Goal: Transaction & Acquisition: Download file/media

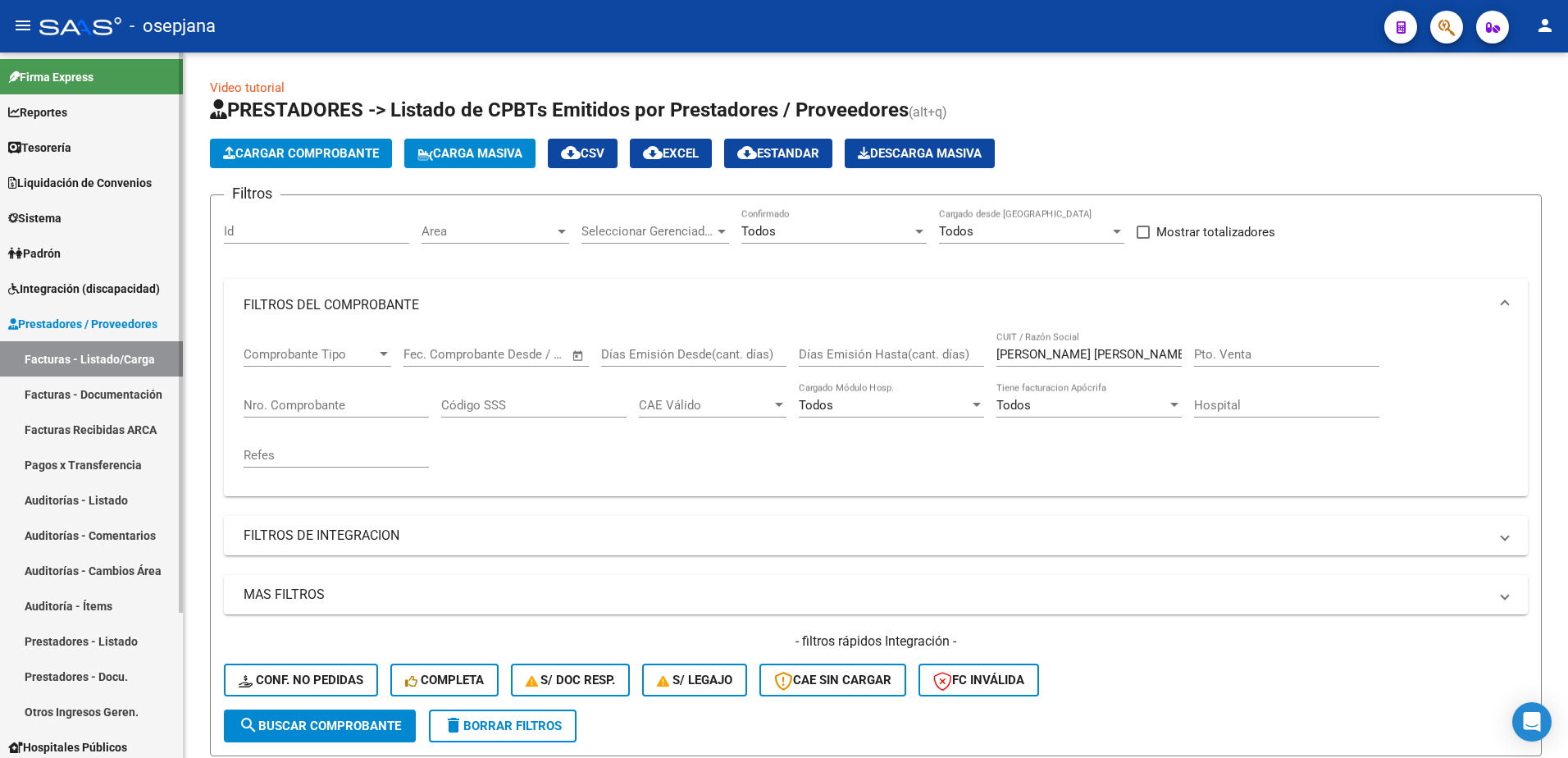
click at [124, 396] on link "Facturas - Documentación" at bounding box center [91, 394] width 183 height 35
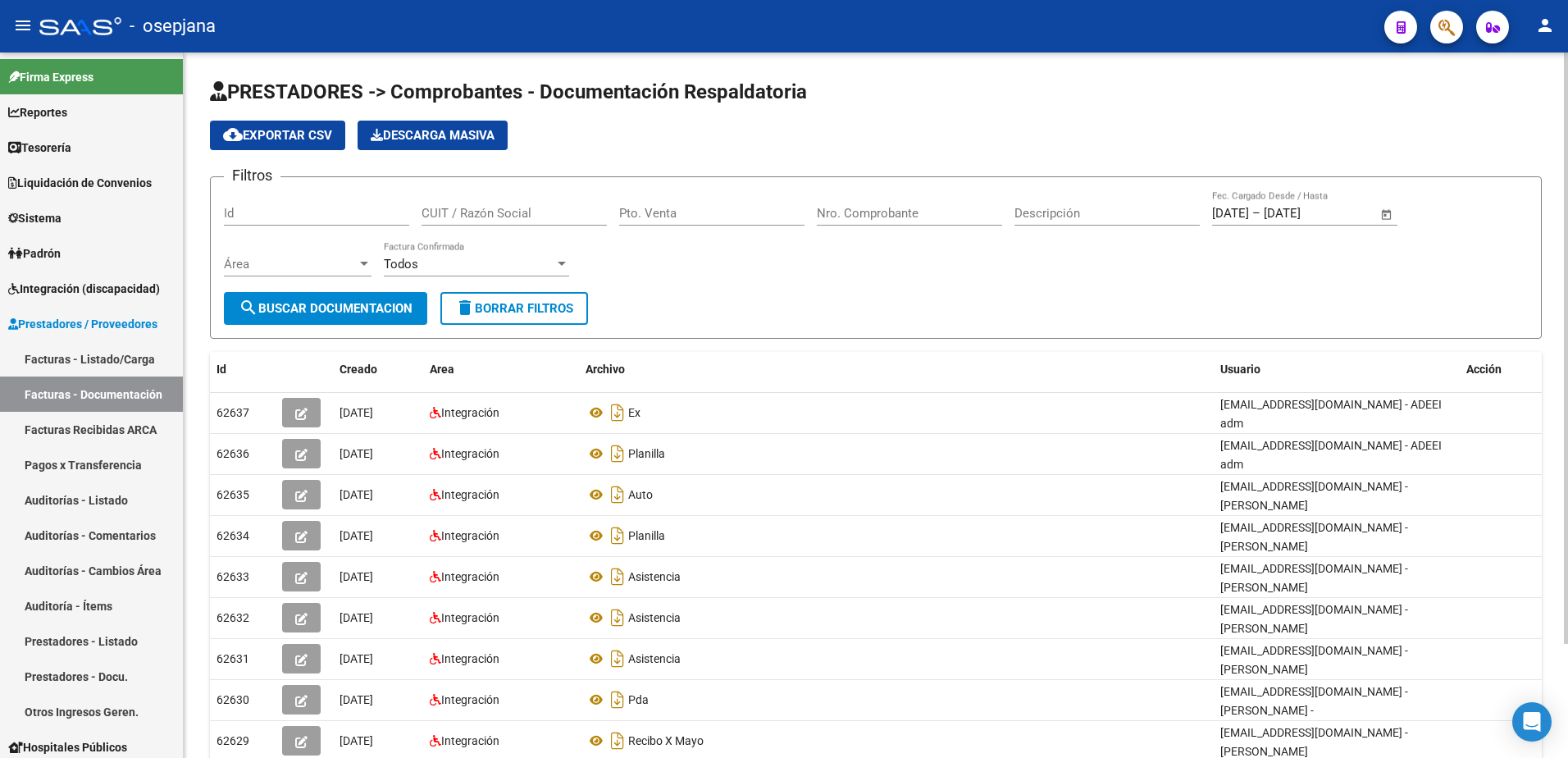
click at [523, 304] on span "delete Borrar Filtros" at bounding box center [514, 309] width 118 height 15
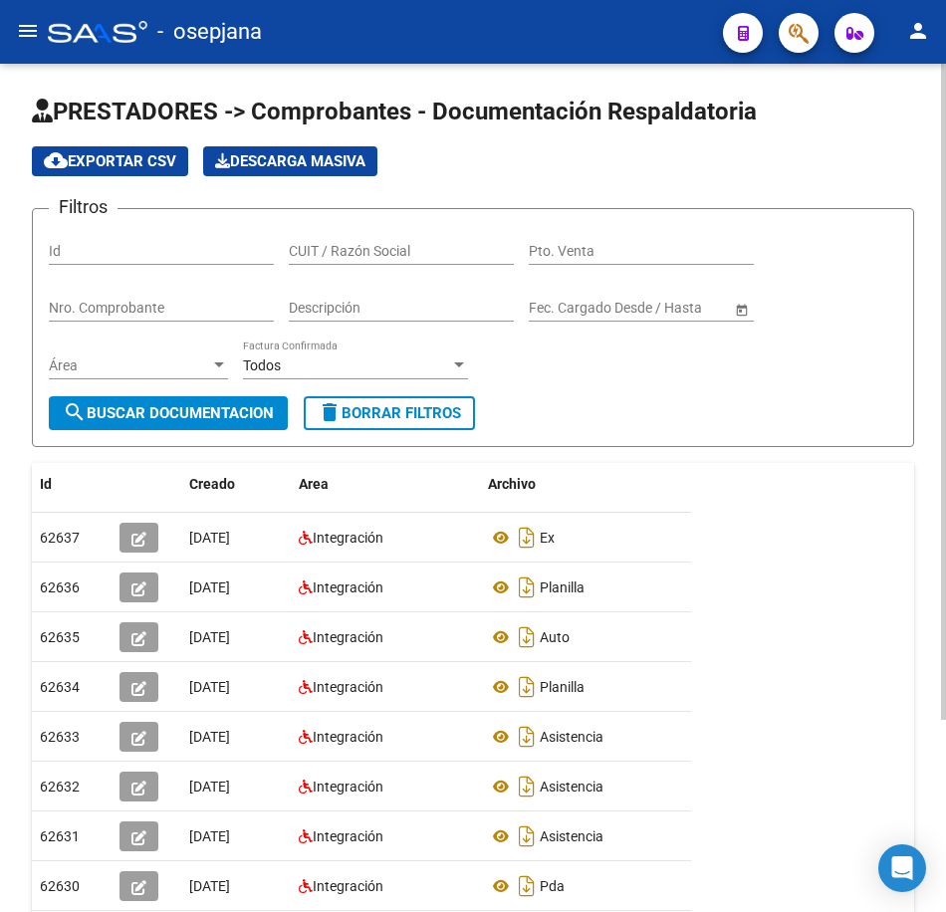
click at [390, 246] on input "CUIT / Razón Social" at bounding box center [401, 251] width 225 height 17
paste input "27402431453"
click at [246, 398] on button "search Buscar Documentacion" at bounding box center [168, 413] width 239 height 34
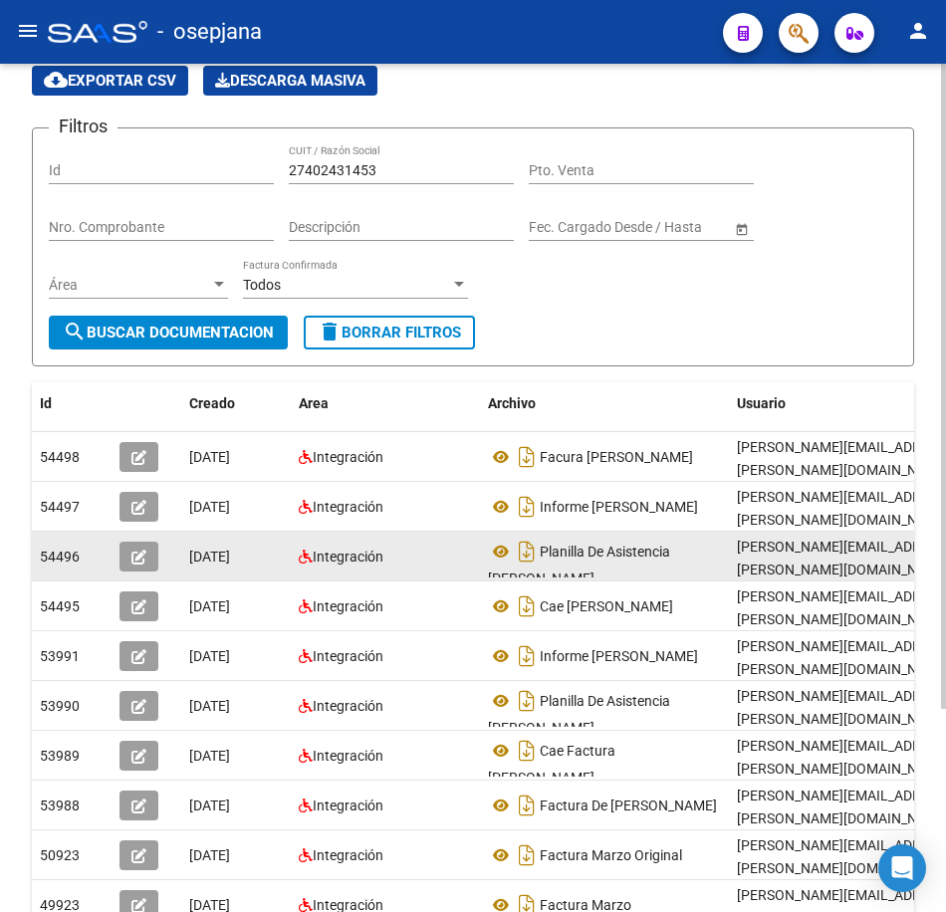
scroll to position [267, 0]
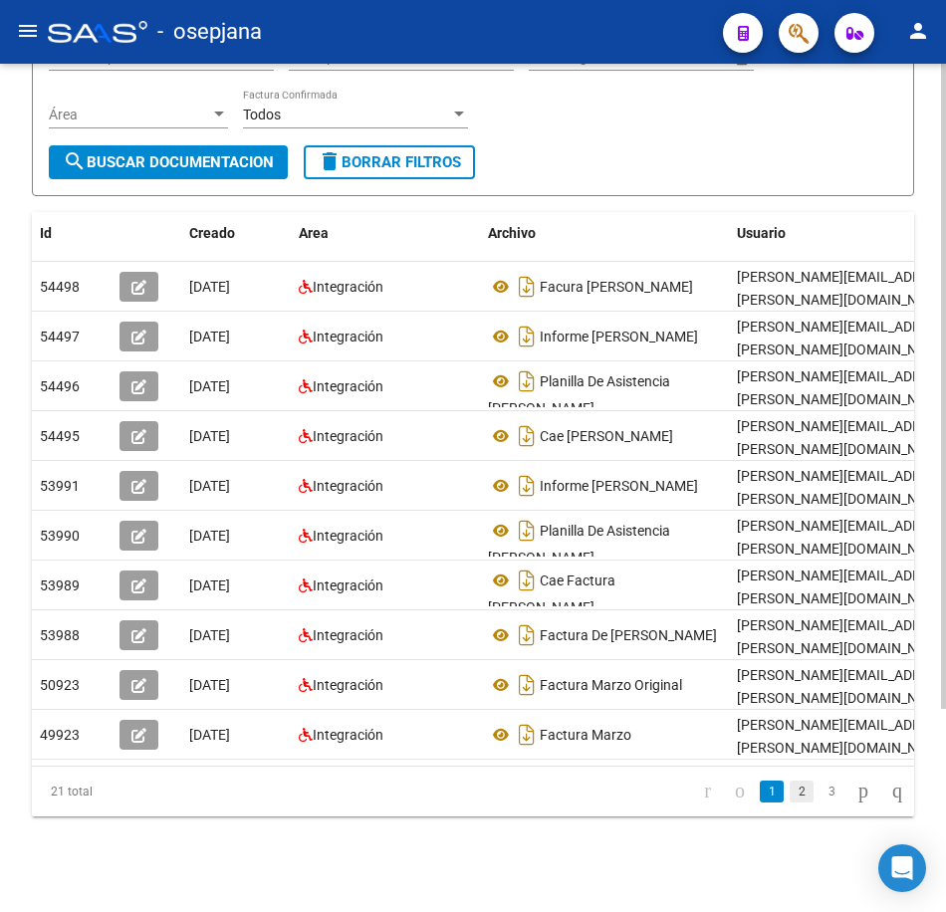
click at [790, 796] on link "2" at bounding box center [802, 792] width 24 height 22
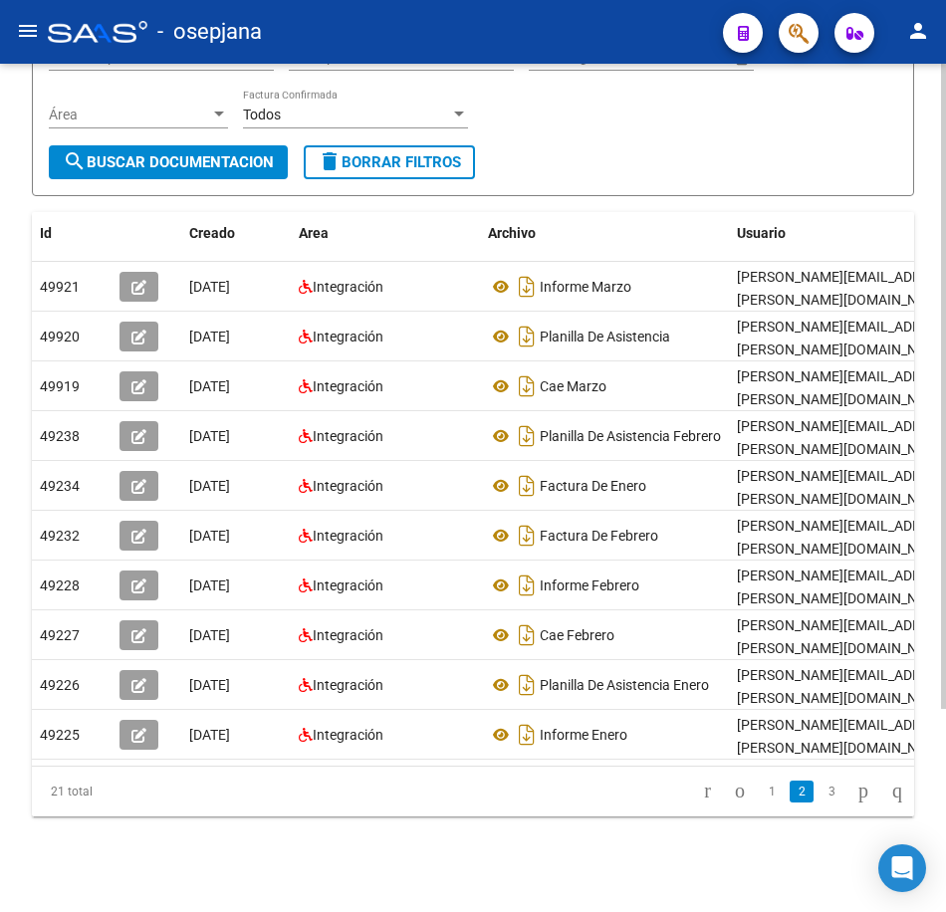
click at [856, 792] on icon "go to next page" at bounding box center [864, 791] width 16 height 24
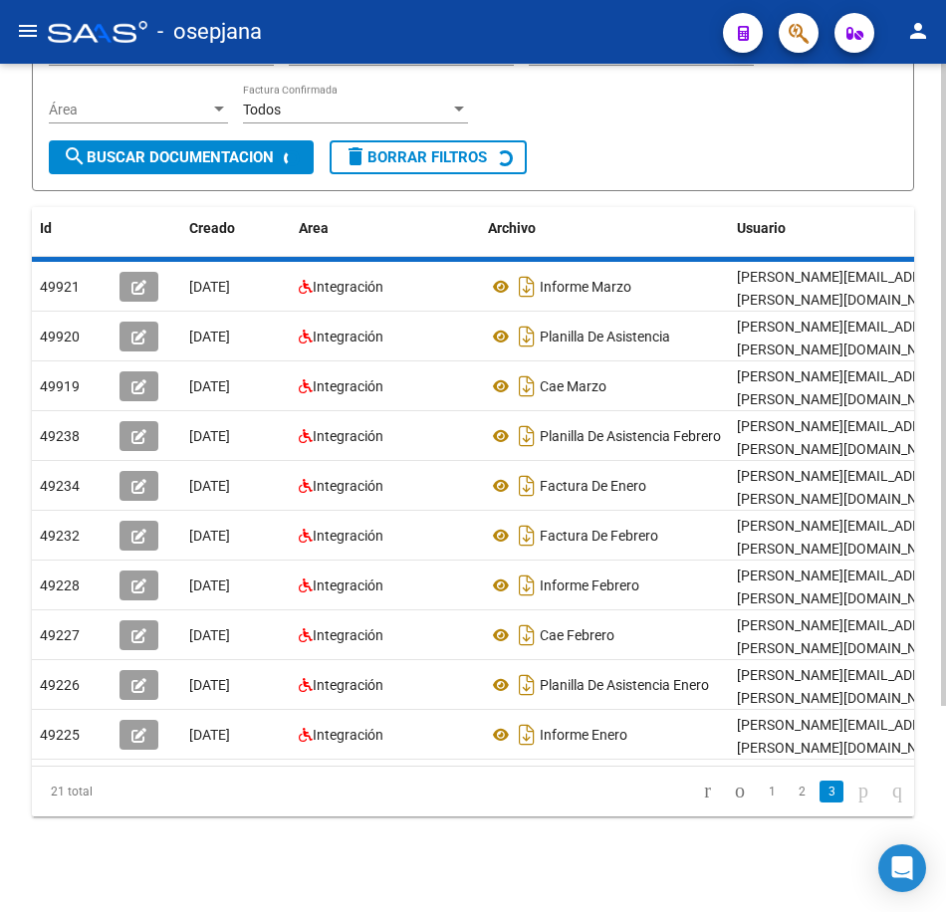
scroll to position [0, 0]
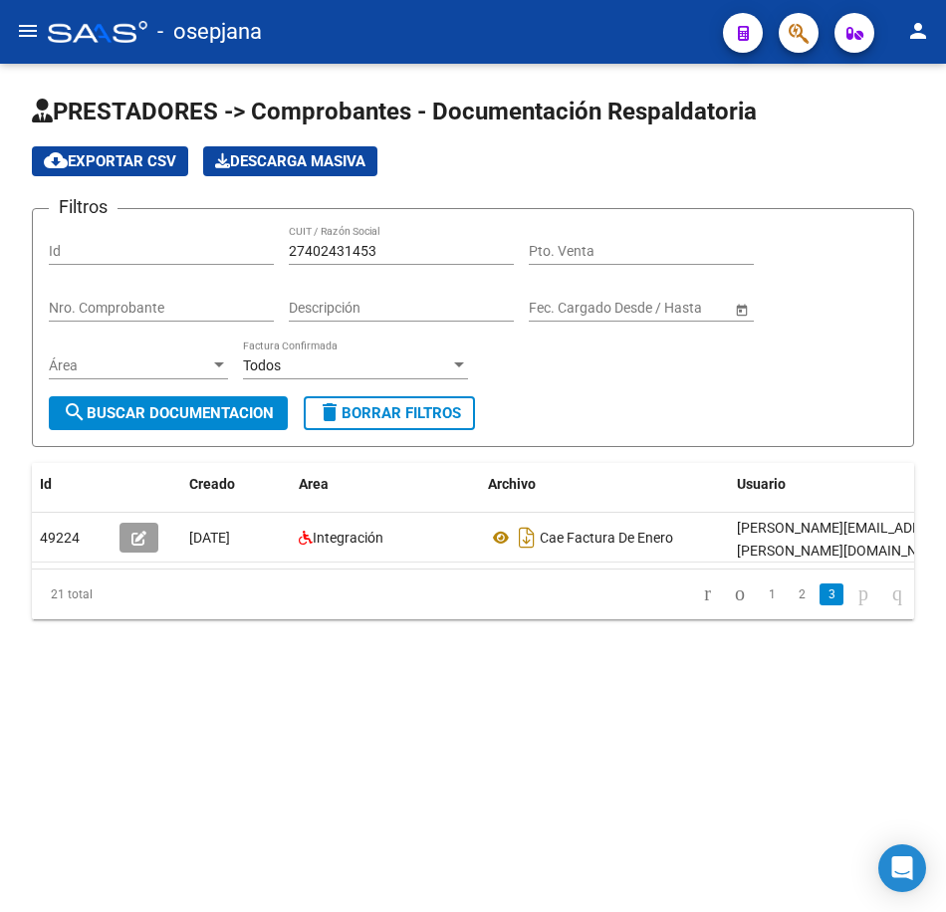
drag, startPoint x: 422, startPoint y: 250, endPoint x: 246, endPoint y: 255, distance: 176.4
click at [250, 255] on div "Filtros Id 27402431453 CUIT / Razón Social Pto. Venta Nro. Comprobante Descripc…" at bounding box center [473, 310] width 849 height 171
paste input "3274279184"
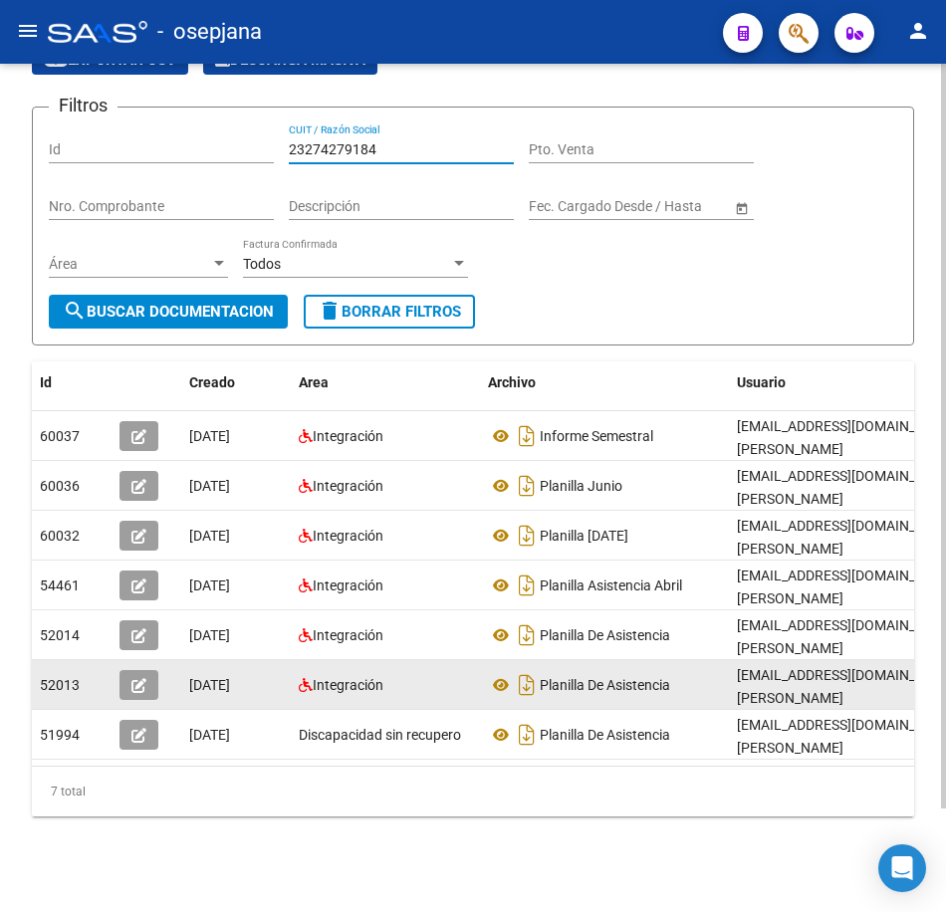
scroll to position [118, 0]
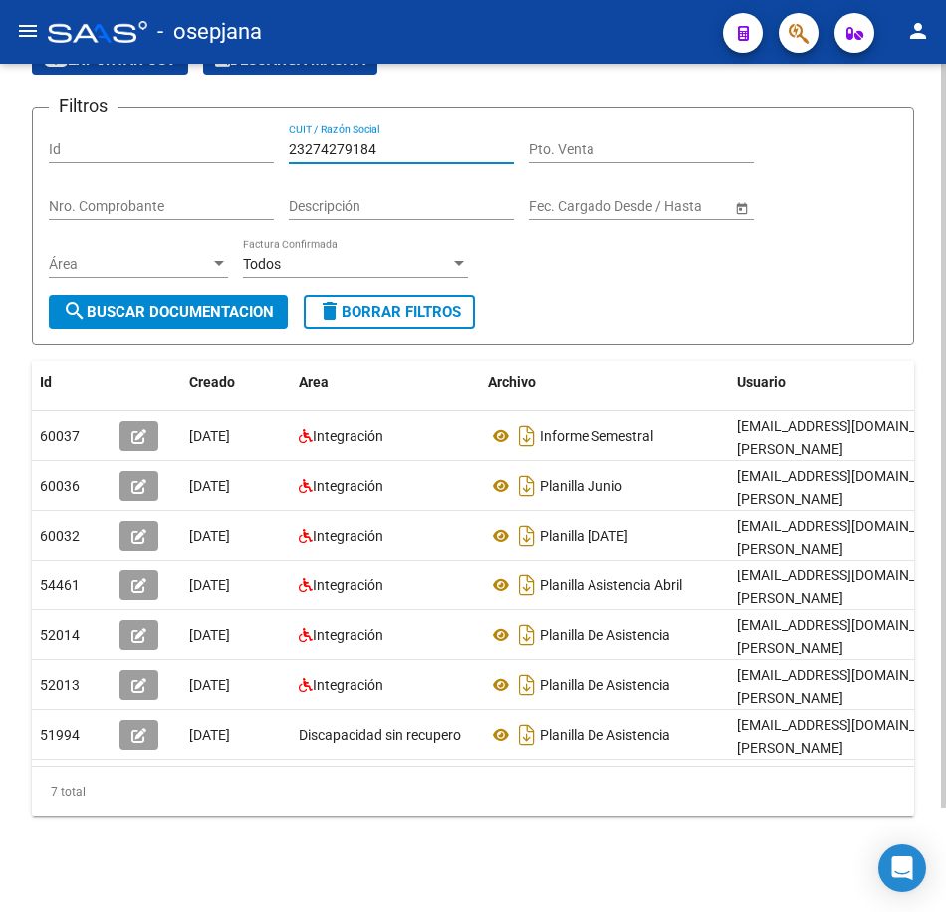
drag, startPoint x: 382, startPoint y: 137, endPoint x: 166, endPoint y: 135, distance: 216.1
click at [171, 135] on div "Filtros Id 23274279184 CUIT / Razón Social Pto. Venta Nro. Comprobante Descripc…" at bounding box center [473, 208] width 849 height 171
paste input "30709724661"
click at [246, 303] on span "search Buscar Documentacion" at bounding box center [168, 312] width 211 height 18
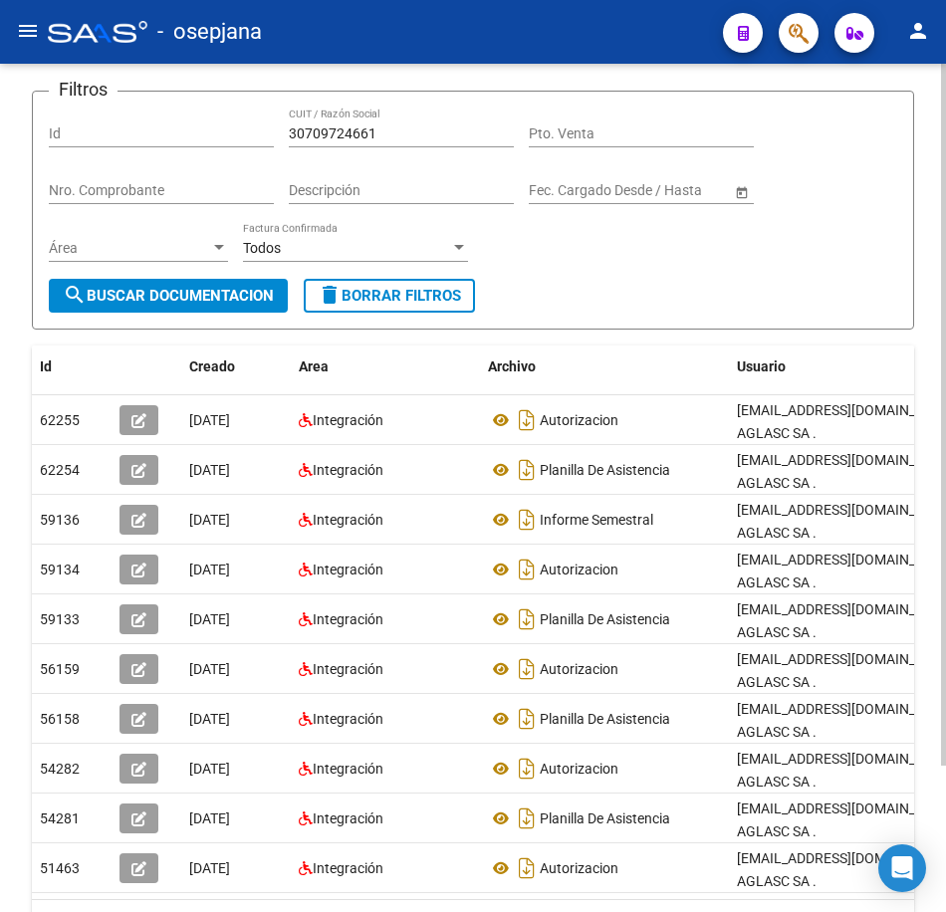
click at [820, 914] on link "2" at bounding box center [832, 925] width 24 height 22
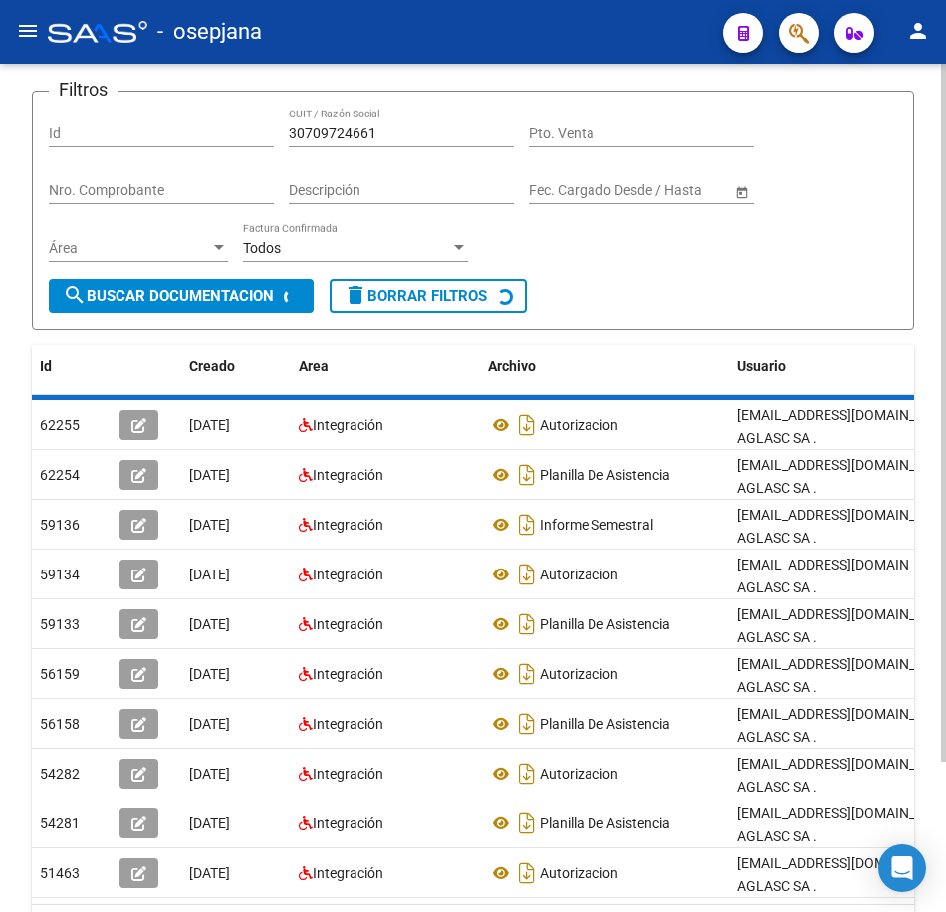
scroll to position [0, 0]
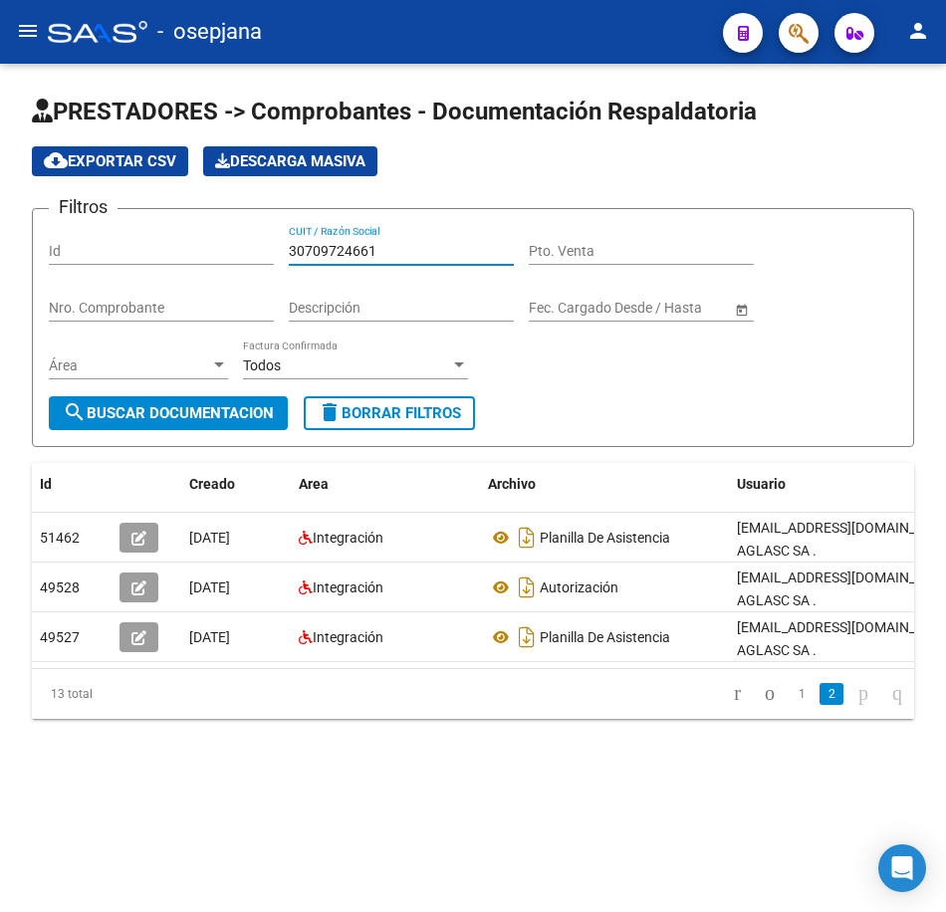
drag, startPoint x: 402, startPoint y: 248, endPoint x: 115, endPoint y: 235, distance: 288.1
click at [115, 235] on div "Filtros Id 30709724661 CUIT / Razón Social Pto. Venta Nro. Comprobante Descripc…" at bounding box center [473, 310] width 849 height 171
paste input "20135135756"
click at [217, 412] on span "search Buscar Documentacion" at bounding box center [168, 413] width 211 height 18
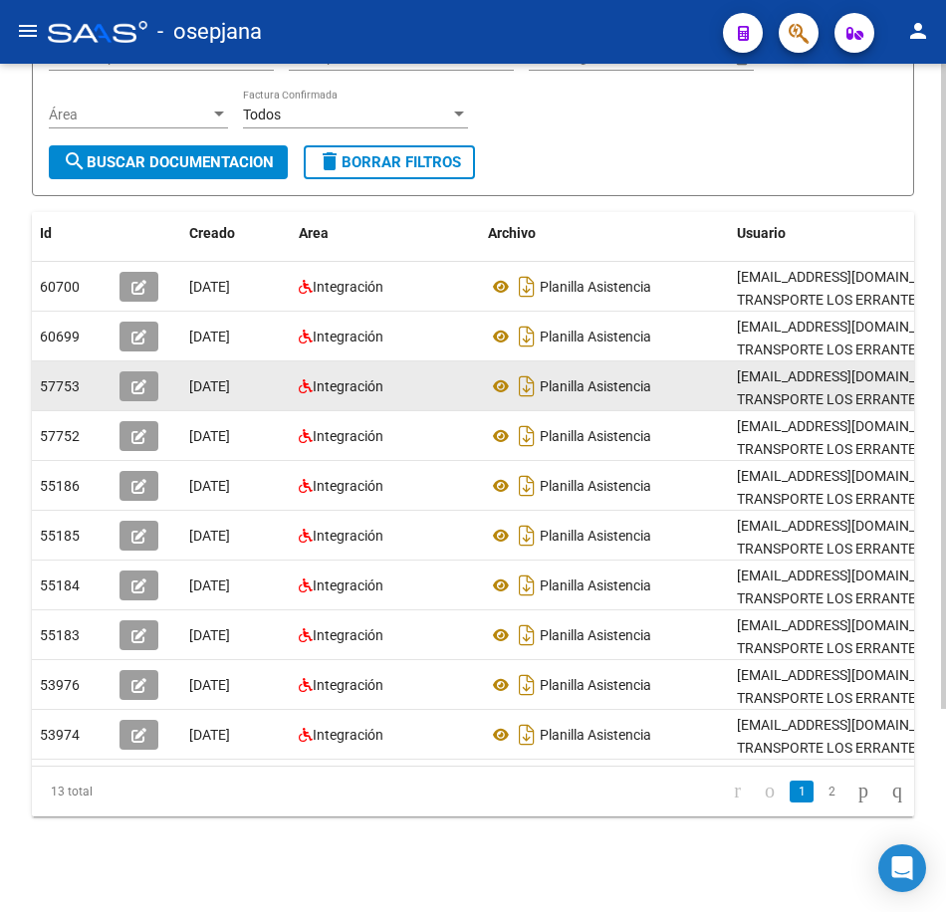
scroll to position [267, 0]
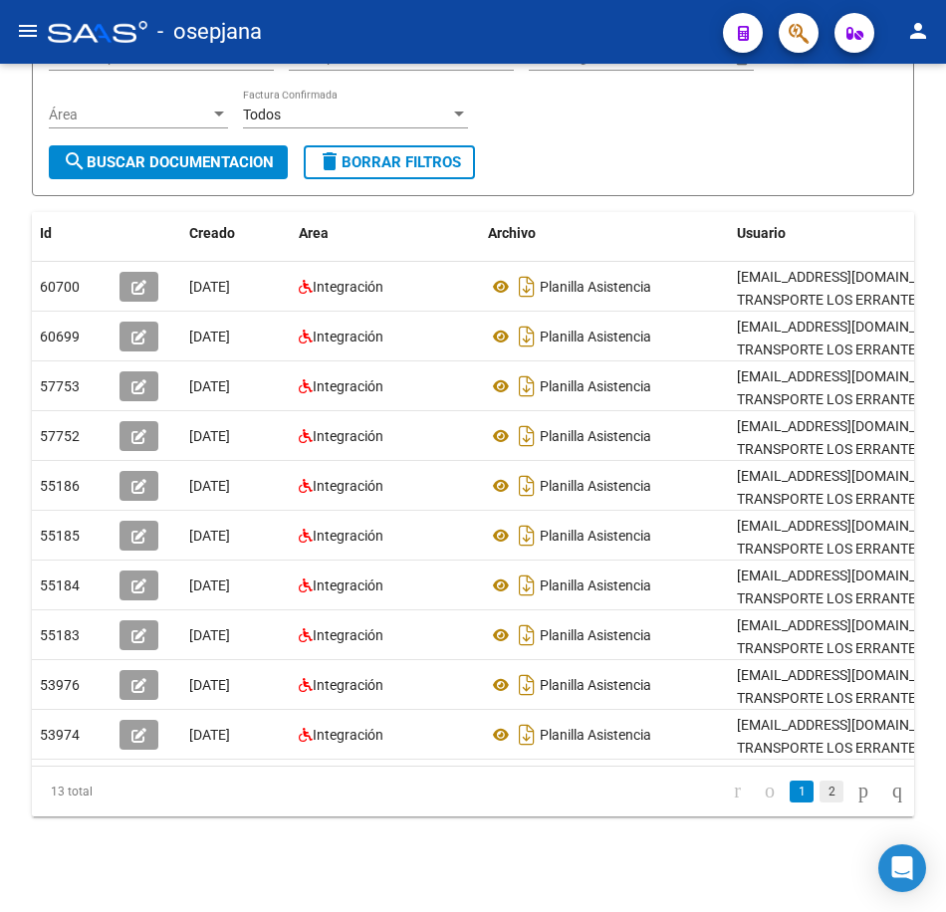
click at [820, 792] on link "2" at bounding box center [832, 792] width 24 height 22
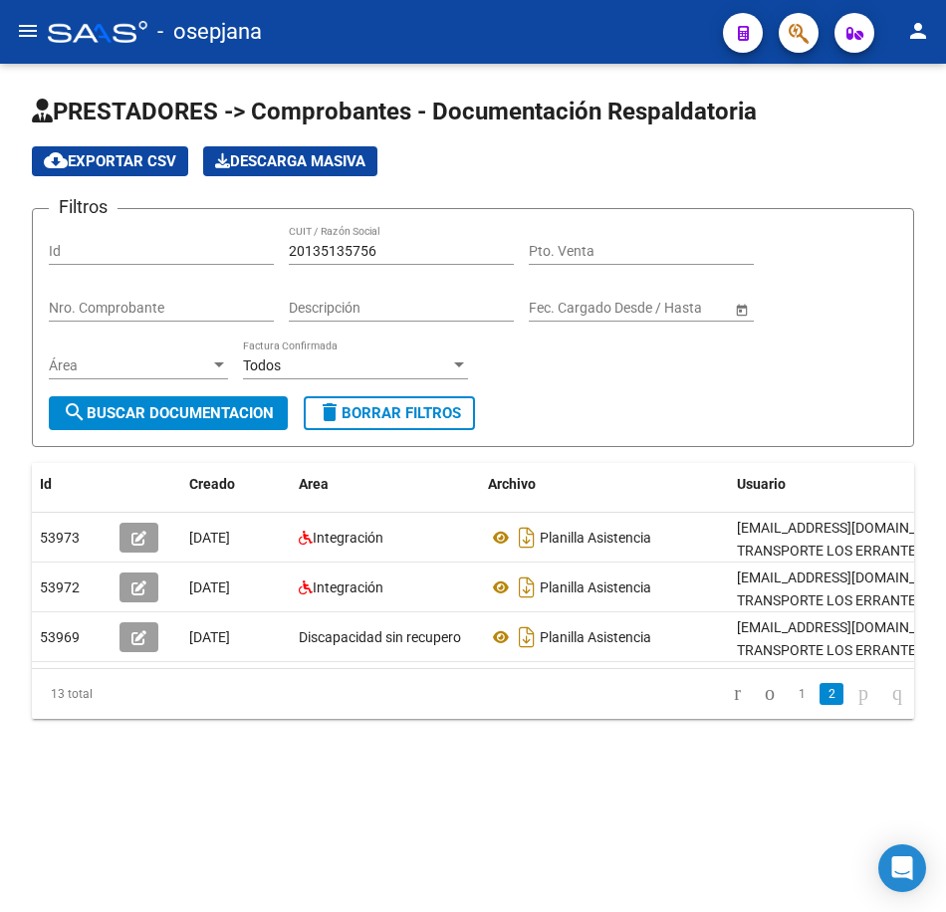
scroll to position [0, 0]
drag, startPoint x: 405, startPoint y: 249, endPoint x: 185, endPoint y: 226, distance: 221.3
click at [190, 222] on form "Filtros Id 20135135756 CUIT / Razón Social Pto. Venta Nro. Comprobante Descripc…" at bounding box center [473, 327] width 882 height 239
paste input "22004769"
click at [237, 413] on span "search Buscar Documentacion" at bounding box center [168, 413] width 211 height 18
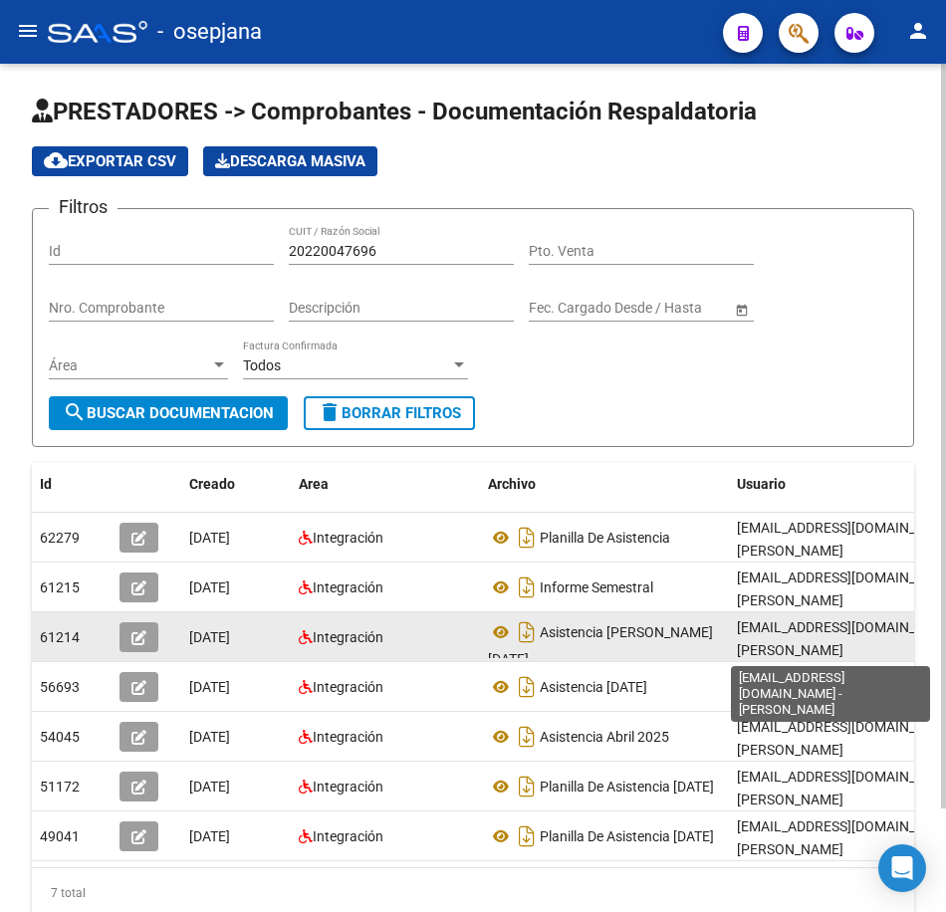
scroll to position [3, 0]
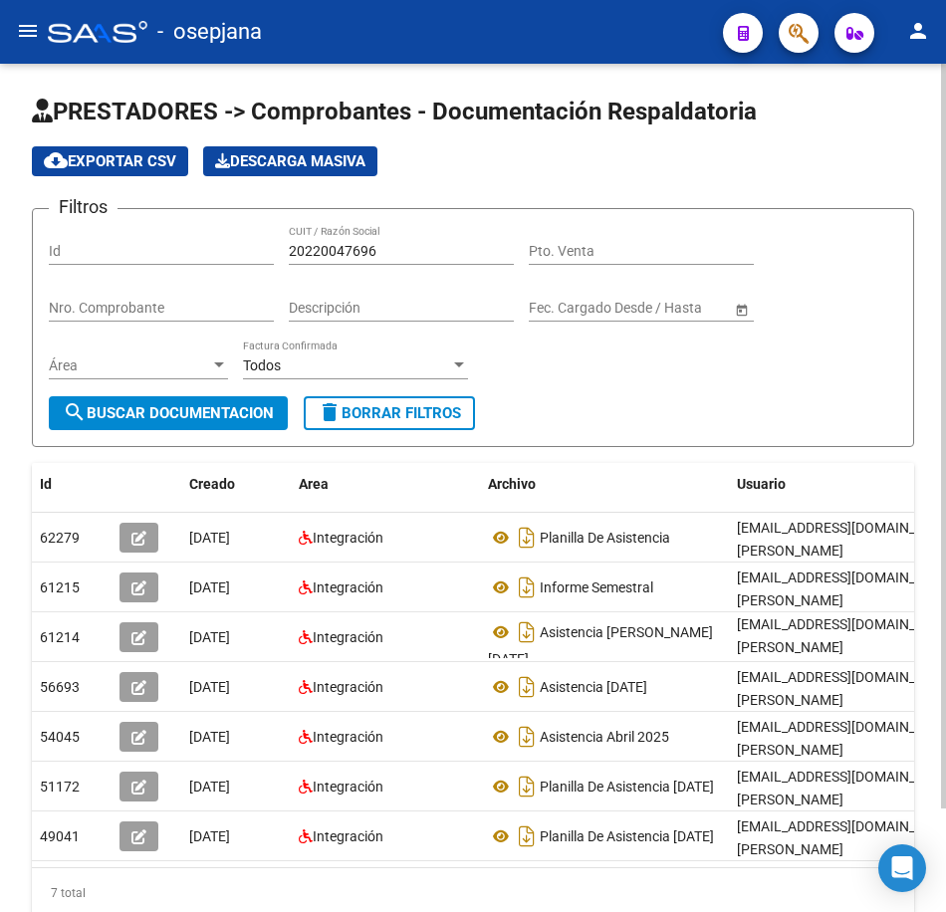
click at [940, 832] on div "PRESTADORES -> Comprobantes - Documentación Respaldatoria cloud_download Export…" at bounding box center [473, 539] width 946 height 950
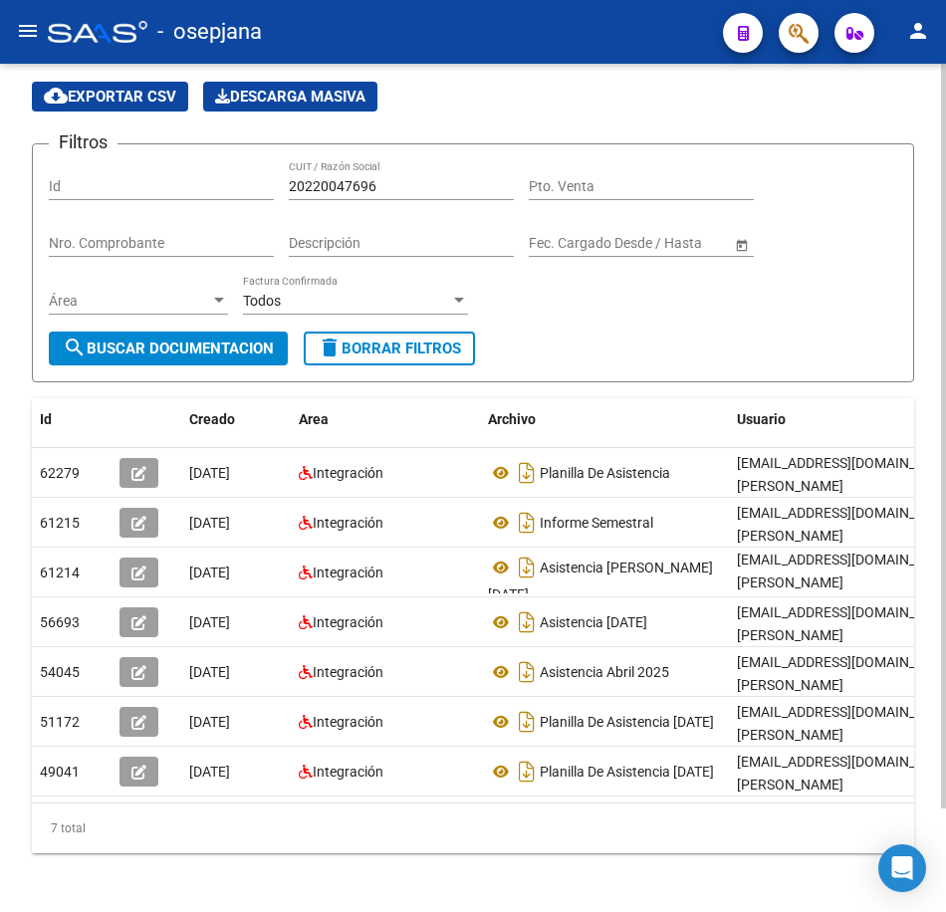
click at [944, 867] on div at bounding box center [943, 501] width 5 height 745
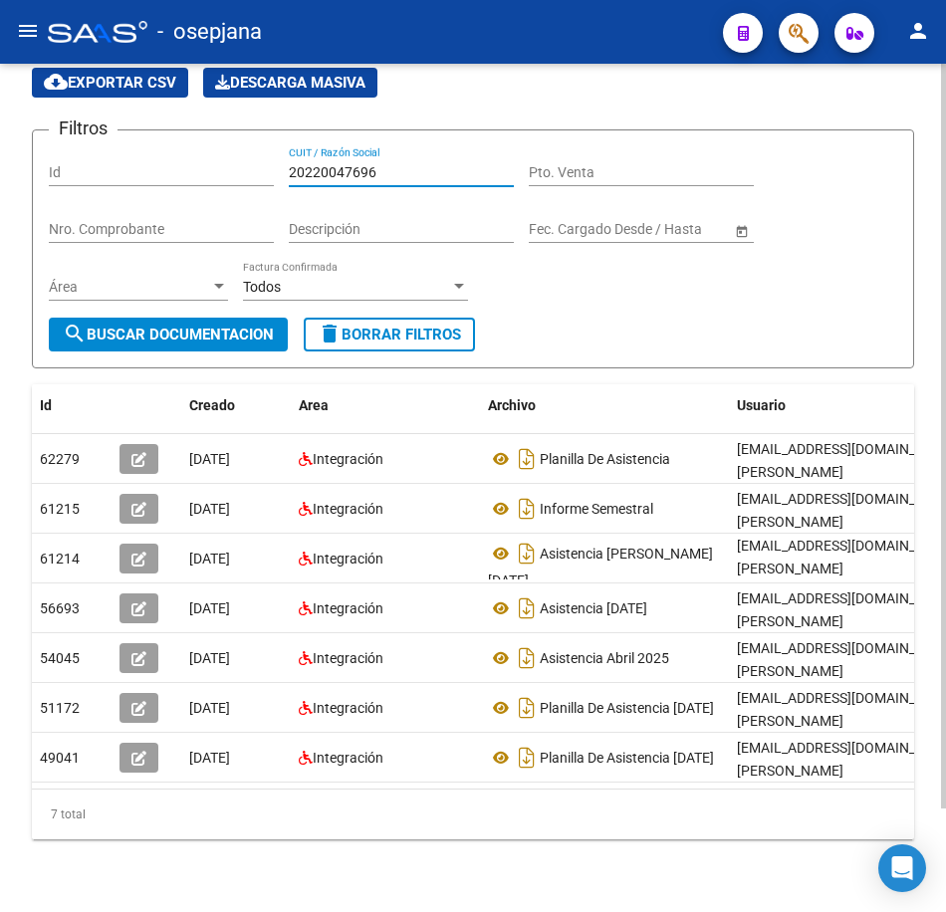
drag, startPoint x: 389, startPoint y: 168, endPoint x: 115, endPoint y: 153, distance: 275.3
click at [125, 153] on div "Filtros Id 20220047696 CUIT / Razón Social Pto. Venta Nro. Comprobante Descripc…" at bounding box center [473, 231] width 849 height 171
paste input "30709144657"
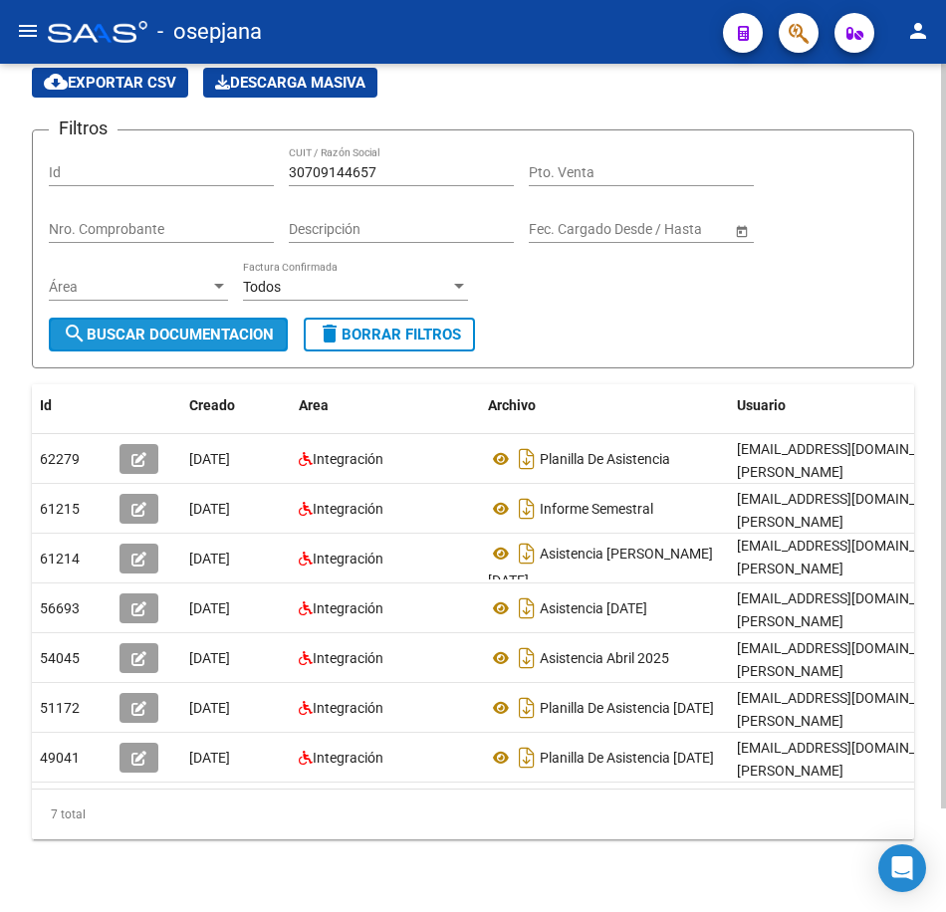
click at [222, 334] on span "search Buscar Documentacion" at bounding box center [168, 335] width 211 height 18
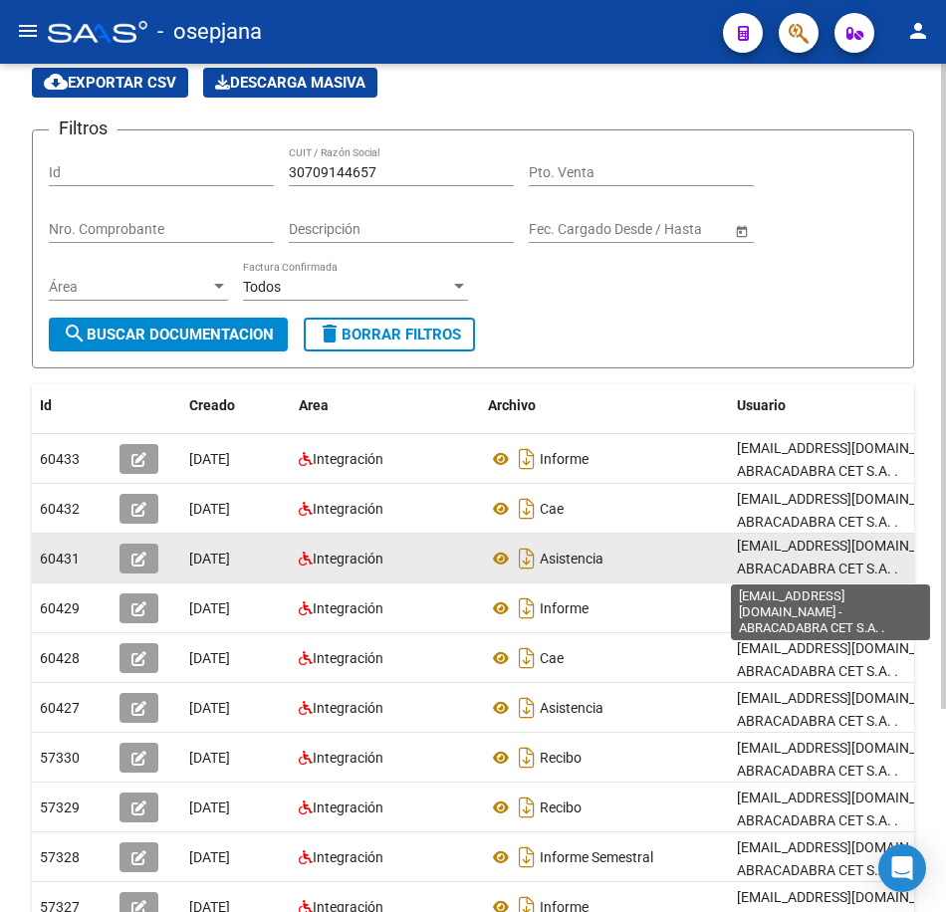
scroll to position [1, 0]
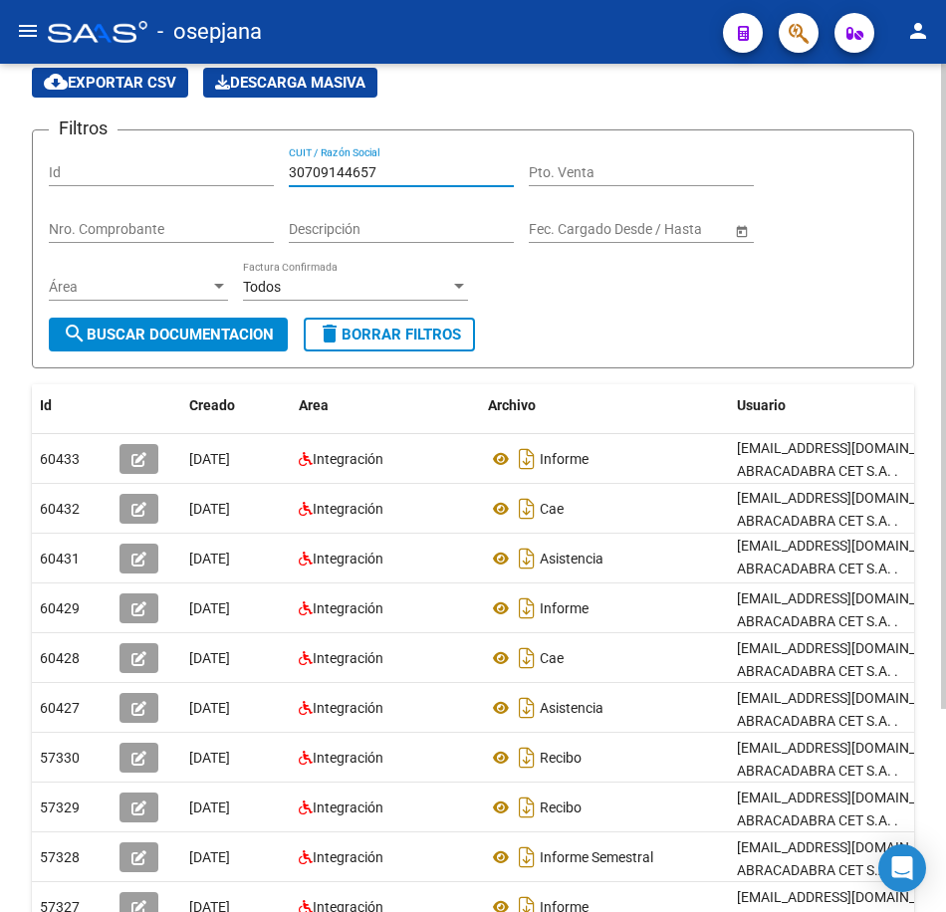
drag, startPoint x: 391, startPoint y: 173, endPoint x: 178, endPoint y: 169, distance: 213.2
click at [178, 169] on div "Filtros Id 30709144657 CUIT / Razón Social Pto. Venta Nro. Comprobante Descripc…" at bounding box center [473, 231] width 849 height 171
click at [224, 333] on span "search Buscar Documentacion" at bounding box center [168, 335] width 211 height 18
drag, startPoint x: 368, startPoint y: 168, endPoint x: 150, endPoint y: 156, distance: 218.4
click at [163, 155] on div "Filtros Id 30709144657 CUIT / Razón Social Pto. Venta Nro. Comprobante Descripc…" at bounding box center [473, 231] width 849 height 171
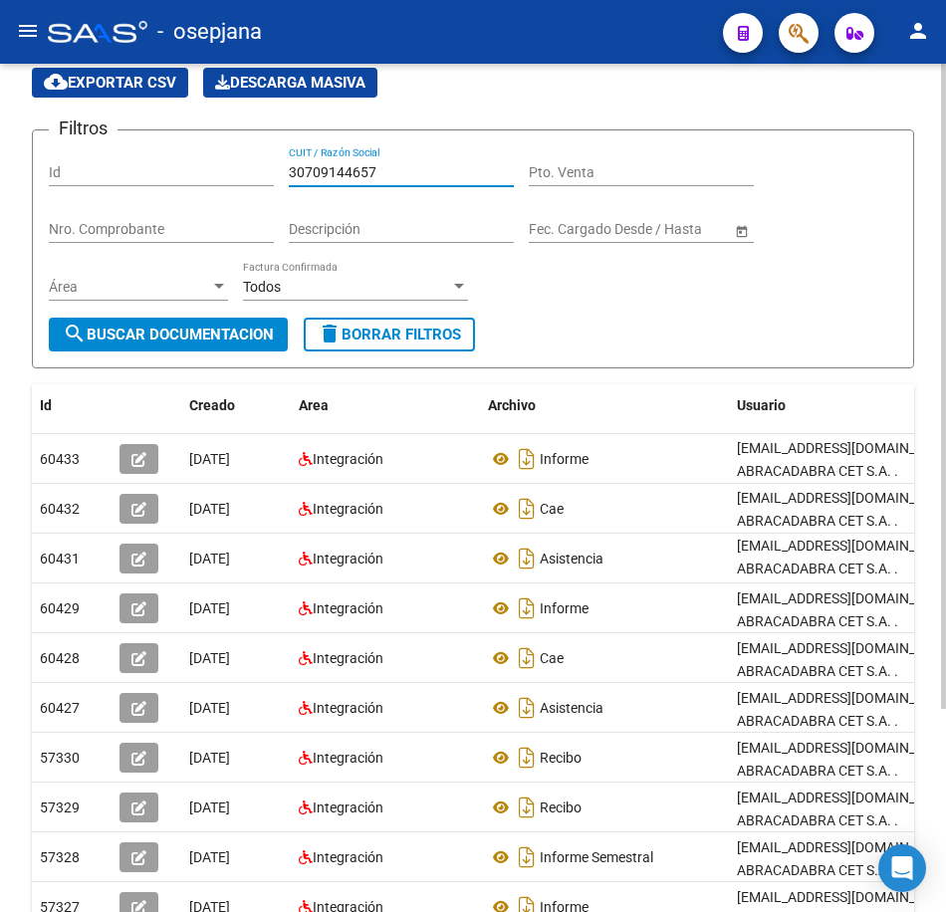
paste input "27378060279"
click at [204, 333] on span "search Buscar Documentacion" at bounding box center [168, 335] width 211 height 18
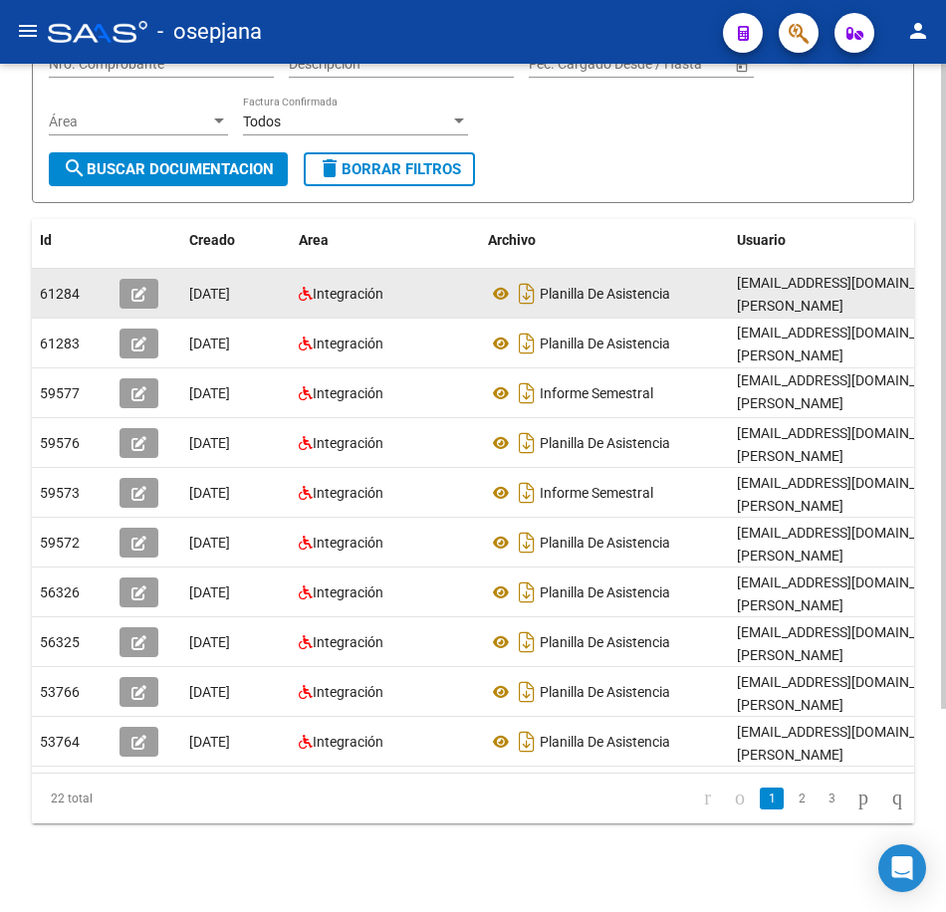
scroll to position [267, 0]
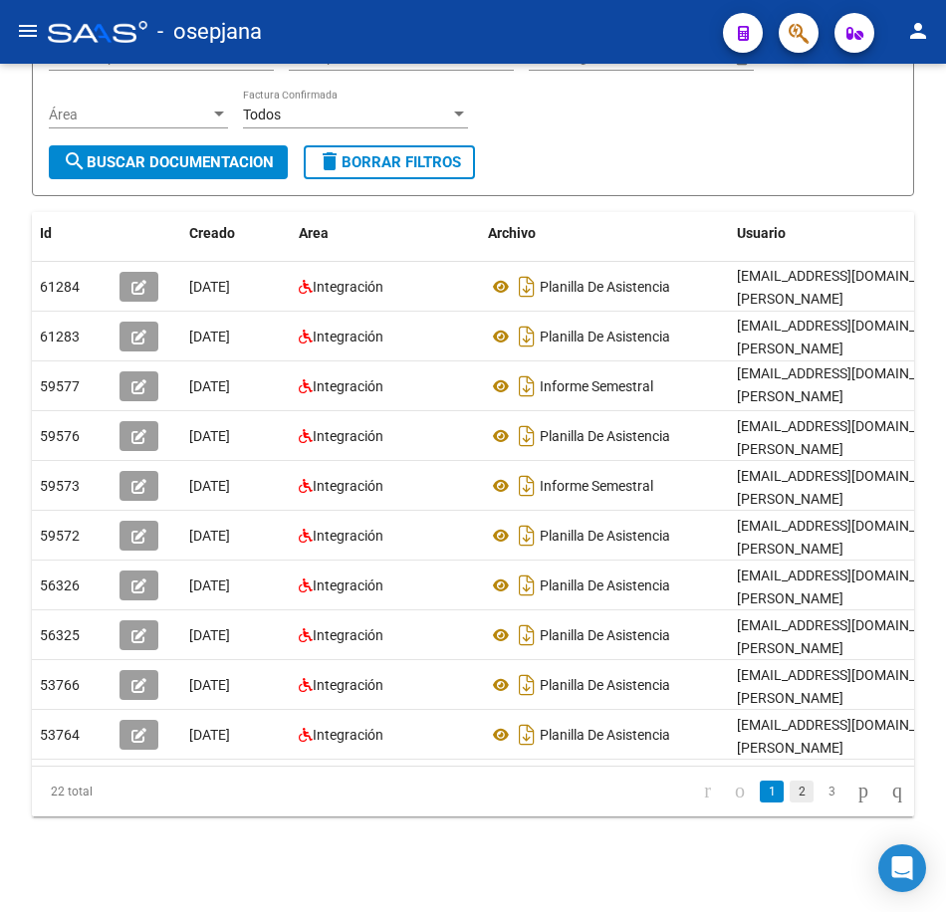
click at [790, 794] on link "2" at bounding box center [802, 792] width 24 height 22
click at [820, 800] on link "3" at bounding box center [832, 792] width 24 height 22
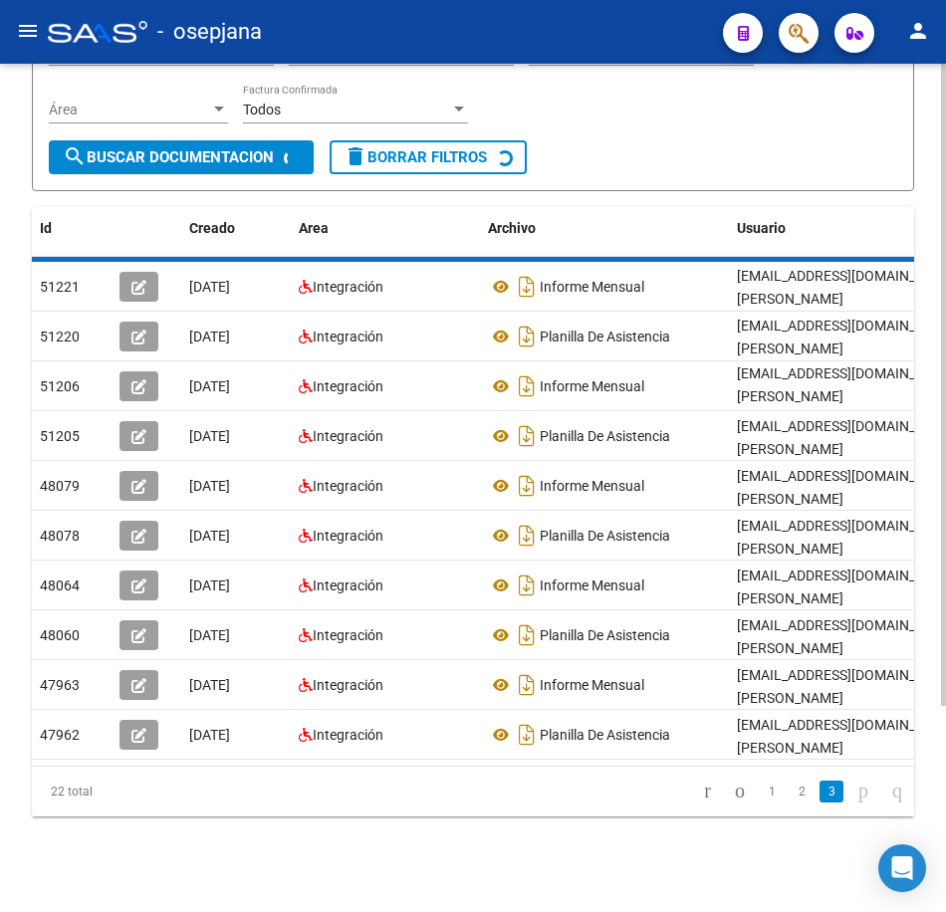
scroll to position [0, 0]
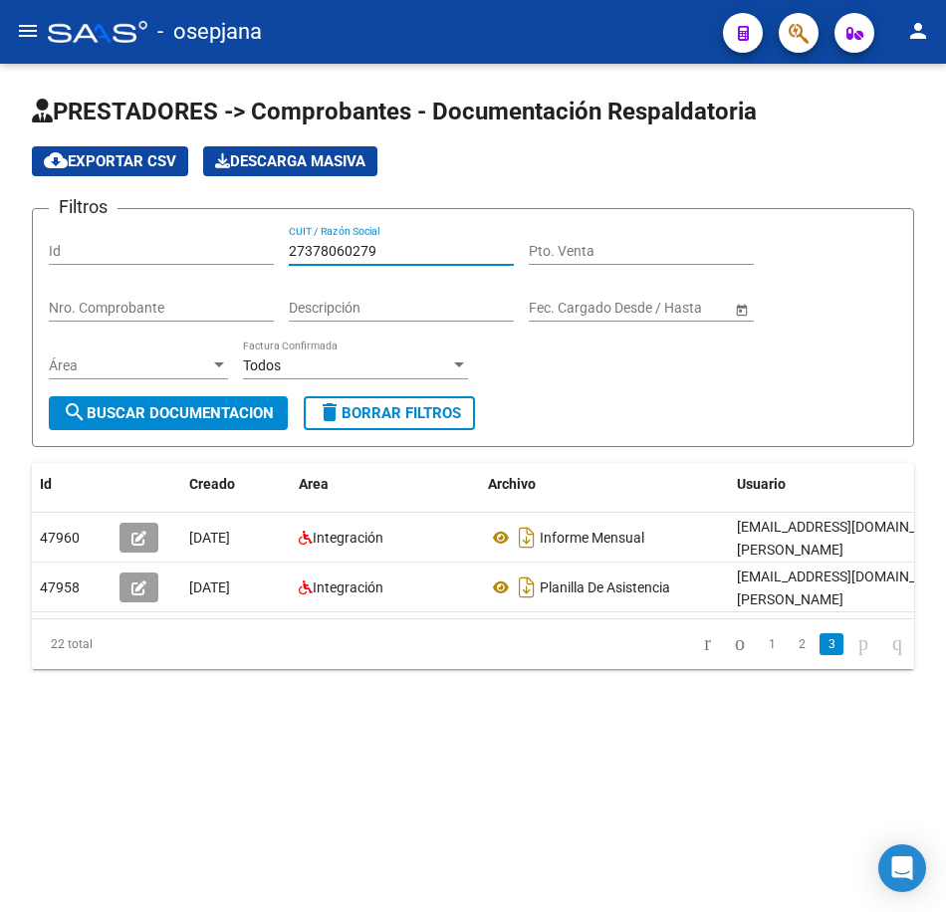
drag, startPoint x: 377, startPoint y: 249, endPoint x: 188, endPoint y: 219, distance: 191.6
click at [188, 219] on form "Filtros Id 27378060279 CUIT / Razón Social Pto. Venta Nro. Comprobante Descripc…" at bounding box center [473, 327] width 882 height 239
paste input "20986198"
click at [241, 415] on span "search Buscar Documentacion" at bounding box center [168, 413] width 211 height 18
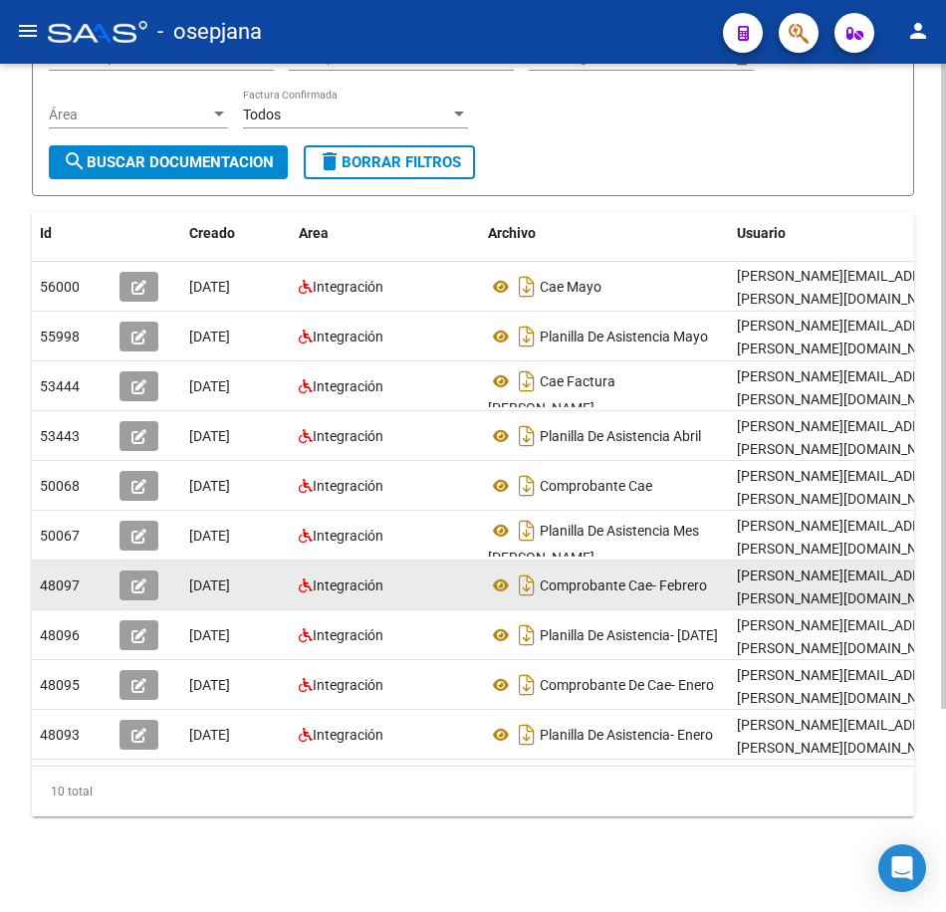
scroll to position [267, 0]
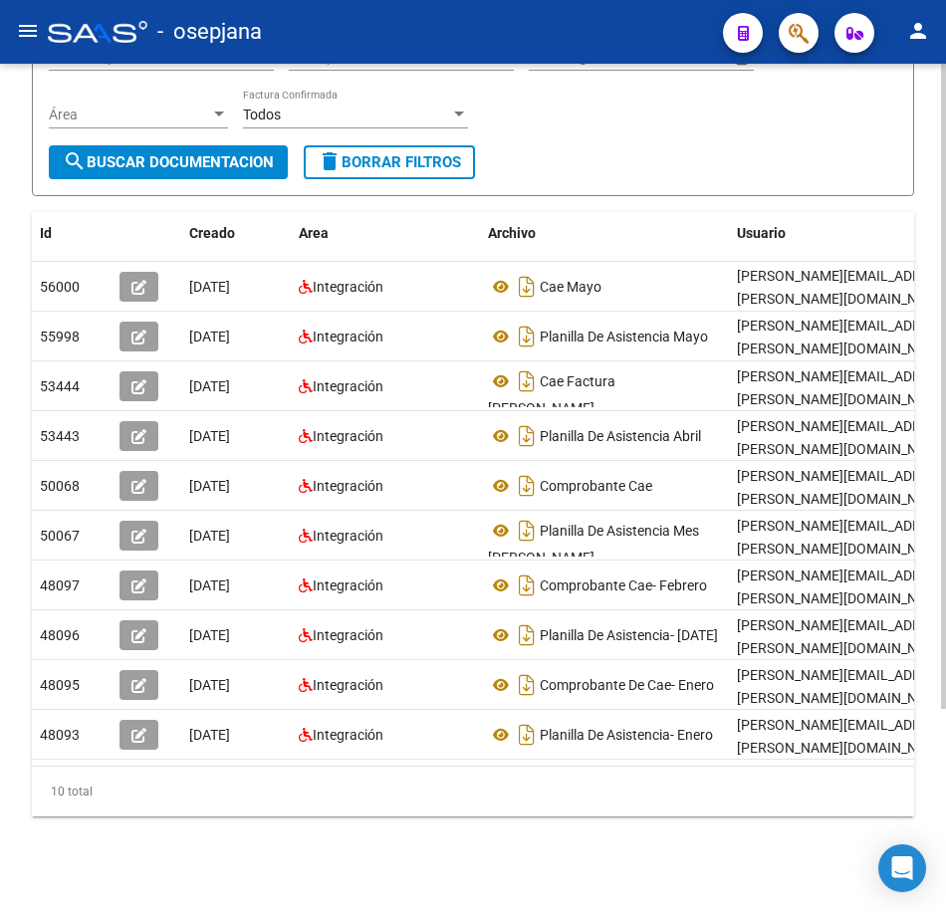
click at [577, 159] on form "Filtros Id 27320986198 CUIT / Razón Social Pto. Venta Nro. Comprobante Descripc…" at bounding box center [473, 76] width 882 height 239
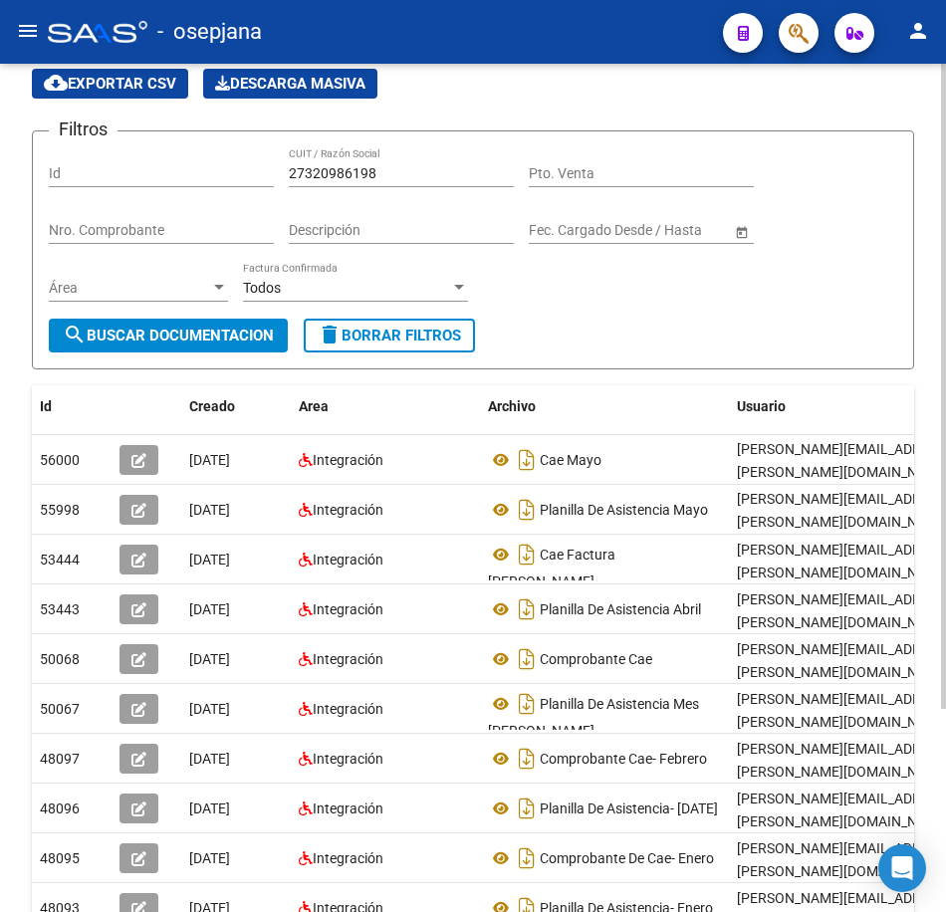
scroll to position [68, 0]
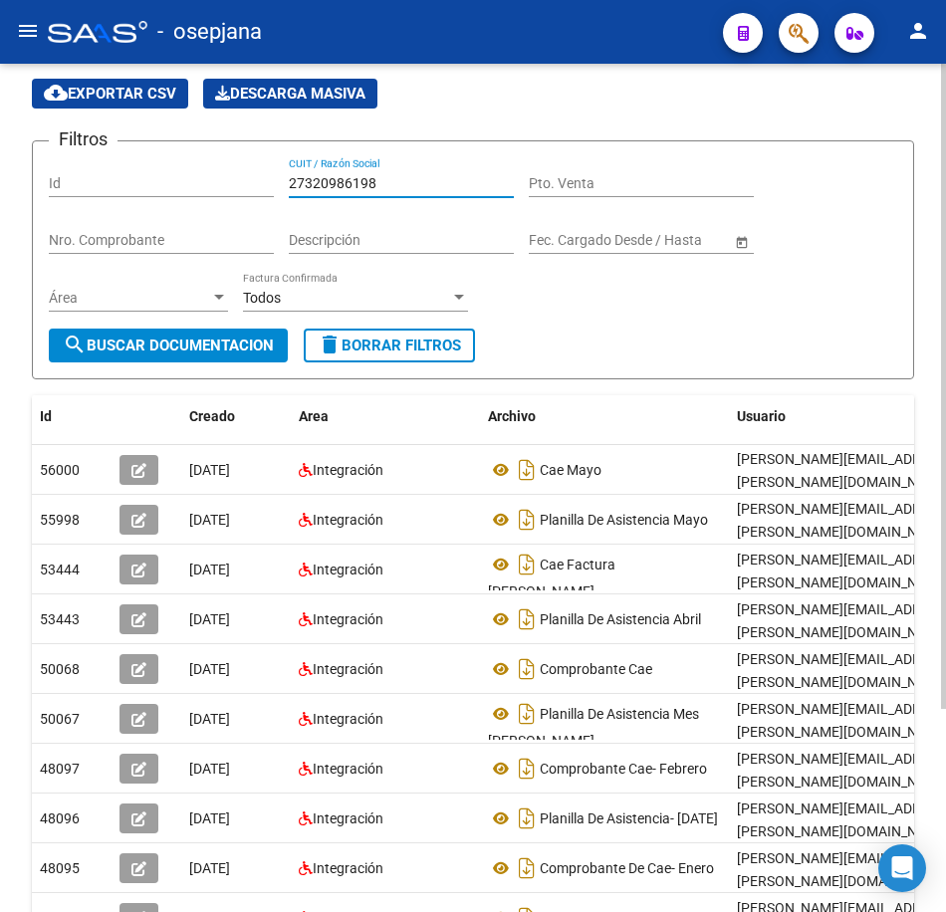
drag, startPoint x: 399, startPoint y: 180, endPoint x: 185, endPoint y: 165, distance: 214.6
click at [185, 165] on div "Filtros Id 27320986198 CUIT / Razón Social Pto. Venta Nro. Comprobante Descripc…" at bounding box center [473, 242] width 849 height 171
paste input "274648002"
click at [219, 337] on button "search Buscar Documentacion" at bounding box center [168, 346] width 239 height 34
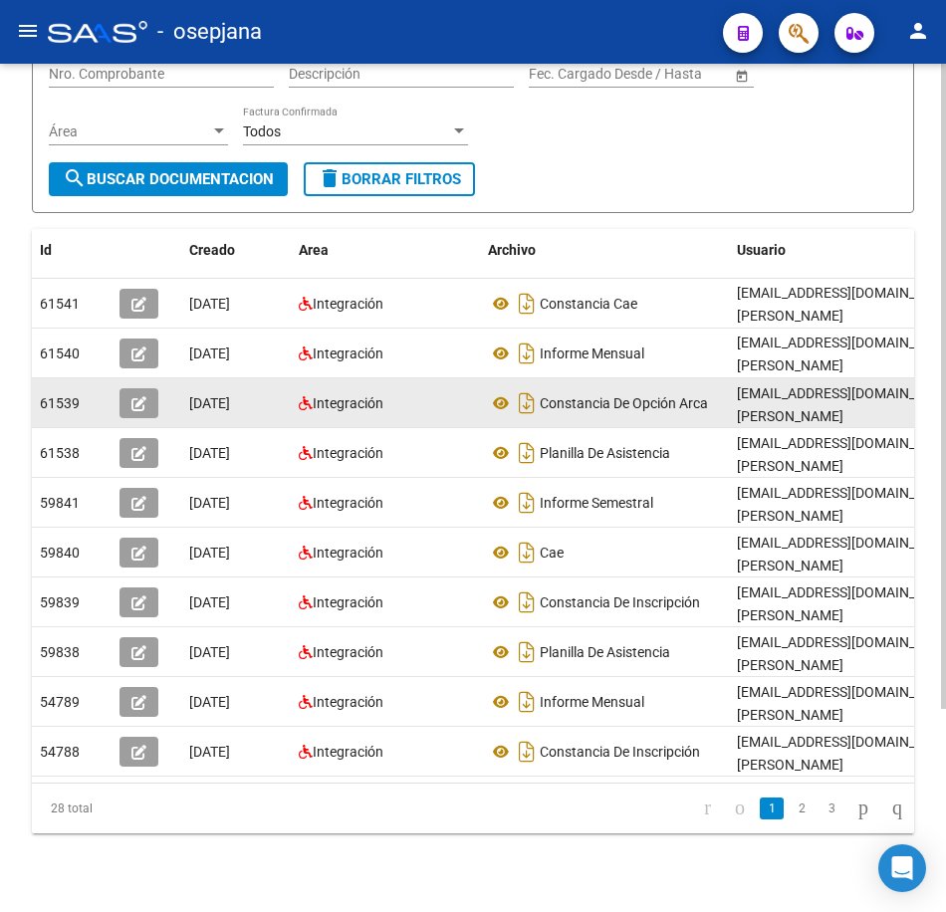
scroll to position [267, 0]
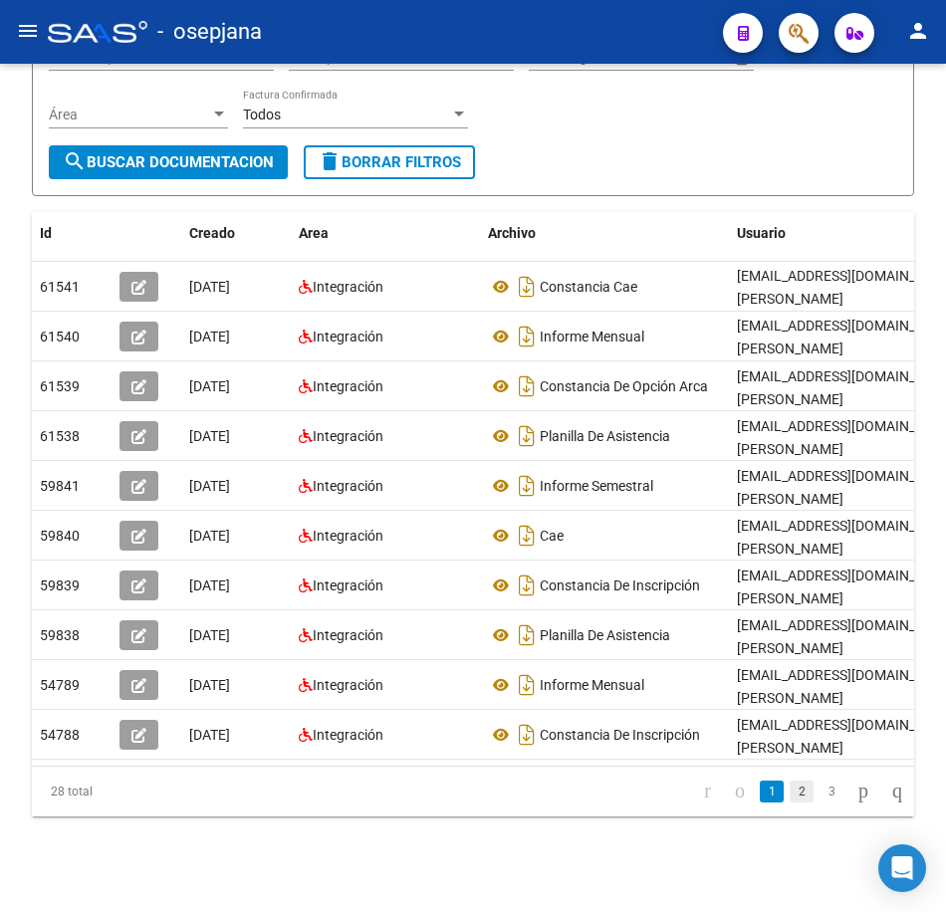
click at [790, 801] on link "2" at bounding box center [802, 792] width 24 height 22
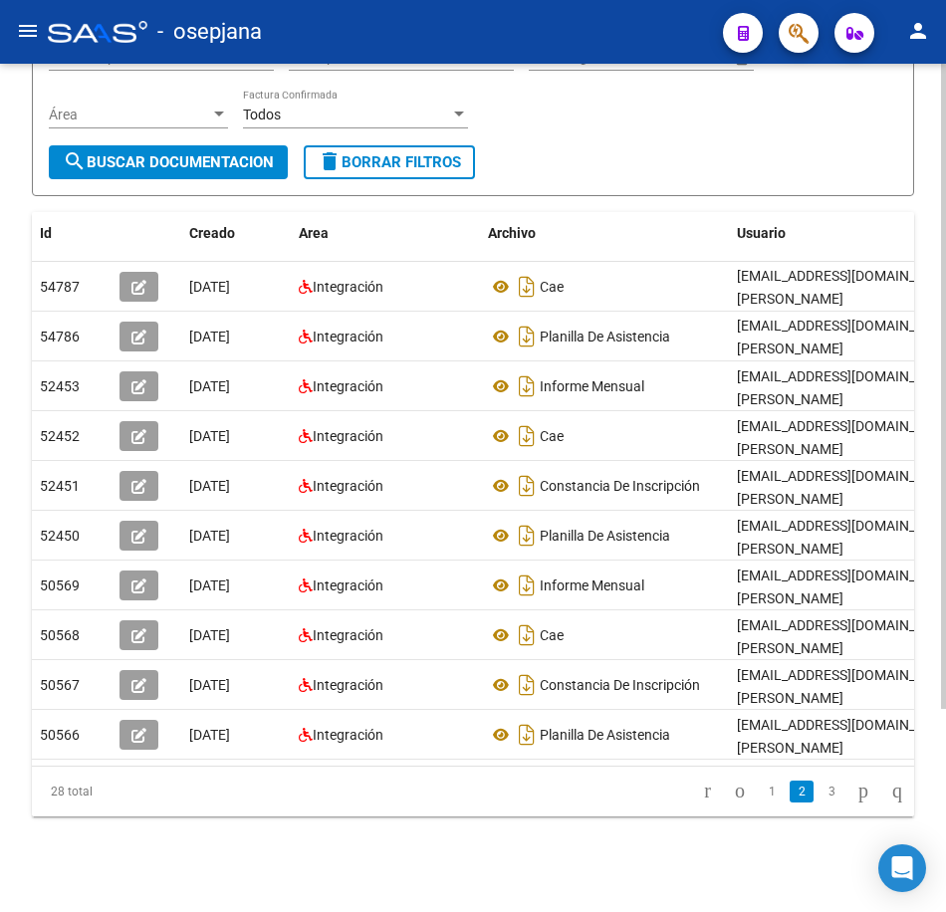
click at [820, 800] on link "3" at bounding box center [832, 792] width 24 height 22
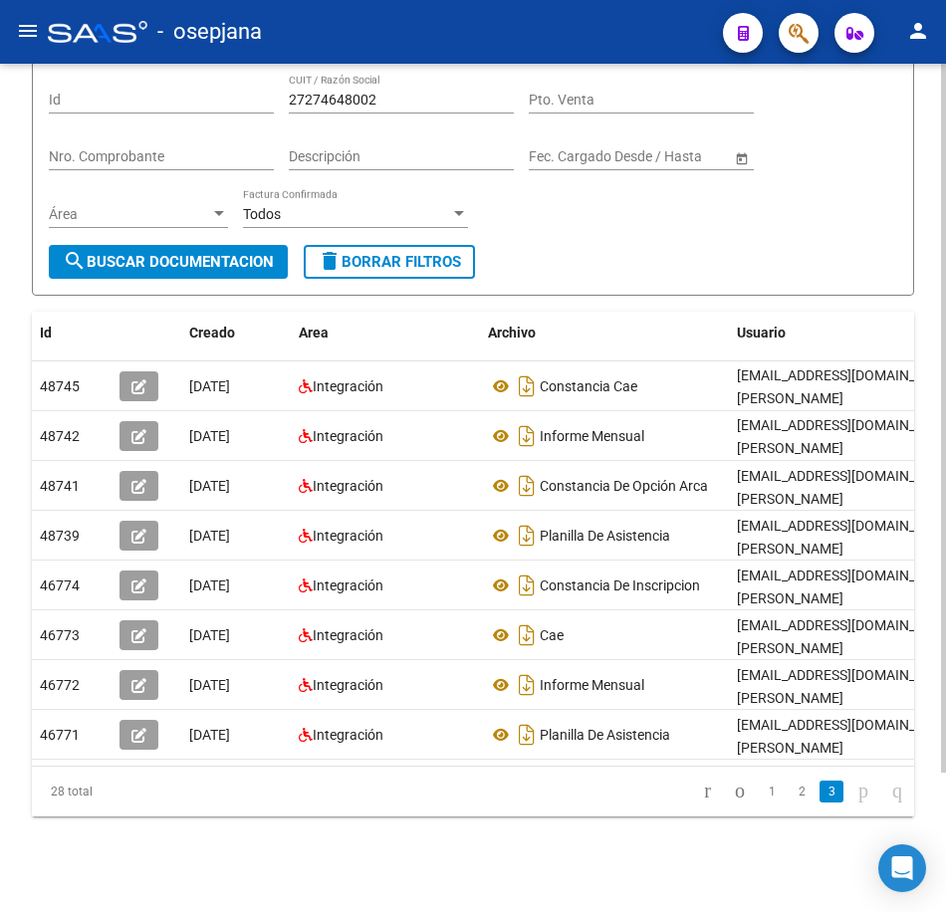
scroll to position [167, 0]
drag, startPoint x: 407, startPoint y: 89, endPoint x: 215, endPoint y: 93, distance: 192.3
click at [218, 91] on div "Filtros Id 27274648002 CUIT / Razón Social Pto. Venta Nro. Comprobante Descripc…" at bounding box center [473, 159] width 849 height 171
paste input "42513229"
click at [231, 253] on span "search Buscar Documentacion" at bounding box center [168, 262] width 211 height 18
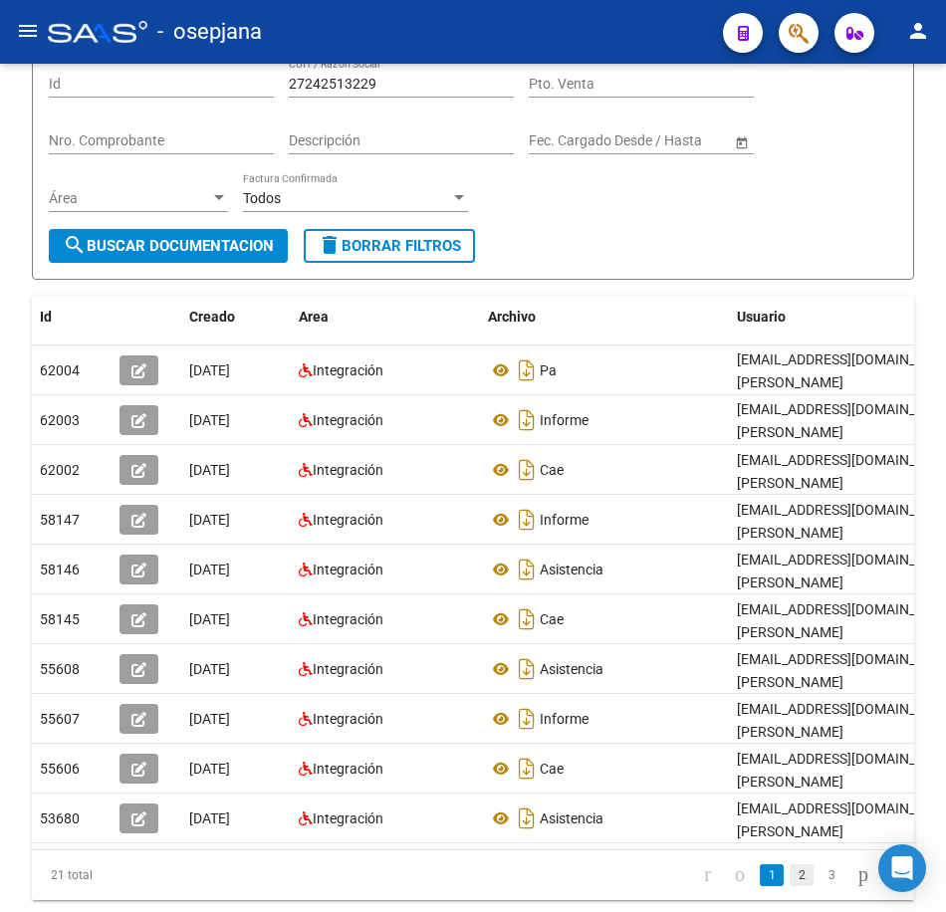
click at [790, 886] on link "2" at bounding box center [802, 875] width 24 height 22
click at [820, 886] on link "3" at bounding box center [832, 875] width 24 height 22
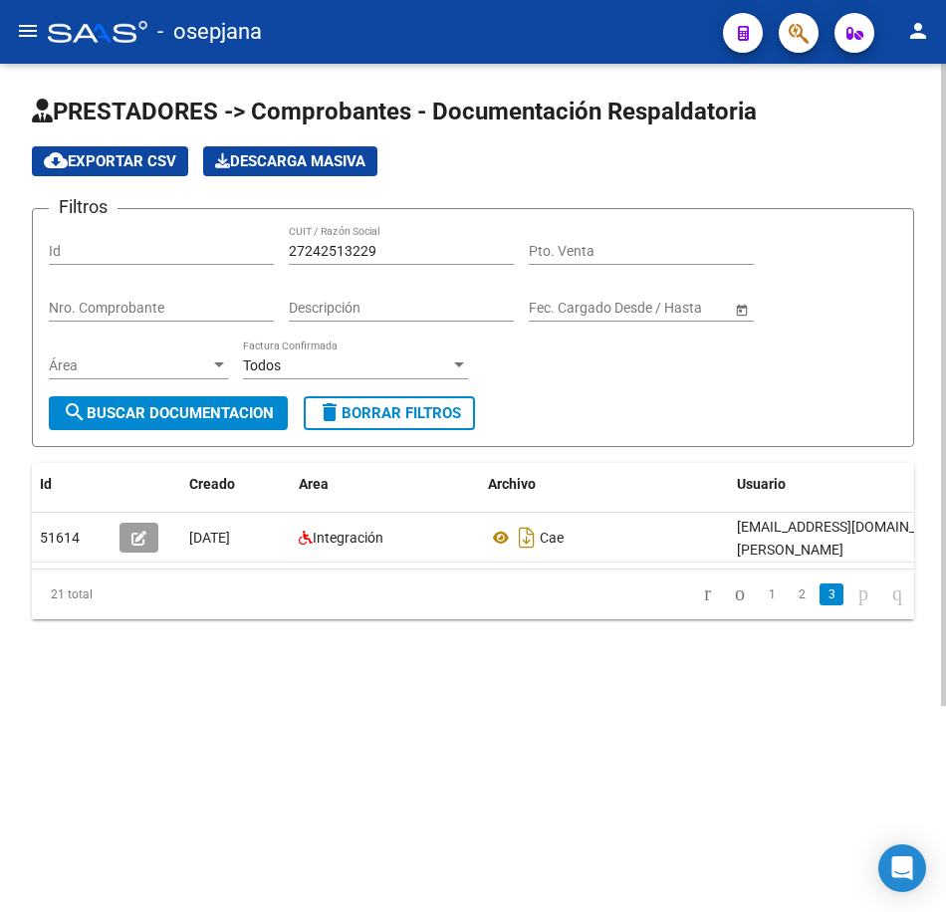
scroll to position [0, 0]
drag, startPoint x: 208, startPoint y: 252, endPoint x: 183, endPoint y: 257, distance: 25.4
click at [185, 256] on div "Filtros Id 27242513229 CUIT / Razón Social Pto. Venta Nro. Comprobante Descripc…" at bounding box center [473, 310] width 849 height 171
paste input "3293925224"
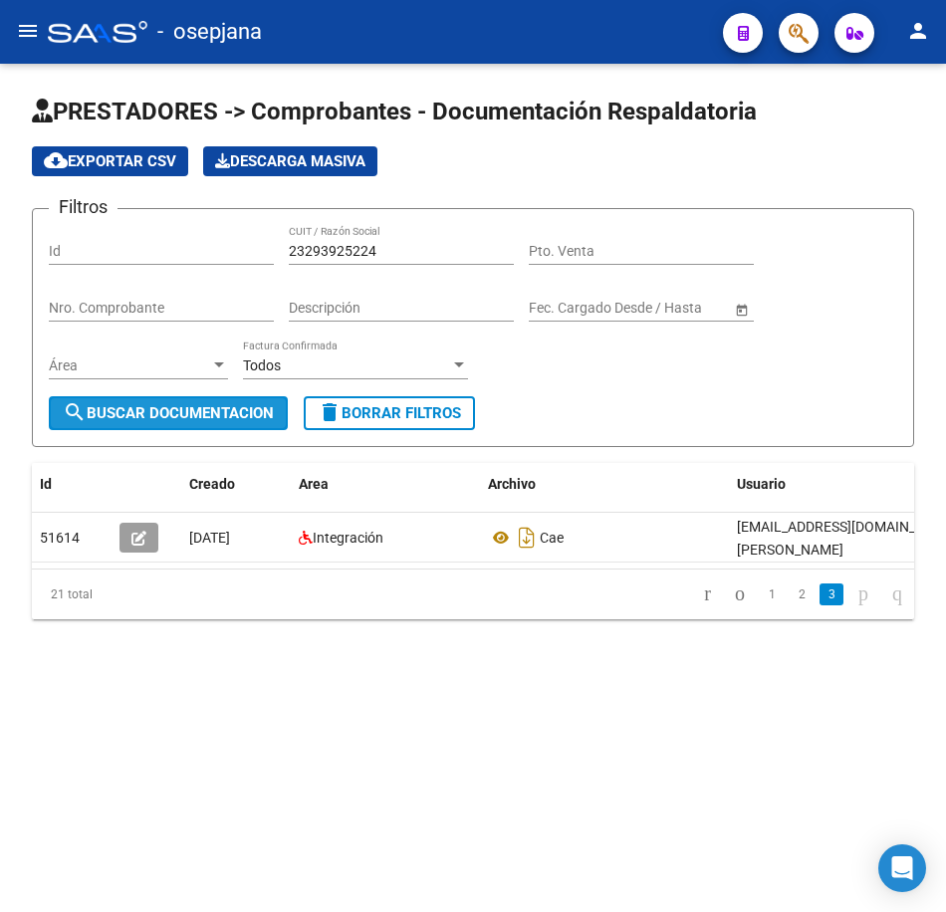
click at [267, 402] on button "search Buscar Documentacion" at bounding box center [168, 413] width 239 height 34
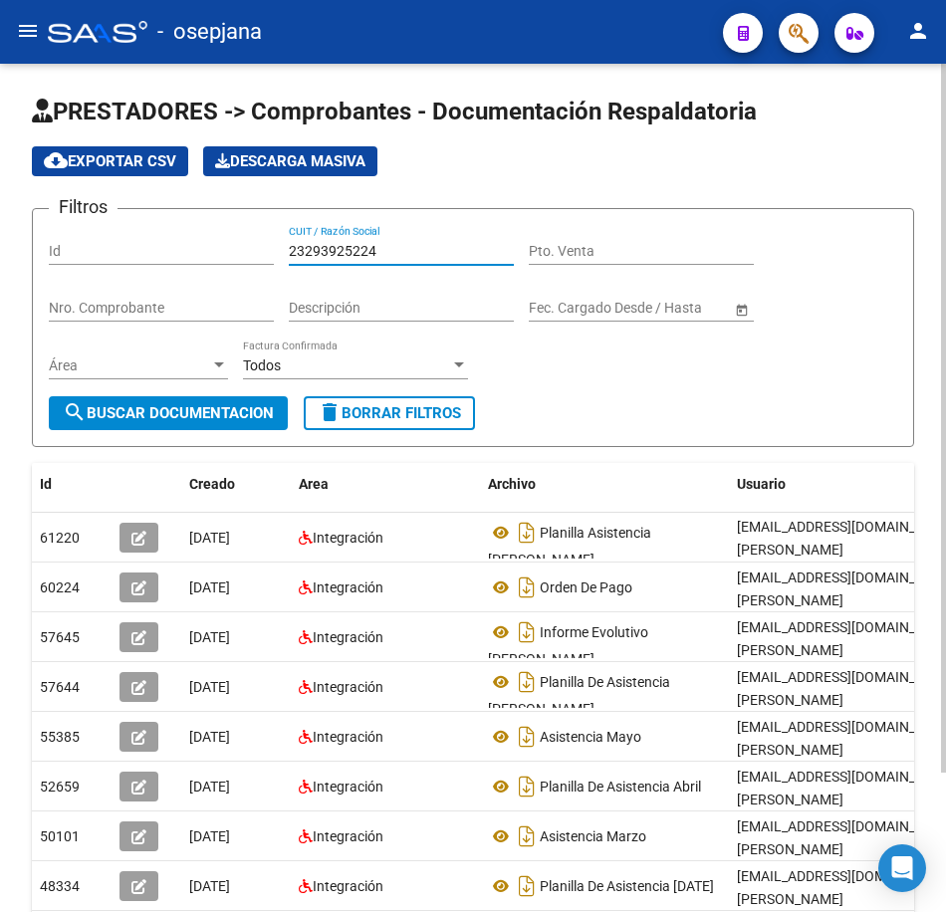
drag, startPoint x: 399, startPoint y: 244, endPoint x: 153, endPoint y: 255, distance: 246.2
click at [133, 246] on div "Filtros Id 23293925224 CUIT / Razón Social Pto. Venta Nro. Comprobante Descripc…" at bounding box center [473, 310] width 849 height 171
paste input "30709724661"
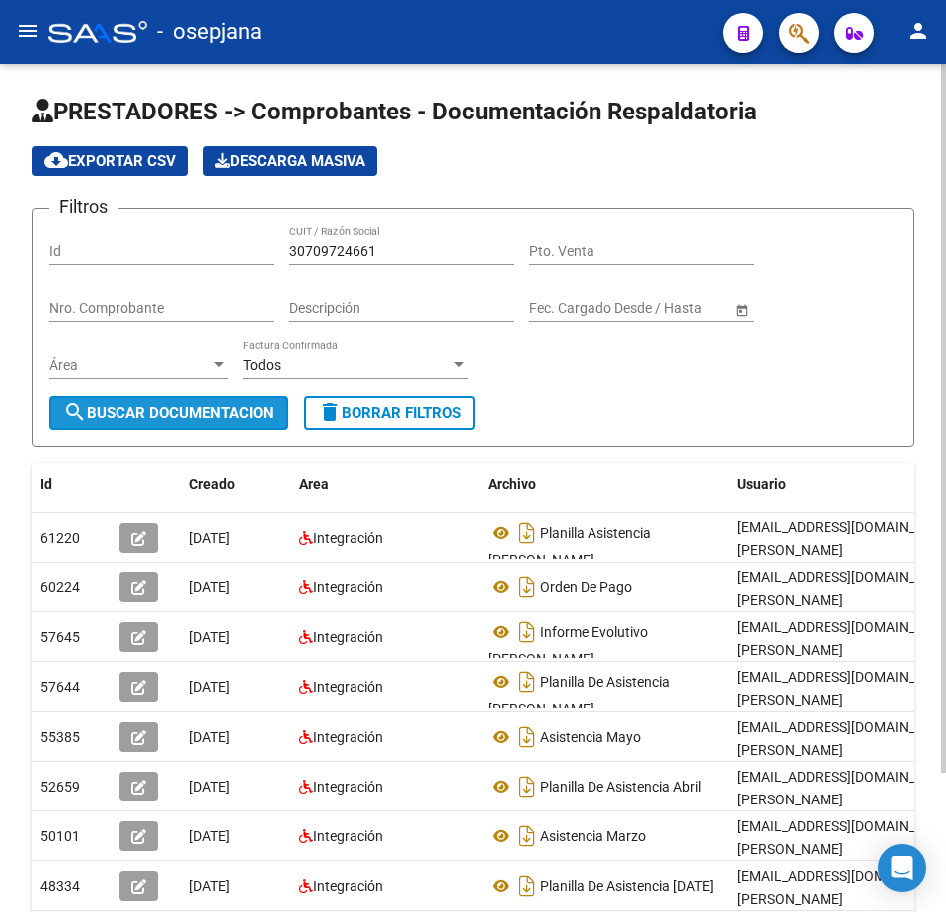
click at [263, 411] on span "search Buscar Documentacion" at bounding box center [168, 413] width 211 height 18
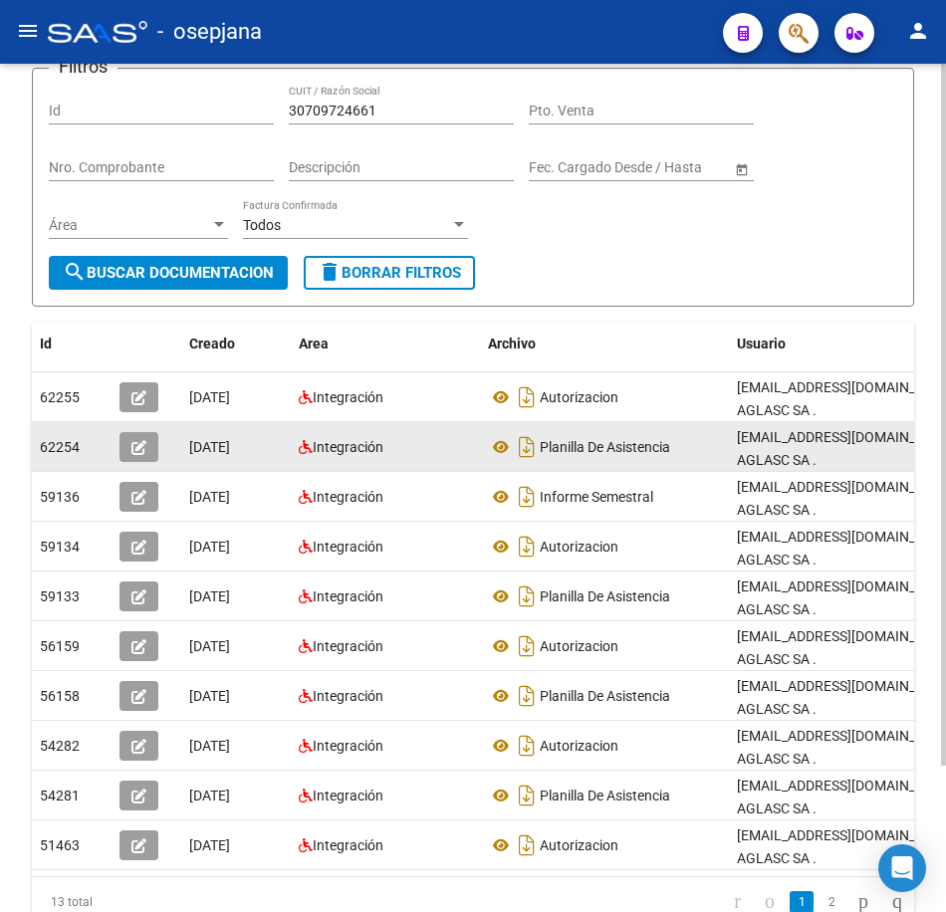
scroll to position [177, 0]
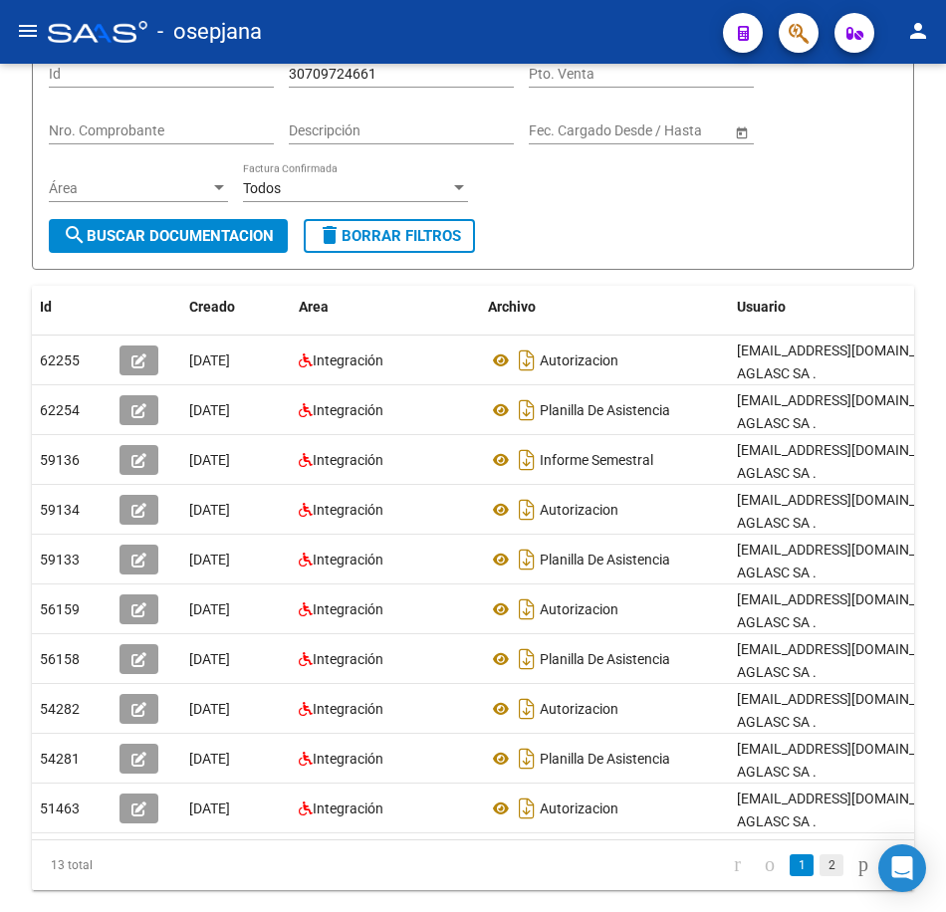
click at [822, 855] on link "2" at bounding box center [832, 866] width 24 height 22
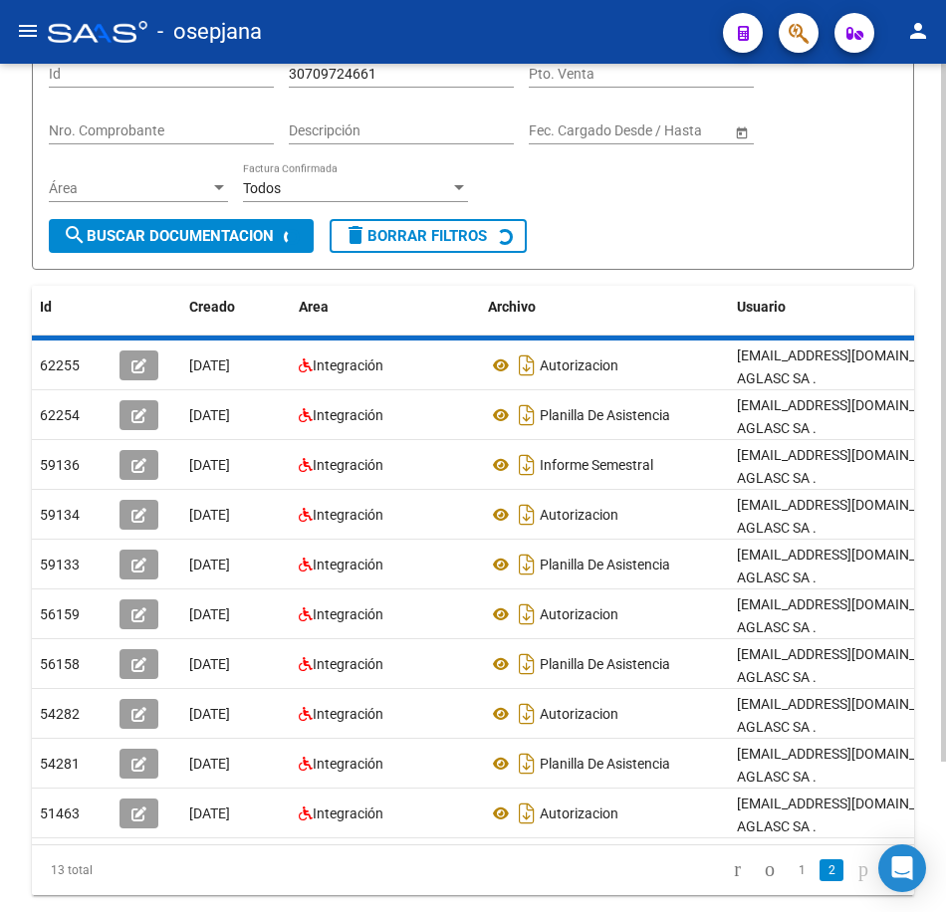
scroll to position [0, 0]
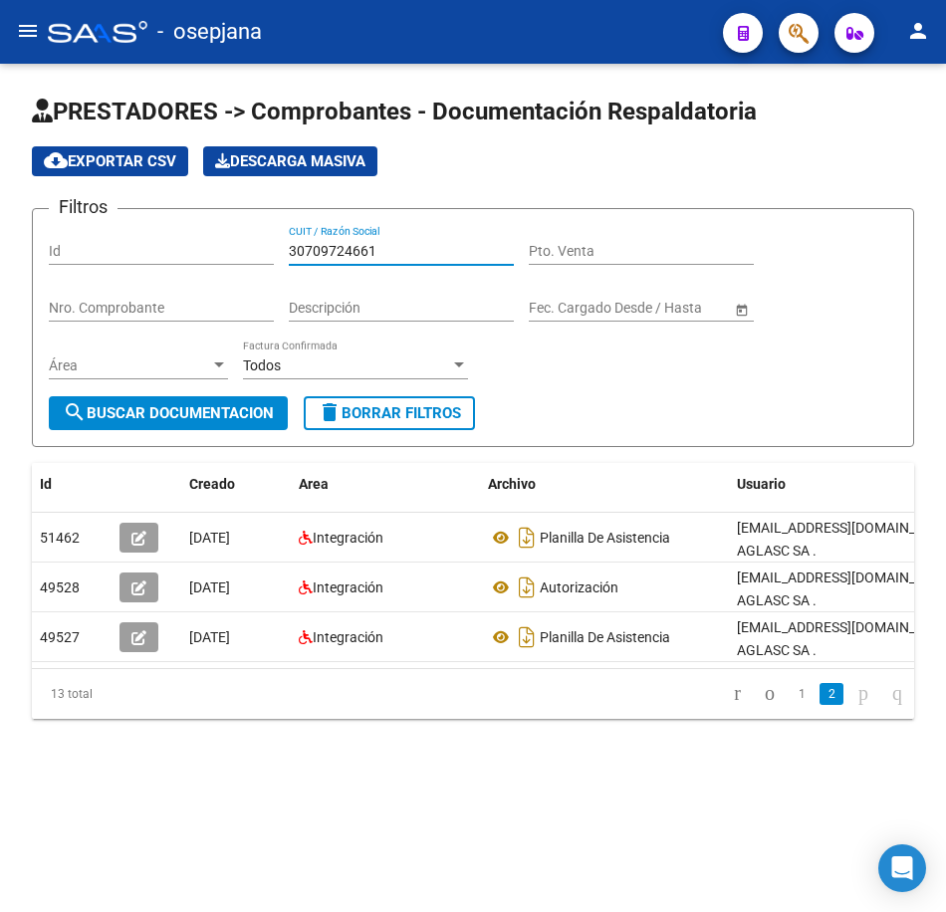
drag, startPoint x: 388, startPoint y: 246, endPoint x: 118, endPoint y: 218, distance: 272.3
click at [118, 225] on div "Filtros Id 30709724661 CUIT / Razón Social Pto. Venta Nro. Comprobante Descripc…" at bounding box center [473, 310] width 849 height 171
paste input "27243385836"
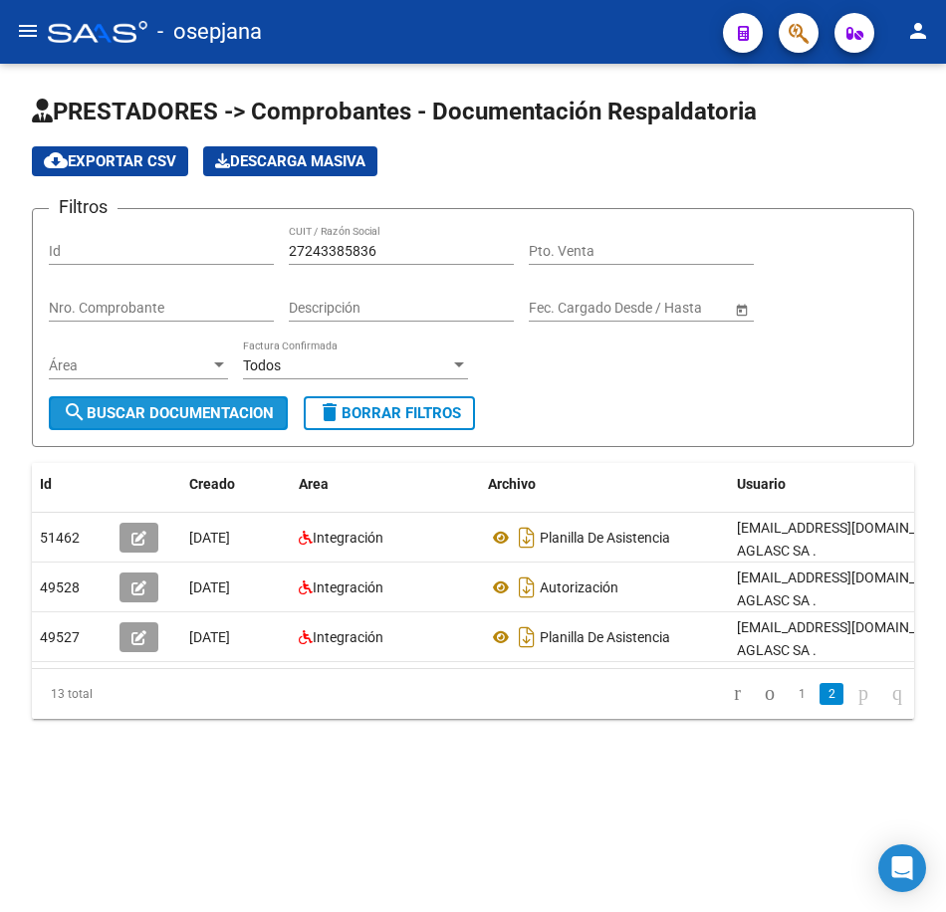
click at [264, 403] on button "search Buscar Documentacion" at bounding box center [168, 413] width 239 height 34
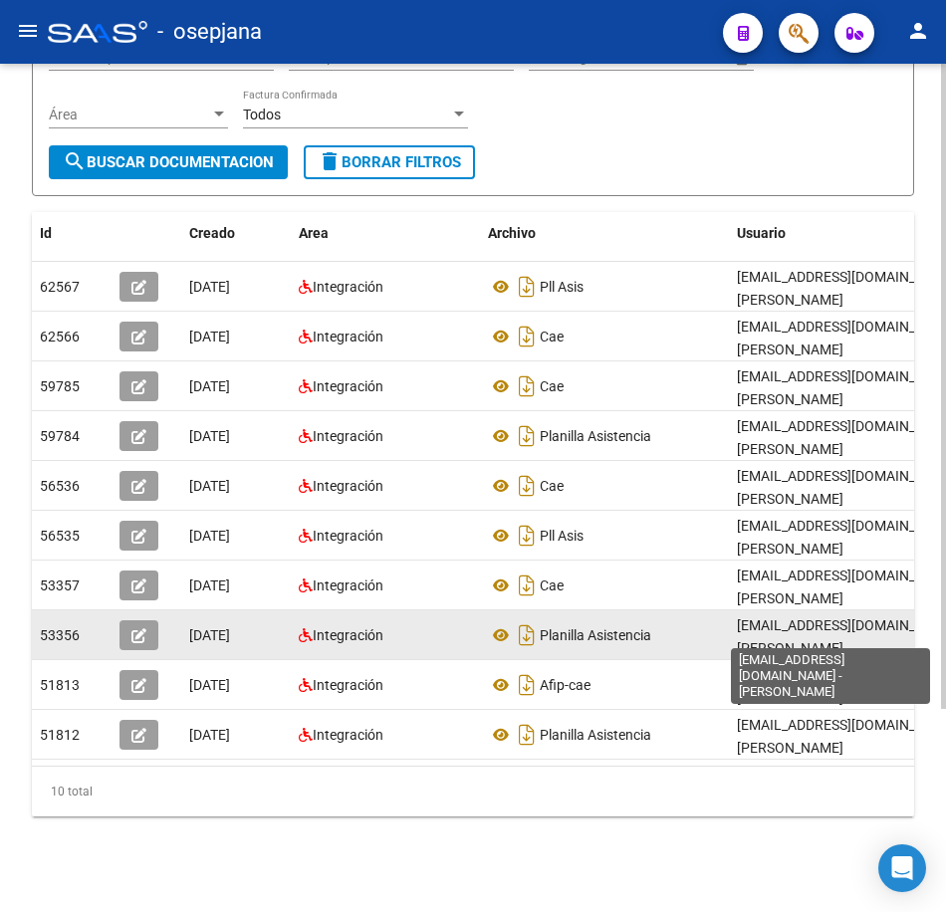
scroll to position [267, 0]
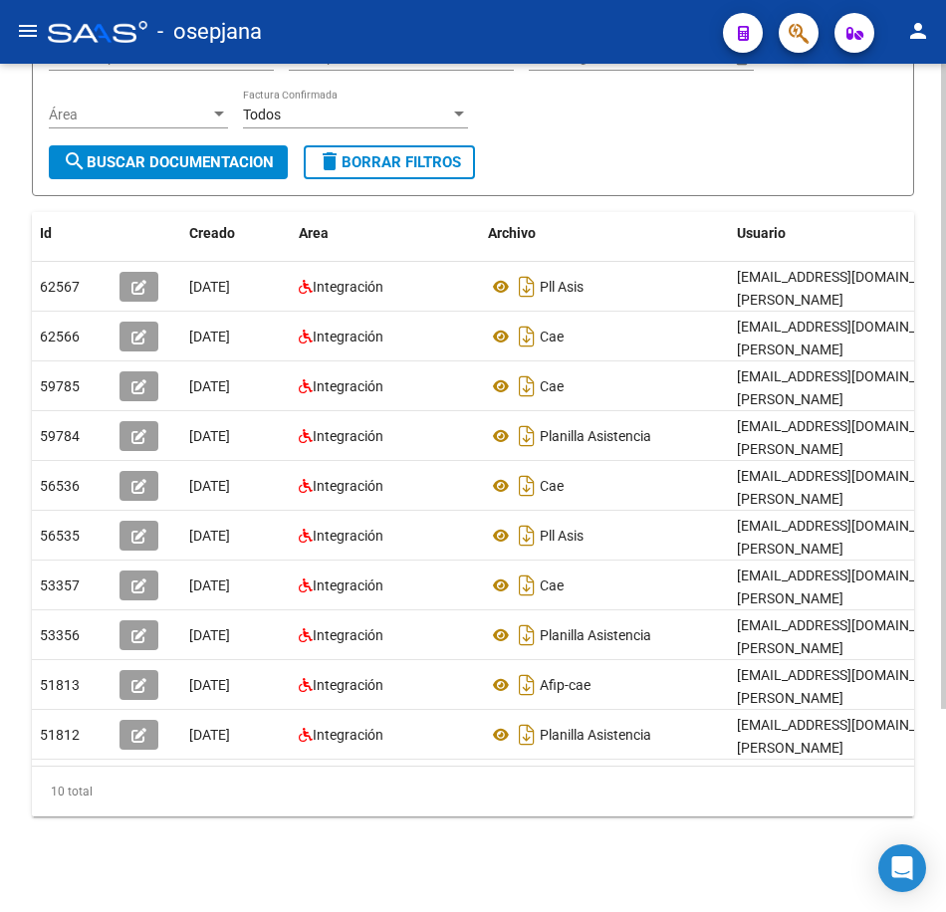
click at [638, 164] on form "Filtros Id 27243385836 CUIT / Razón Social Pto. Venta Nro. Comprobante Descripc…" at bounding box center [473, 76] width 882 height 239
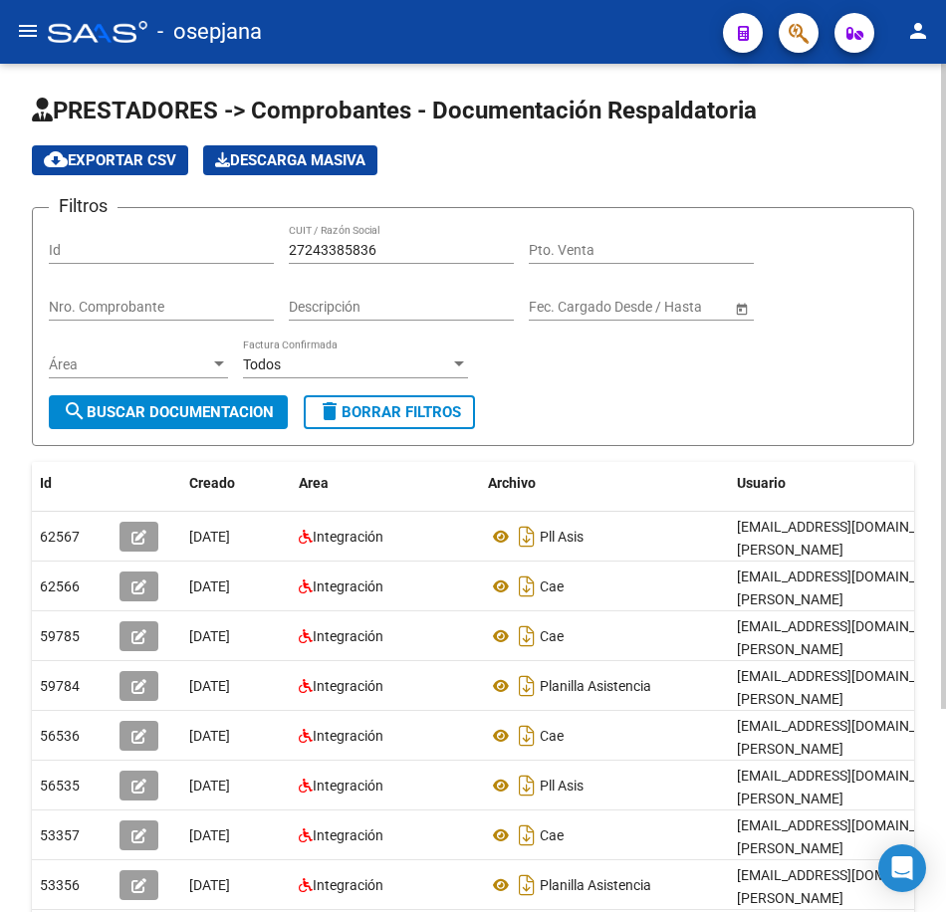
scroll to position [0, 0]
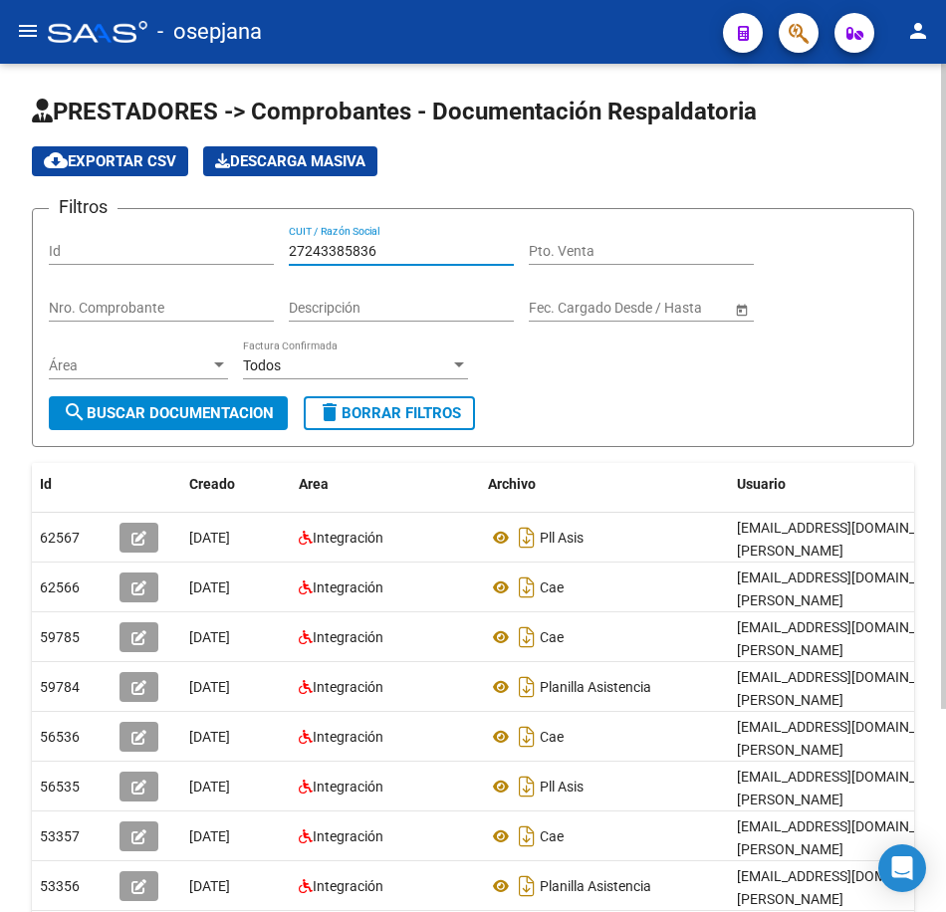
drag, startPoint x: 393, startPoint y: 253, endPoint x: 137, endPoint y: 236, distance: 256.5
click at [139, 236] on div "Filtros Id 27243385836 CUIT / Razón Social Pto. Venta Nro. Comprobante Descripc…" at bounding box center [473, 310] width 849 height 171
paste input "329477210"
drag, startPoint x: 254, startPoint y: 408, endPoint x: 264, endPoint y: 410, distance: 10.2
click at [256, 409] on span "search Buscar Documentacion" at bounding box center [168, 413] width 211 height 18
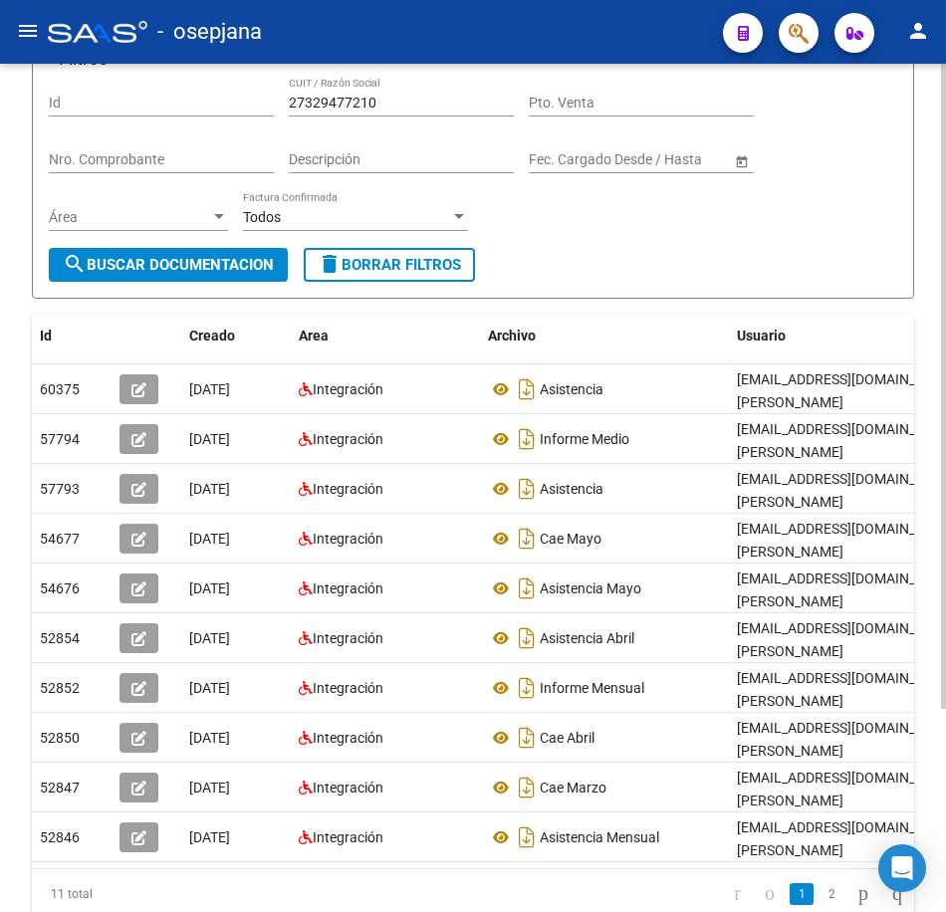
scroll to position [199, 0]
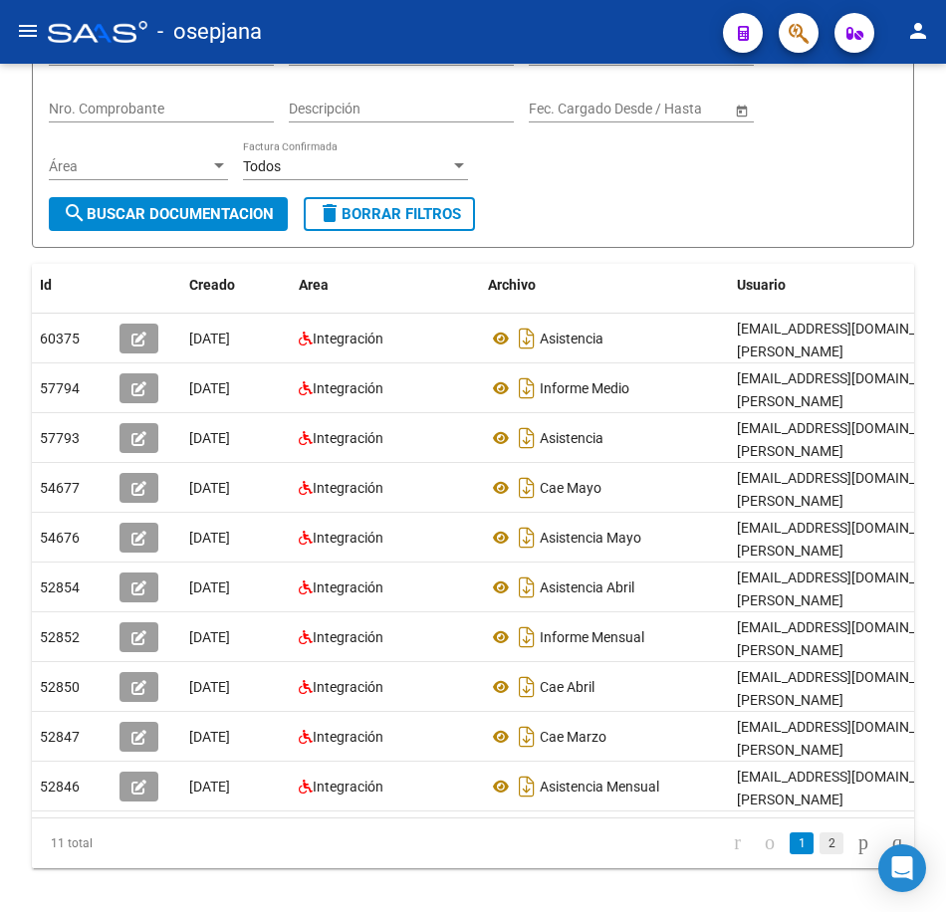
click at [820, 855] on link "2" at bounding box center [832, 844] width 24 height 22
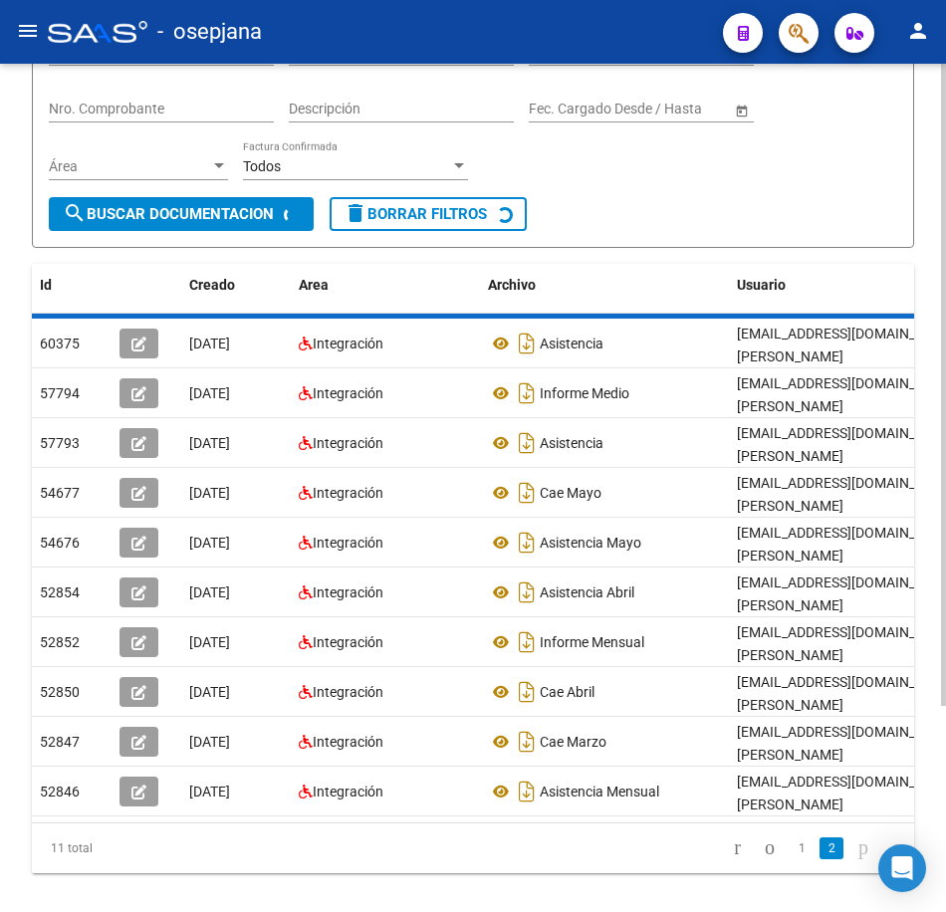
scroll to position [0, 0]
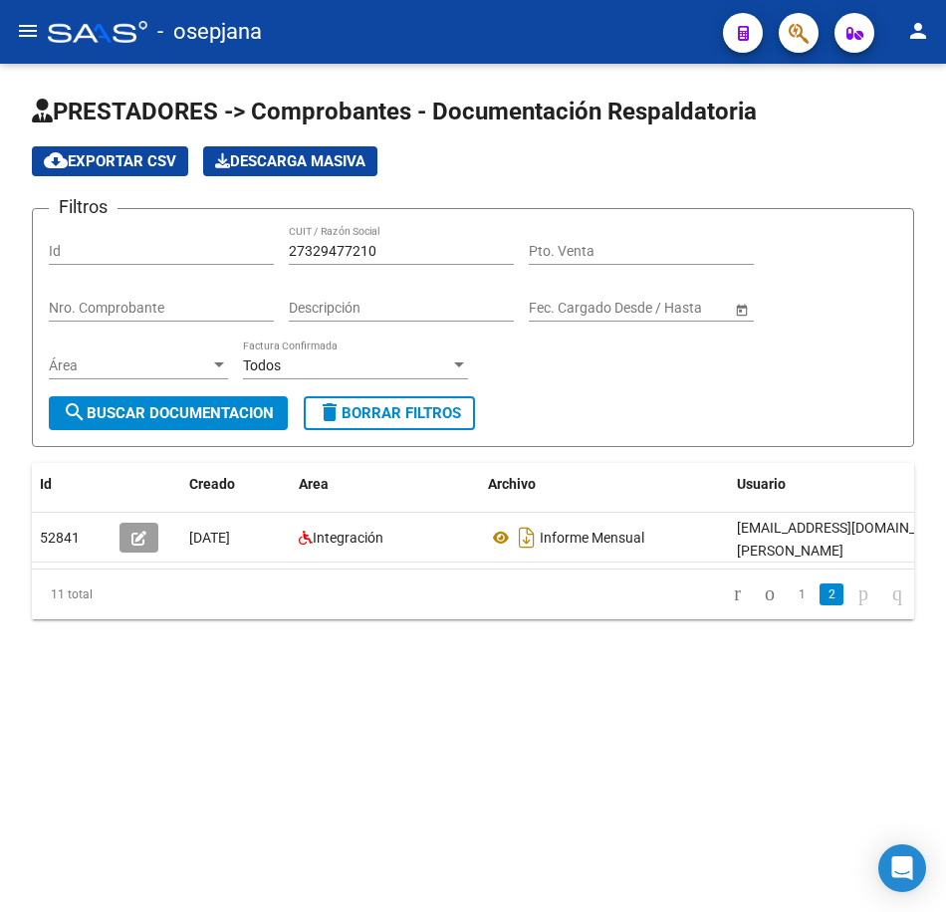
drag, startPoint x: 296, startPoint y: 243, endPoint x: 94, endPoint y: 237, distance: 202.3
click at [98, 237] on div "Filtros Id 27329477210 CUIT / Razón Social Pto. Venta Nro. Comprobante Descripc…" at bounding box center [473, 310] width 849 height 171
paste input "403023952"
click at [238, 415] on span "search Buscar Documentacion" at bounding box center [168, 413] width 211 height 18
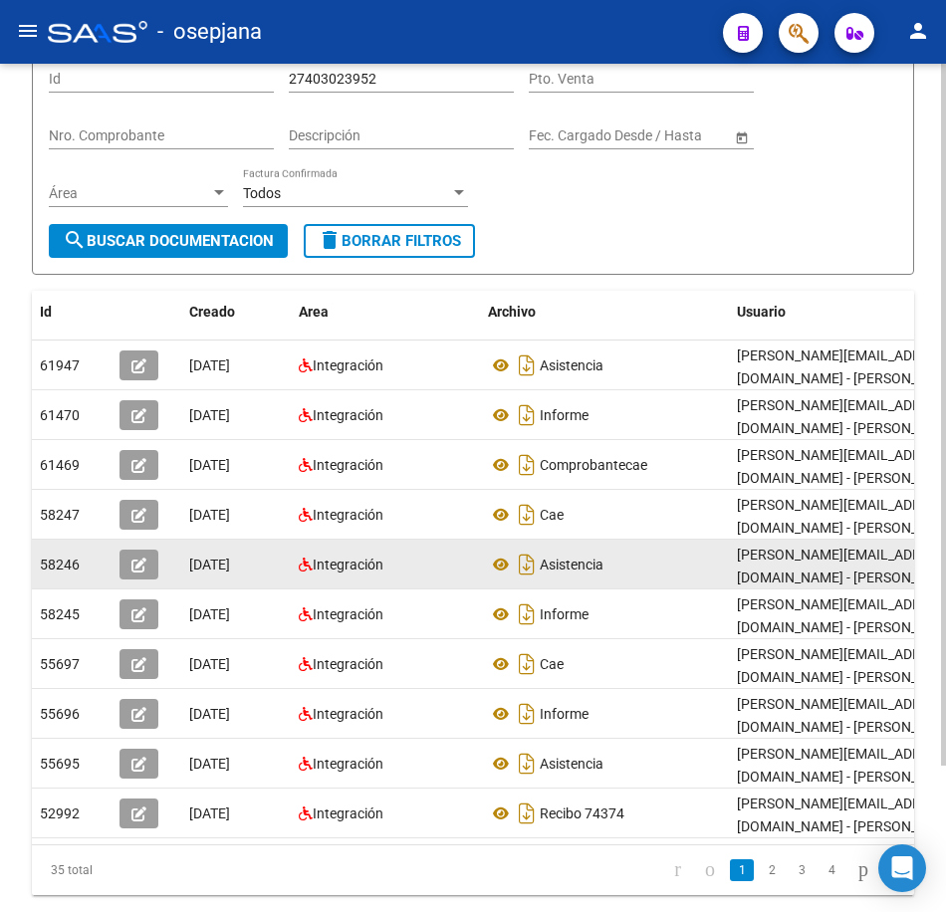
scroll to position [177, 0]
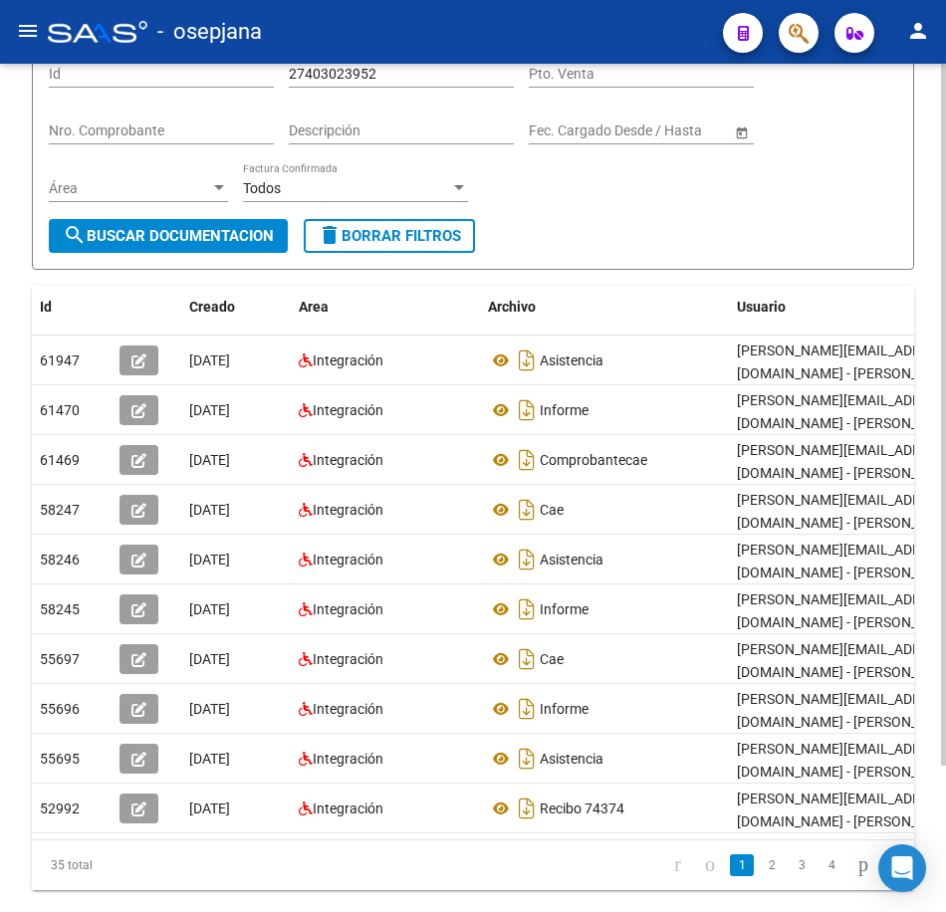
click at [583, 212] on div "Filtros Id 27403023952 CUIT / Razón Social Pto. Venta Nro. Comprobante Descripc…" at bounding box center [473, 133] width 849 height 171
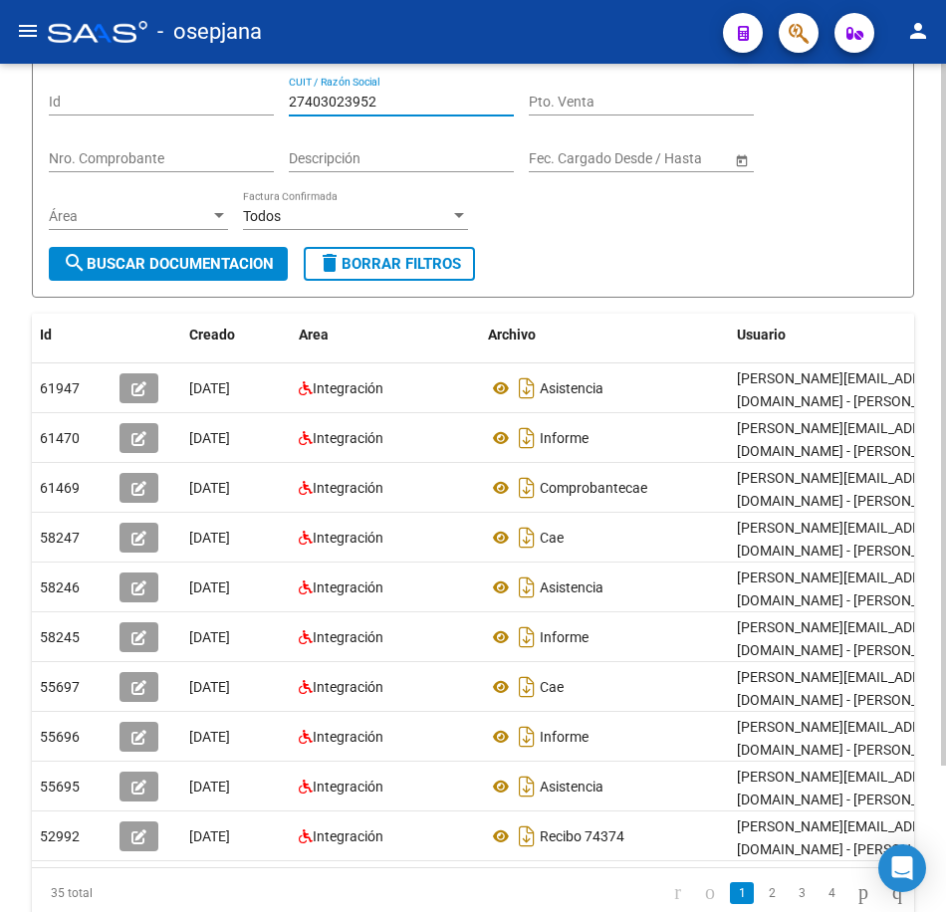
scroll to position [74, 0]
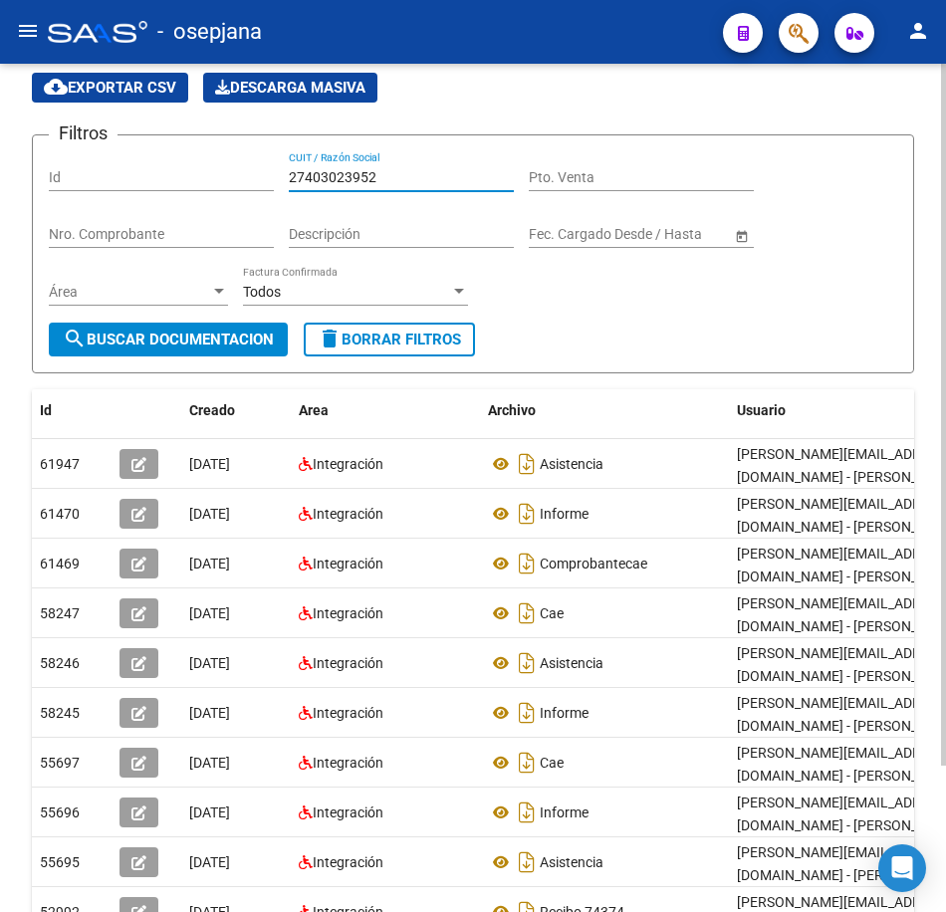
drag, startPoint x: 406, startPoint y: 80, endPoint x: 181, endPoint y: 89, distance: 225.3
click at [208, 77] on app-list-header "PRESTADORES -> Comprobantes - Documentación Respaldatoria cloud_download Export…" at bounding box center [473, 198] width 882 height 352
paste input "3290949394"
click at [217, 331] on span "search Buscar Documentacion" at bounding box center [168, 340] width 211 height 18
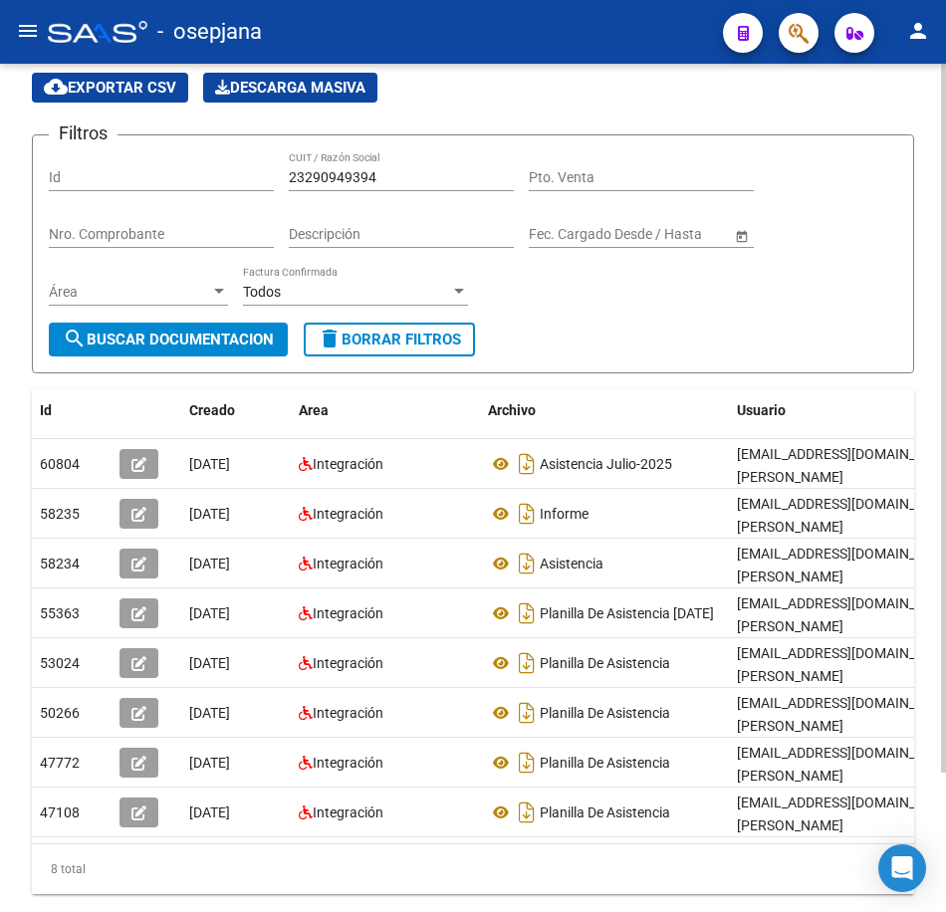
drag, startPoint x: 392, startPoint y: 168, endPoint x: 204, endPoint y: 175, distance: 188.4
click at [209, 173] on div "Filtros Id 23290949394 CUIT / Razón Social Pto. Venta Nro. Comprobante Descripc…" at bounding box center [473, 236] width 849 height 171
paste input "0135135756"
click at [220, 330] on button "search Buscar Documentacion" at bounding box center [168, 340] width 239 height 34
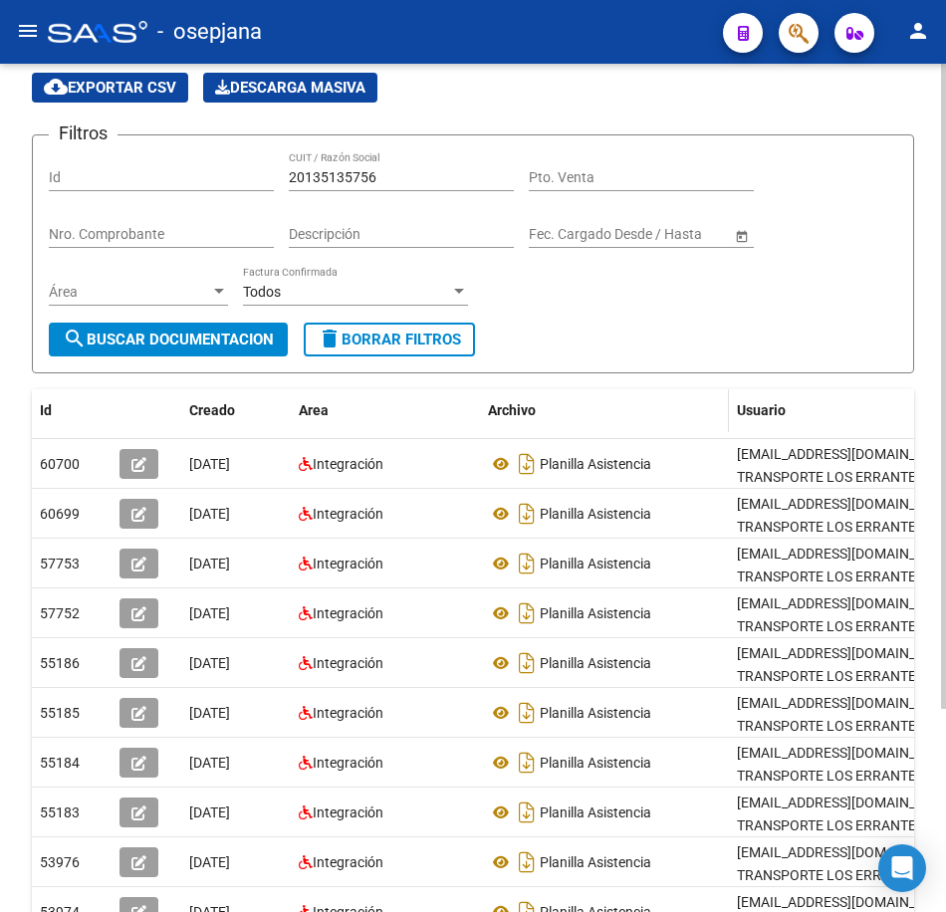
click at [699, 415] on div "Archivo" at bounding box center [604, 410] width 233 height 23
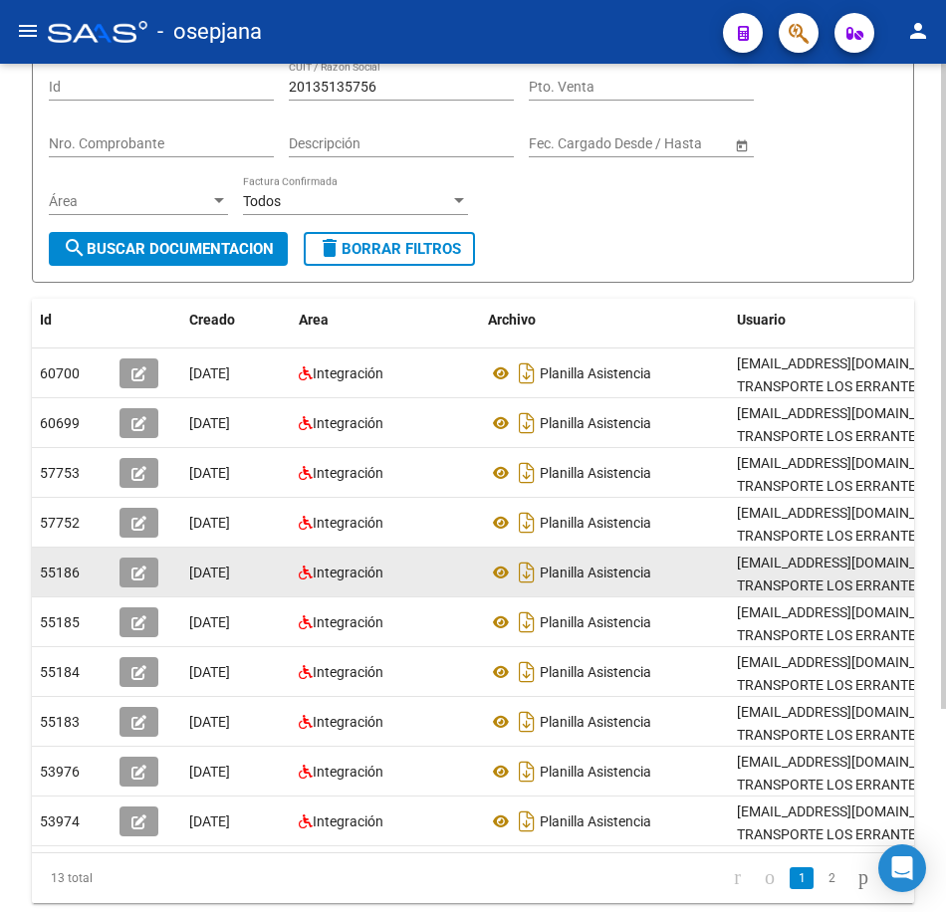
scroll to position [267, 0]
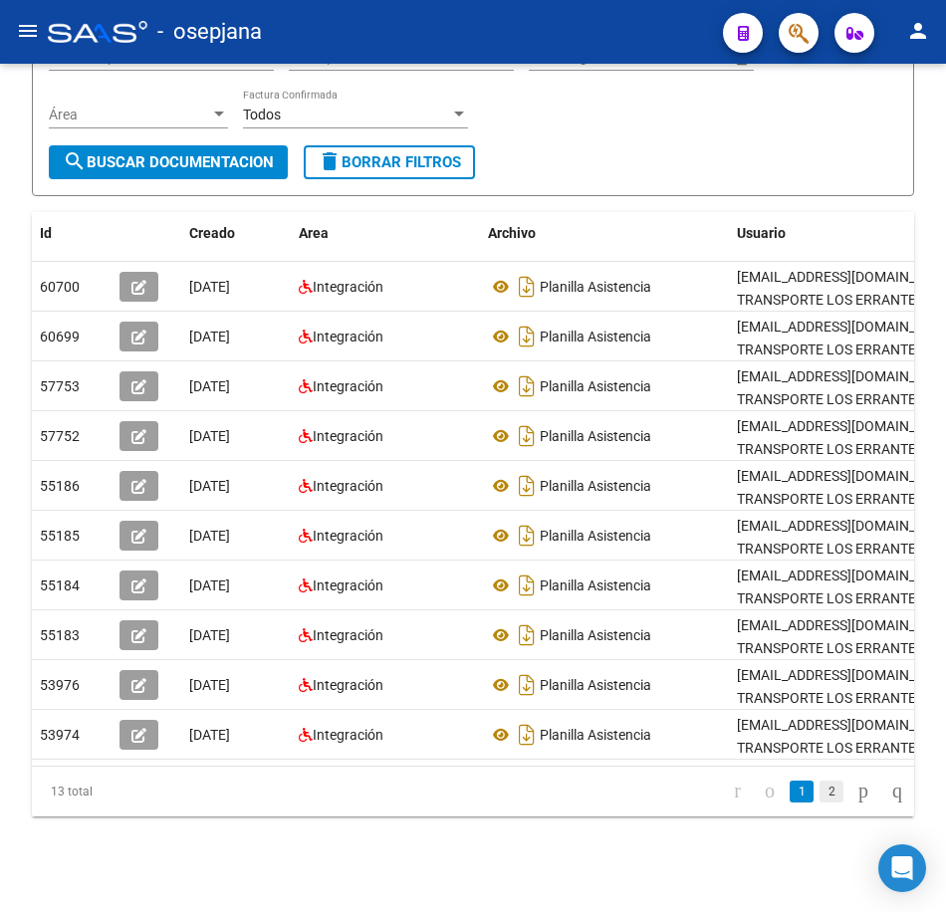
click at [820, 797] on link "2" at bounding box center [832, 792] width 24 height 22
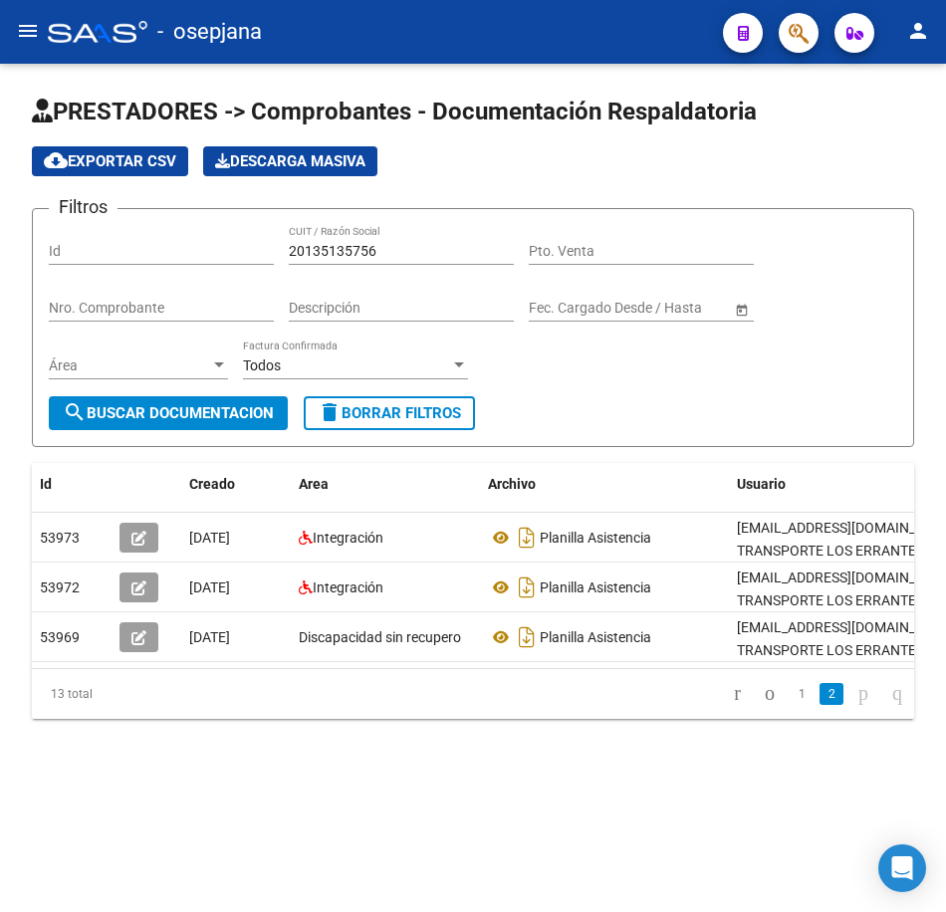
scroll to position [0, 0]
drag, startPoint x: 397, startPoint y: 252, endPoint x: 183, endPoint y: 236, distance: 214.7
click at [183, 236] on div "Filtros Id 20135135756 CUIT / Razón Social Pto. Venta Nro. Comprobante Descripc…" at bounding box center [473, 310] width 849 height 171
paste input "739285947"
click at [254, 405] on span "search Buscar Documentacion" at bounding box center [168, 413] width 211 height 18
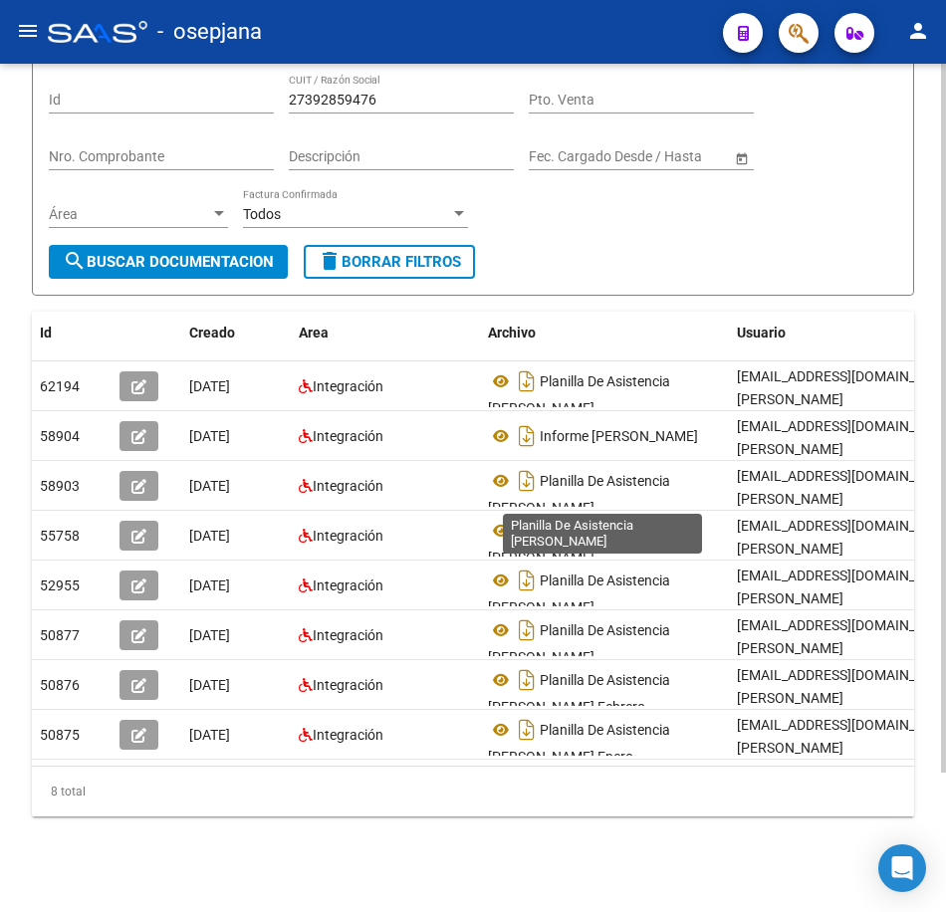
scroll to position [167, 0]
click at [711, 246] on form "Filtros Id 27392859476 CUIT / Razón Social Pto. Venta Nro. Comprobante Descripc…" at bounding box center [473, 176] width 882 height 239
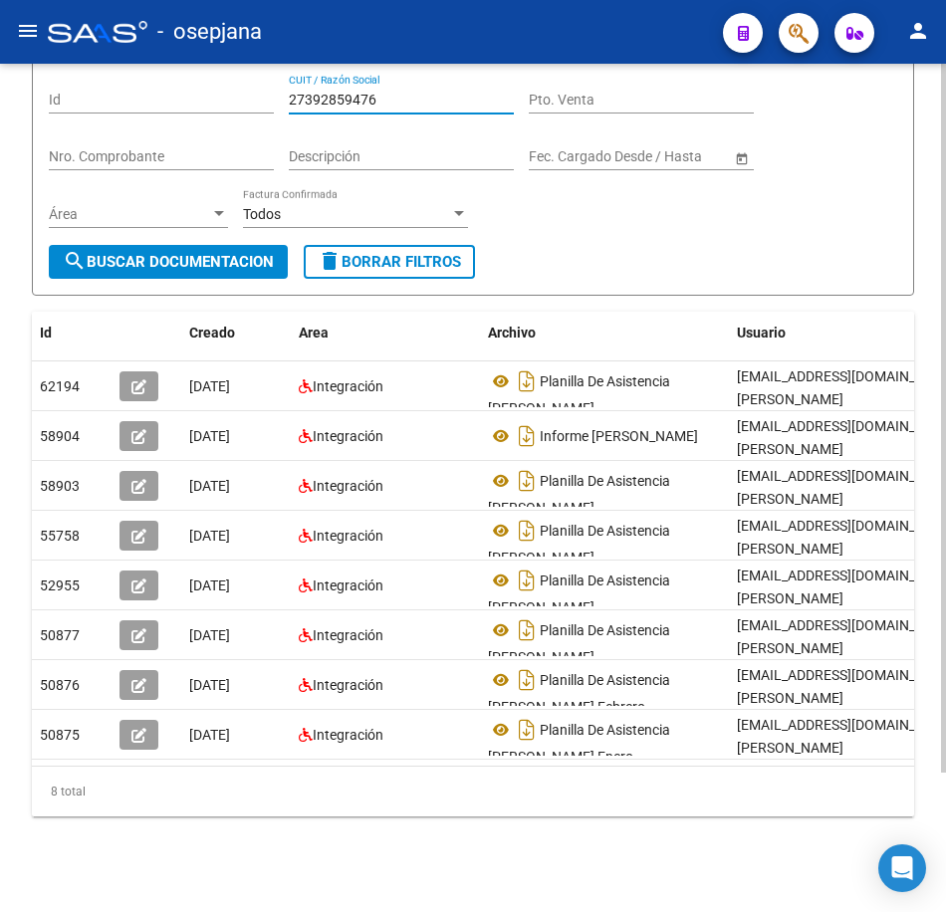
drag, startPoint x: 400, startPoint y: 87, endPoint x: 221, endPoint y: 91, distance: 179.3
click at [223, 87] on div "Filtros Id 27392859476 CUIT / Razón Social Pto. Venta Nro. Comprobante Descripc…" at bounding box center [473, 159] width 849 height 171
paste input "39847172"
click at [213, 253] on span "search Buscar Documentacion" at bounding box center [168, 262] width 211 height 18
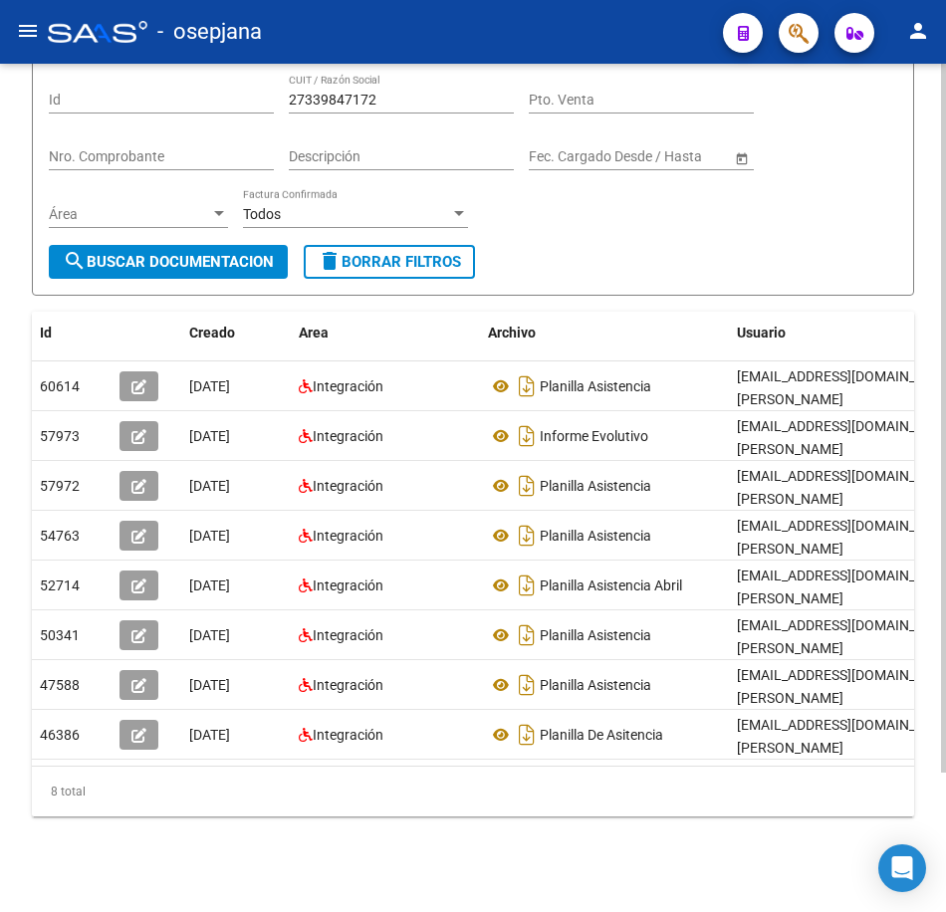
drag, startPoint x: 715, startPoint y: 215, endPoint x: 656, endPoint y: 201, distance: 60.4
click at [715, 215] on div "Filtros Id 27339847172 CUIT / Razón Social Pto. Venta Nro. Comprobante Descripc…" at bounding box center [473, 159] width 849 height 171
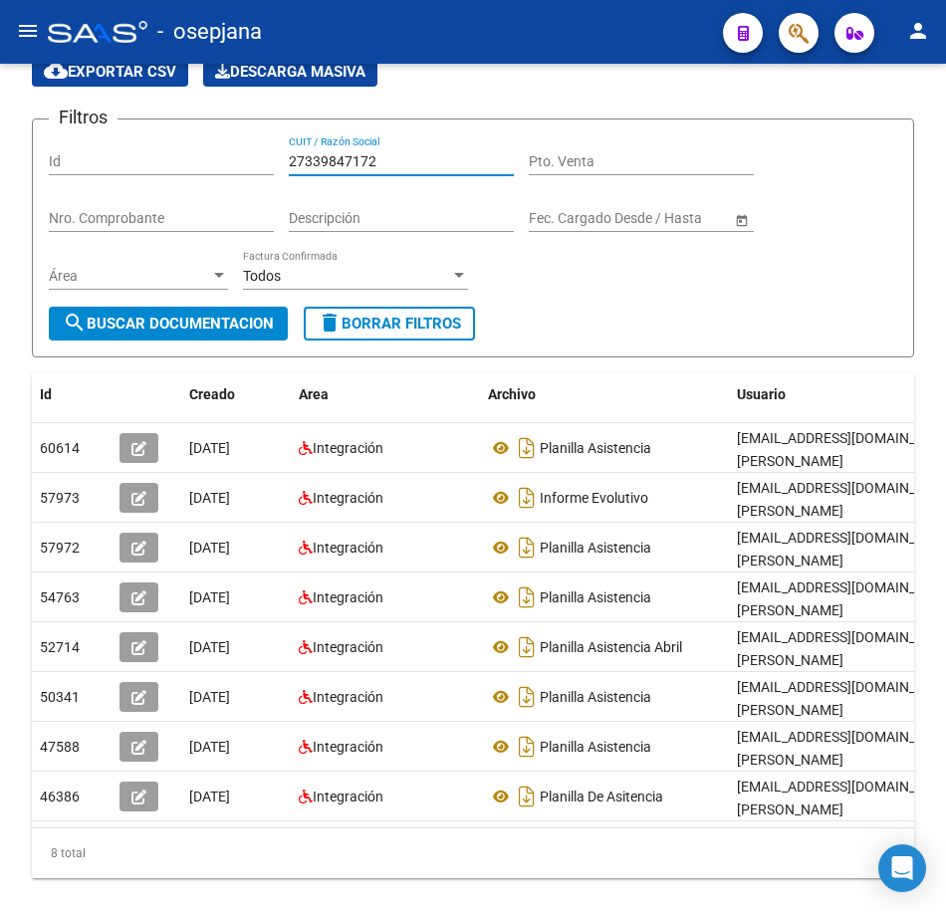
scroll to position [0, 0]
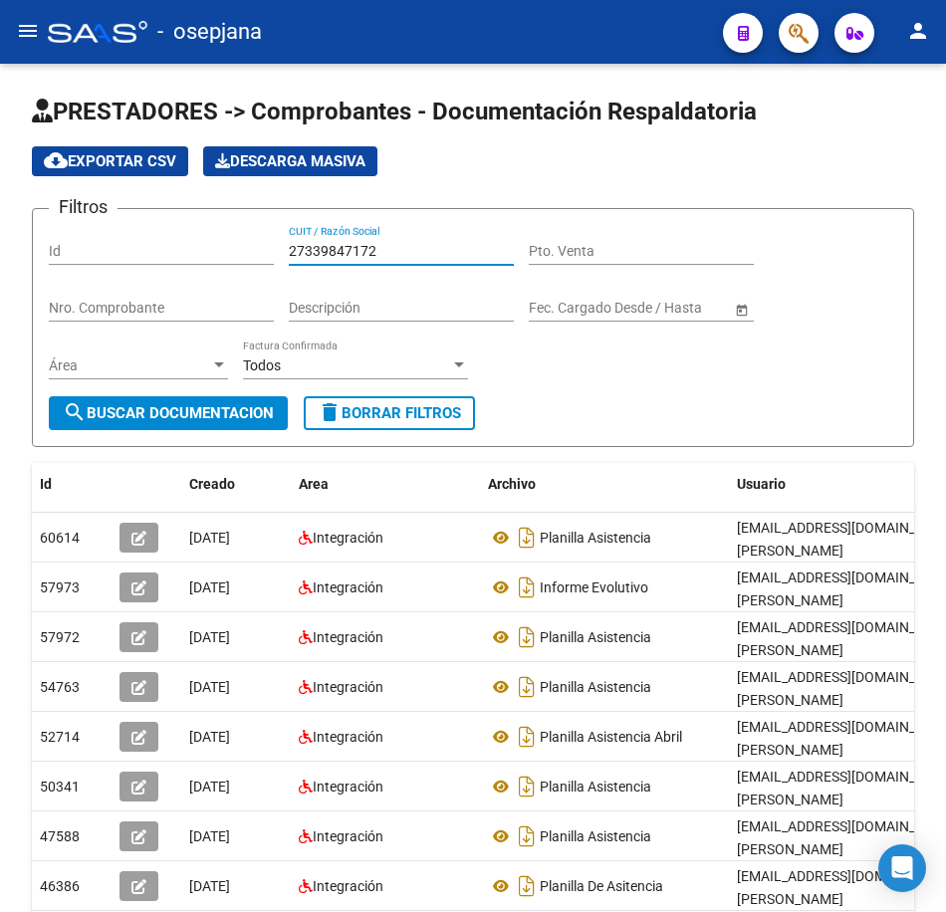
drag, startPoint x: 368, startPoint y: 78, endPoint x: 177, endPoint y: 55, distance: 192.6
click at [177, 55] on div "menu - osepjana person Firma Express Reportes Tablero de Control Ingresos Perci…" at bounding box center [473, 456] width 946 height 912
paste input "30709144657"
type input "30709144657"
click at [213, 411] on span "search Buscar Documentacion" at bounding box center [168, 413] width 211 height 18
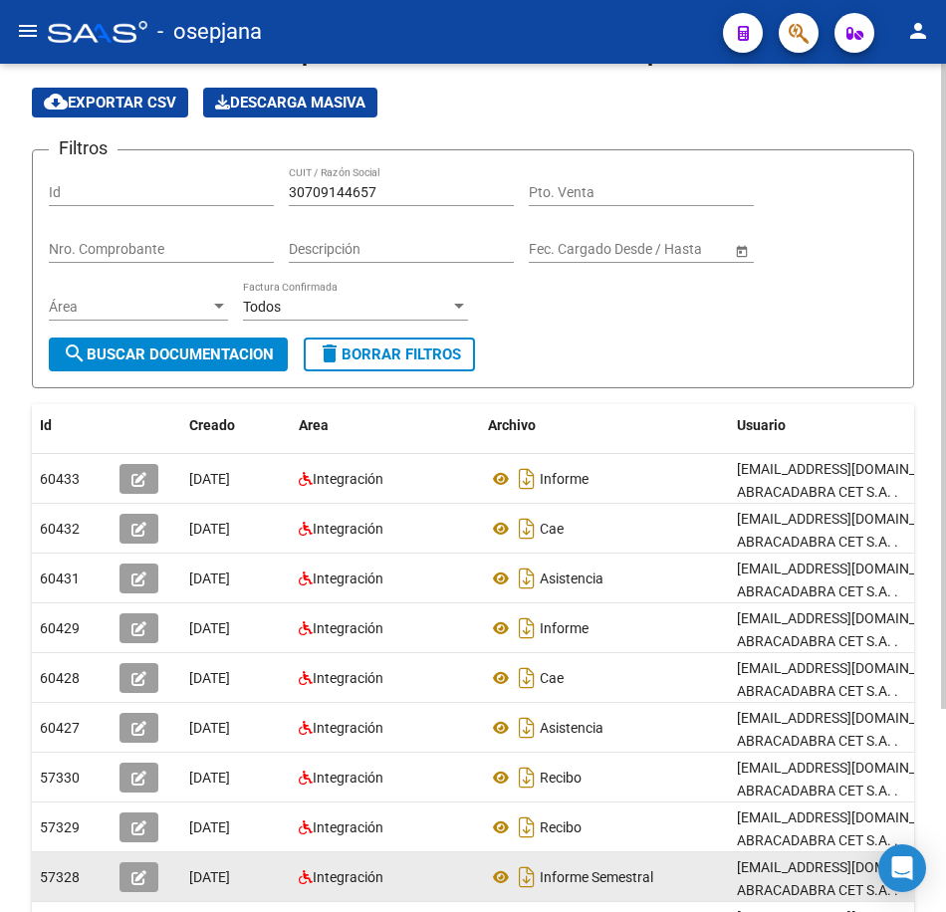
scroll to position [100, 0]
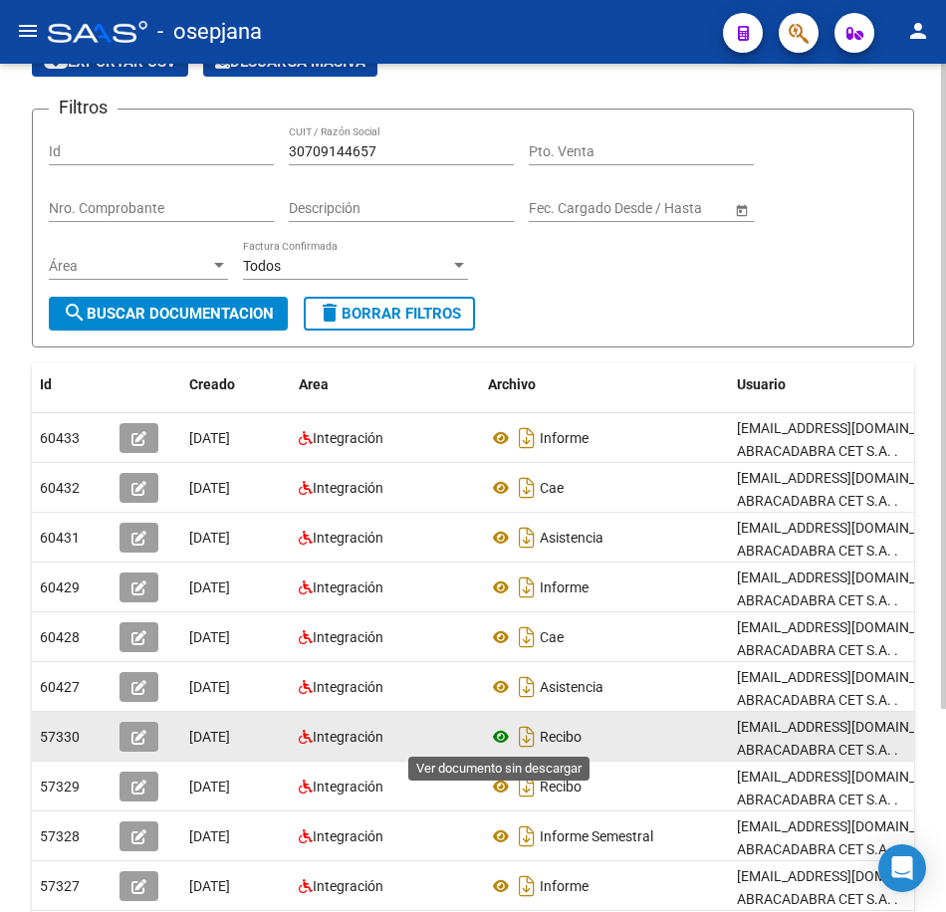
click at [498, 734] on icon at bounding box center [501, 737] width 26 height 24
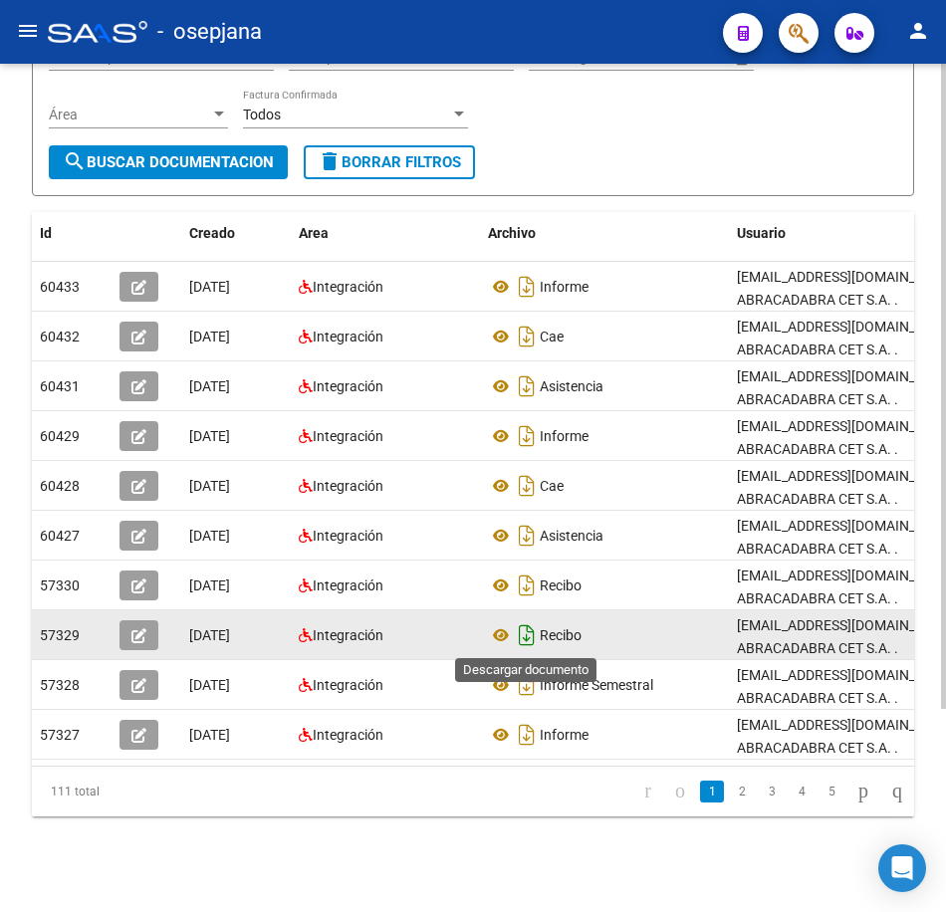
scroll to position [267, 0]
click at [504, 623] on icon at bounding box center [501, 635] width 26 height 24
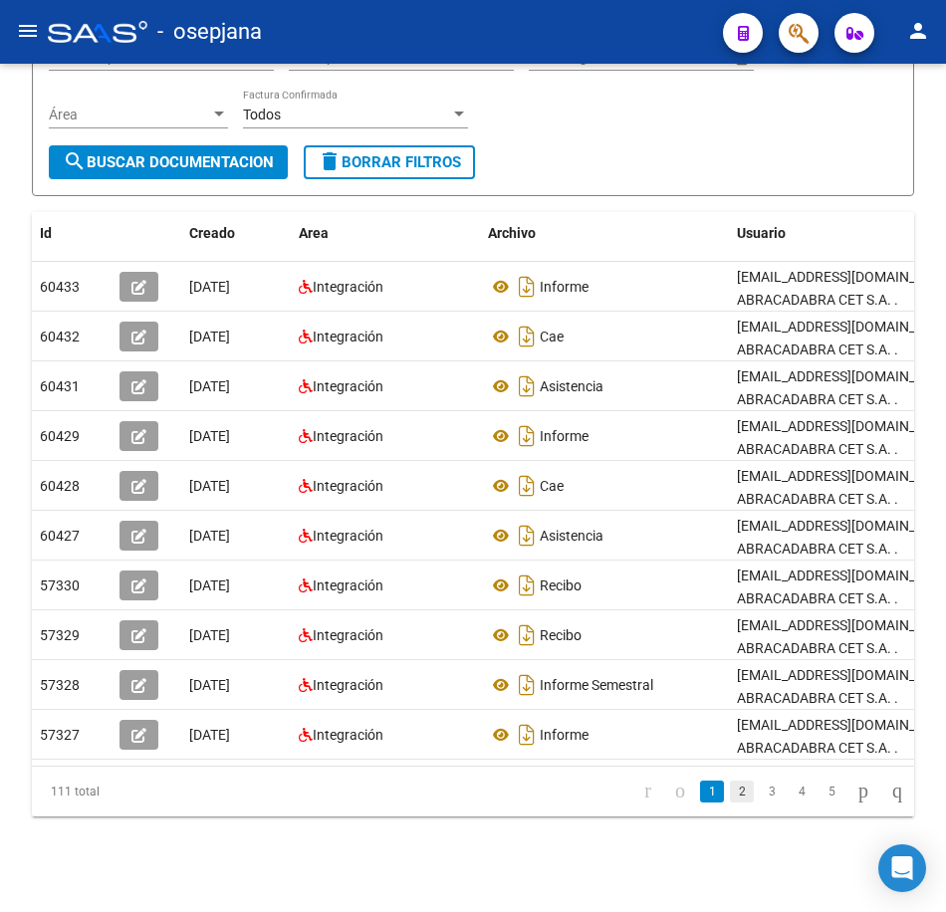
click at [730, 794] on link "2" at bounding box center [742, 792] width 24 height 22
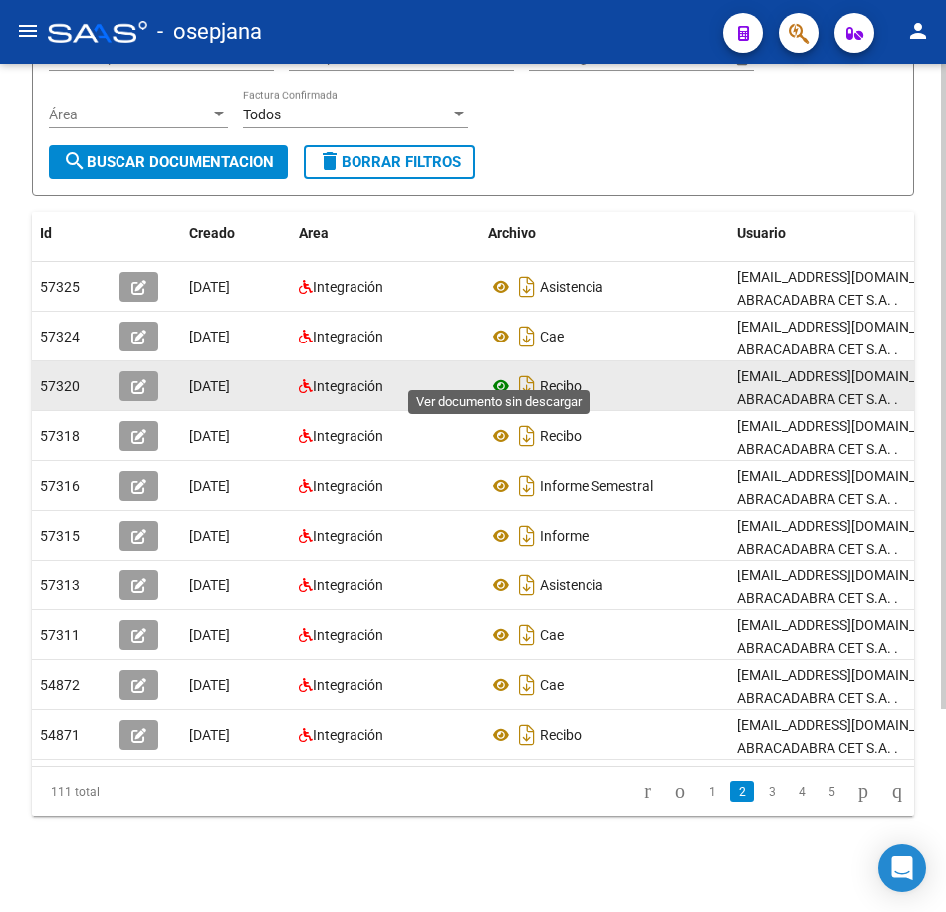
click at [502, 374] on icon at bounding box center [501, 386] width 26 height 24
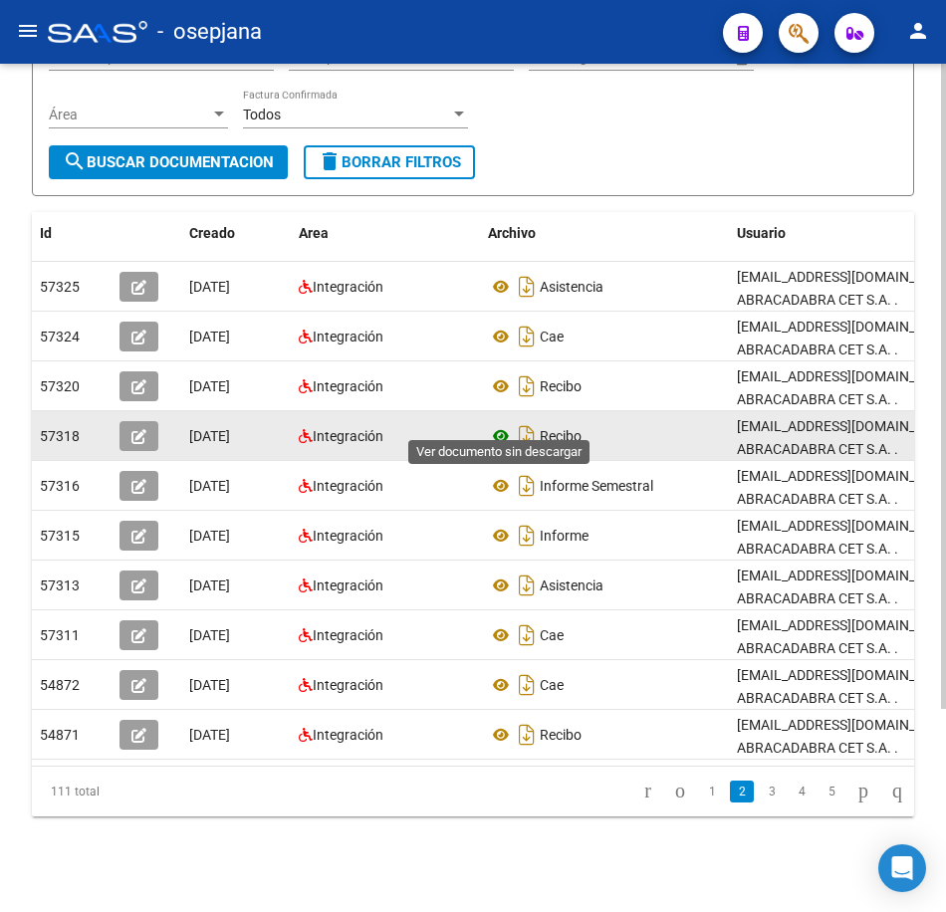
click at [498, 424] on icon at bounding box center [501, 436] width 26 height 24
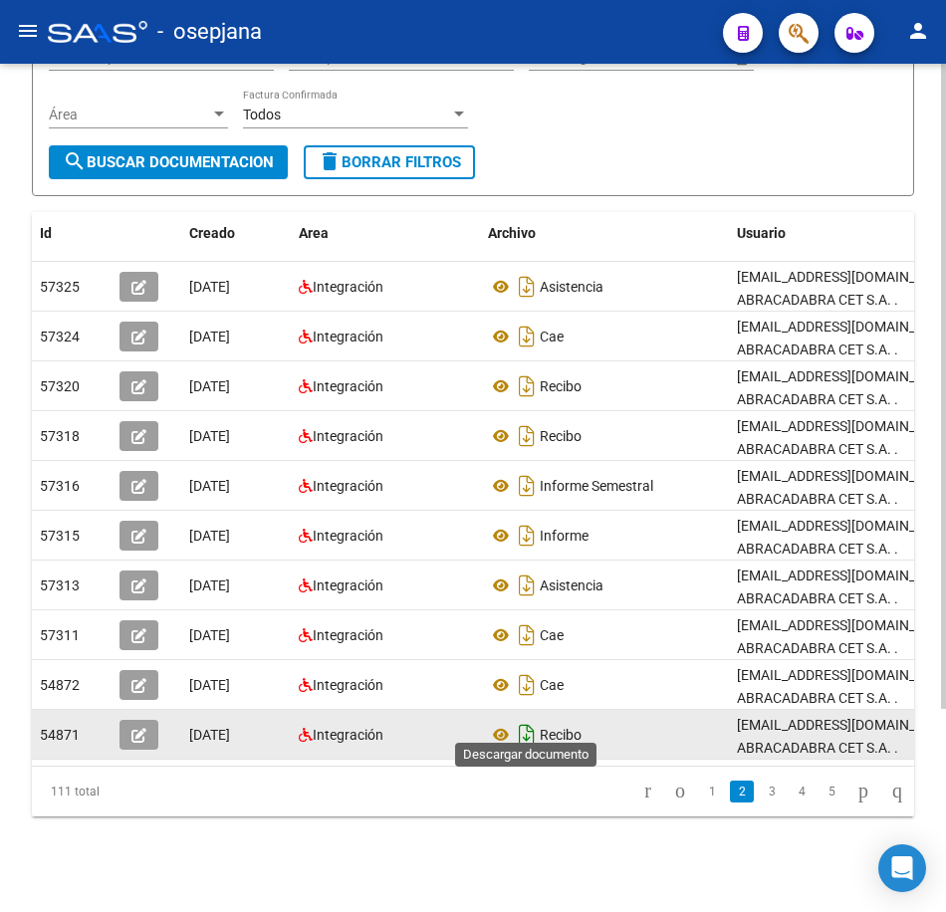
click at [515, 721] on icon "Descargar documento" at bounding box center [527, 735] width 26 height 32
click at [498, 723] on icon at bounding box center [501, 735] width 26 height 24
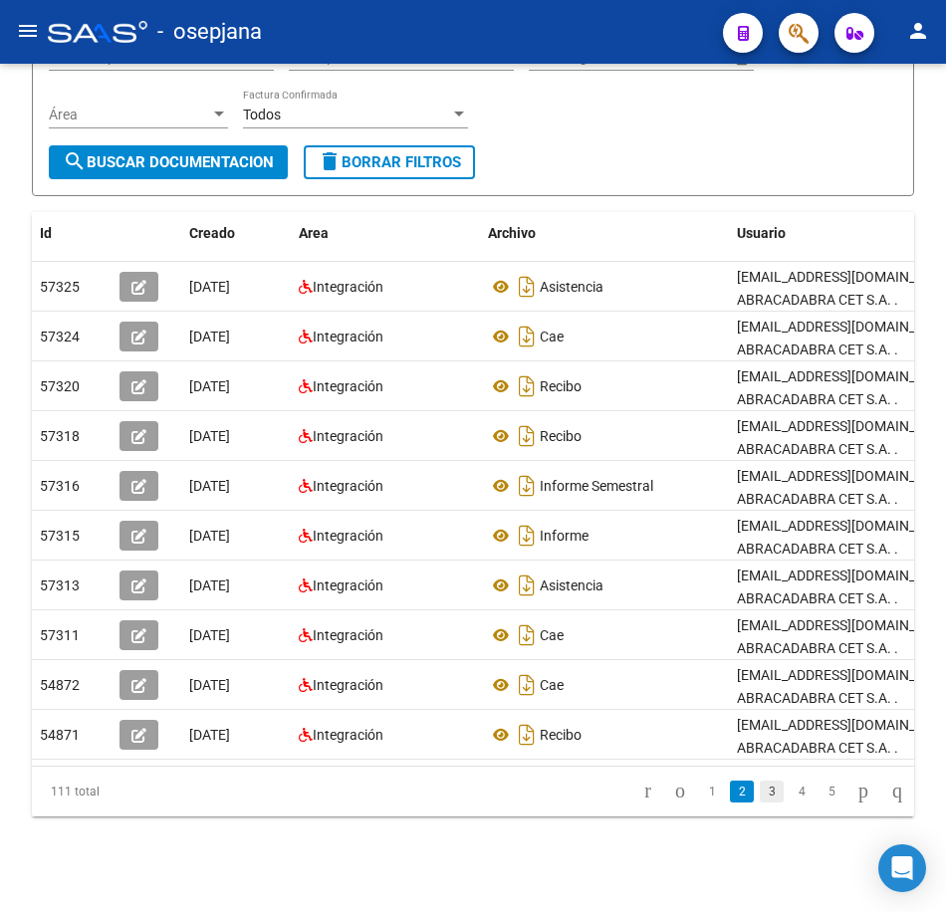
click at [760, 796] on link "3" at bounding box center [772, 792] width 24 height 22
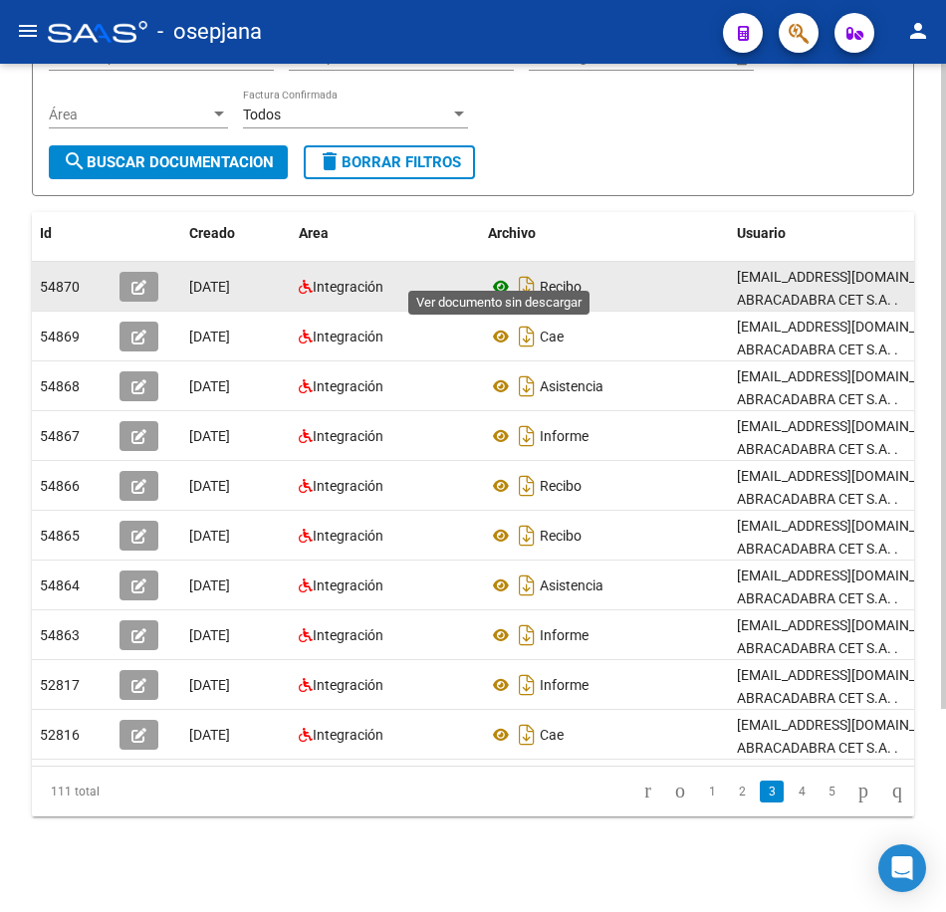
click at [494, 275] on icon at bounding box center [501, 287] width 26 height 24
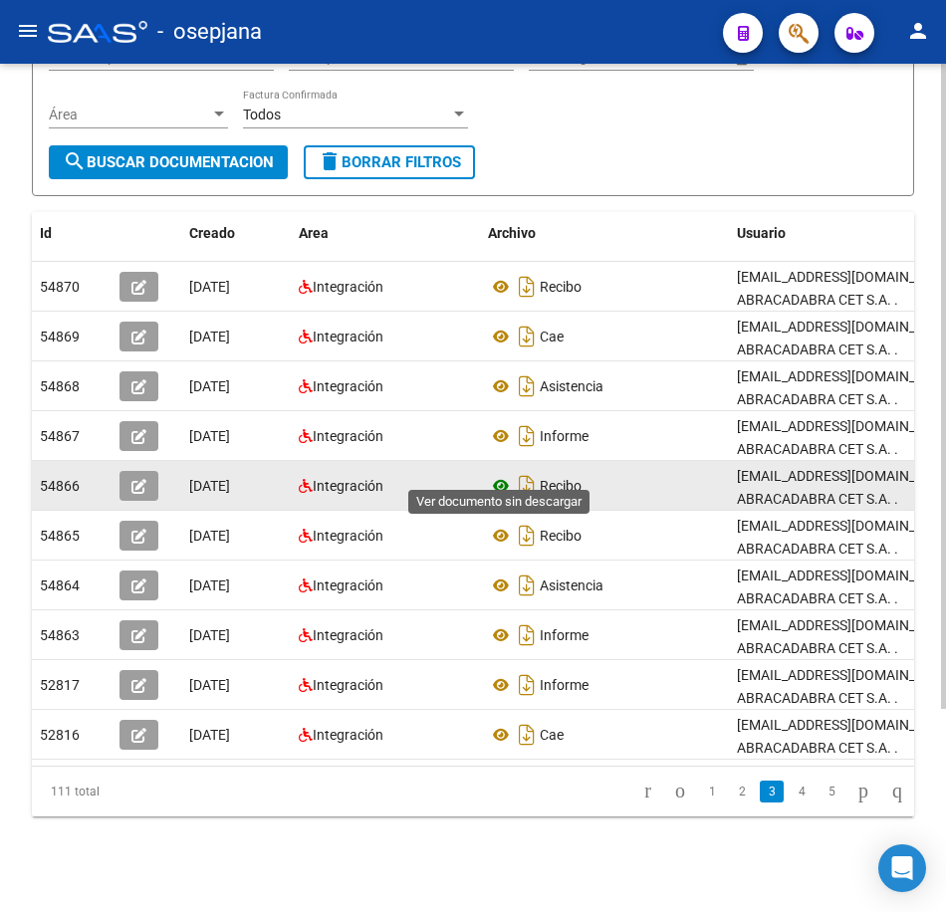
click at [500, 474] on icon at bounding box center [501, 486] width 26 height 24
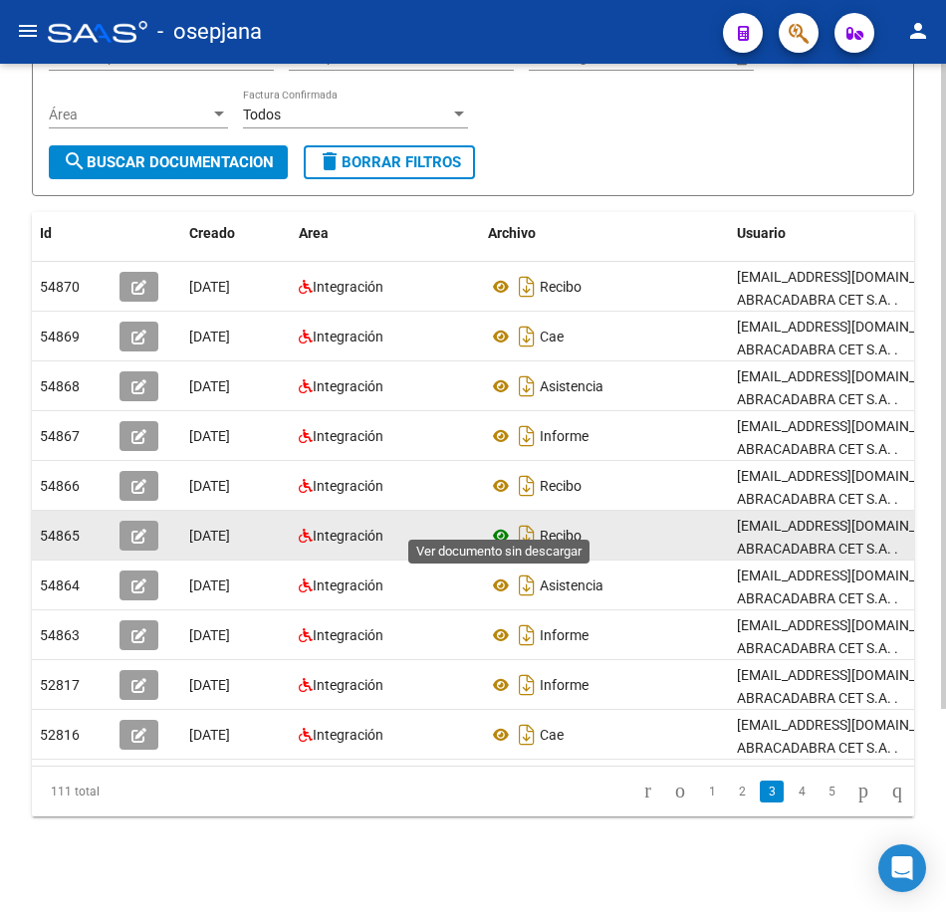
click at [501, 524] on icon at bounding box center [501, 536] width 26 height 24
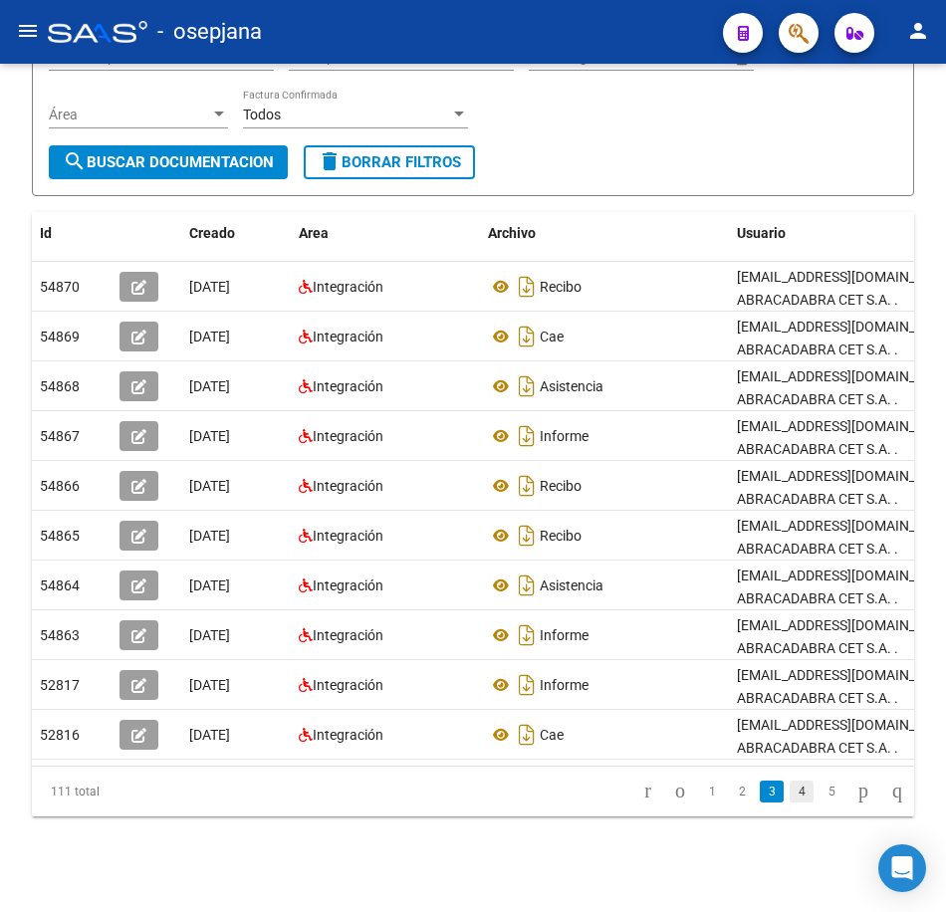
click at [790, 792] on link "4" at bounding box center [802, 792] width 24 height 22
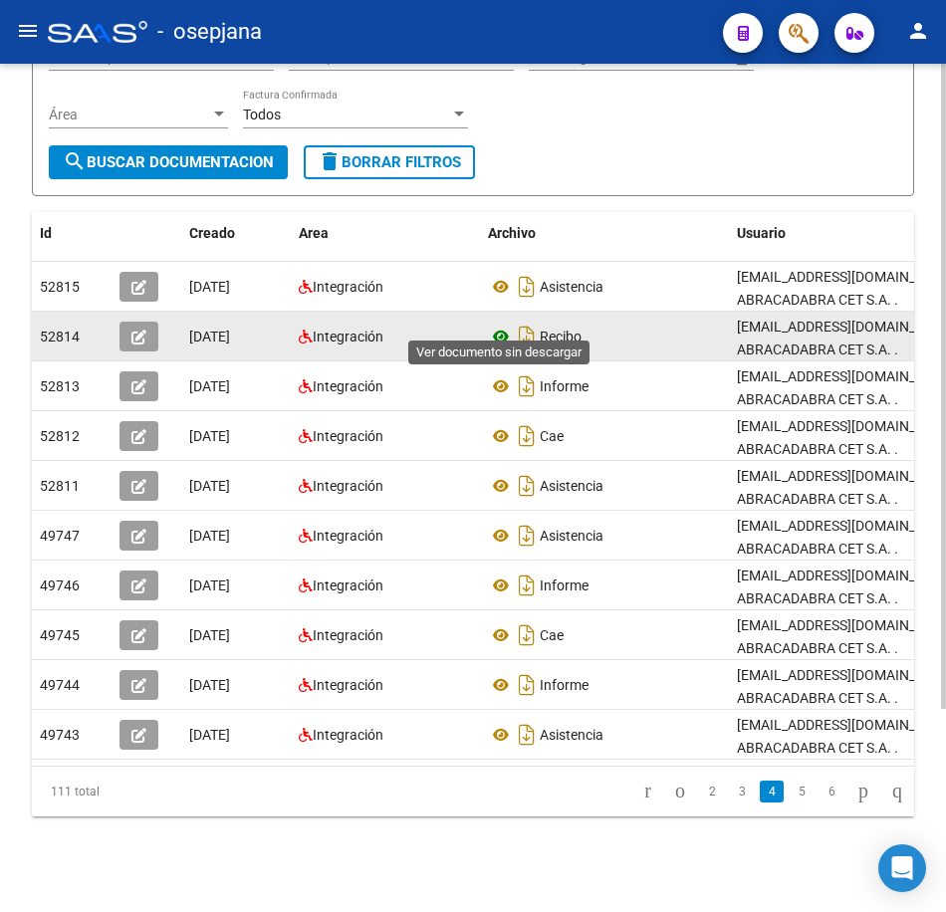
click at [504, 325] on icon at bounding box center [501, 337] width 26 height 24
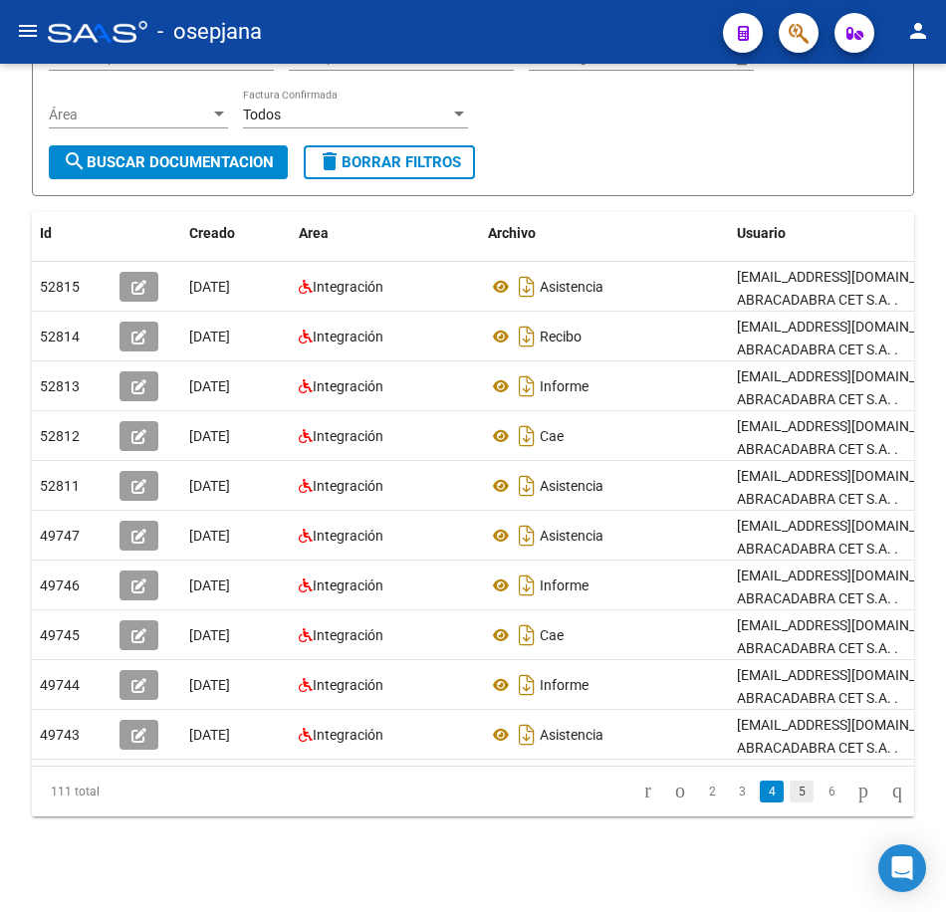
click at [790, 796] on link "5" at bounding box center [802, 792] width 24 height 22
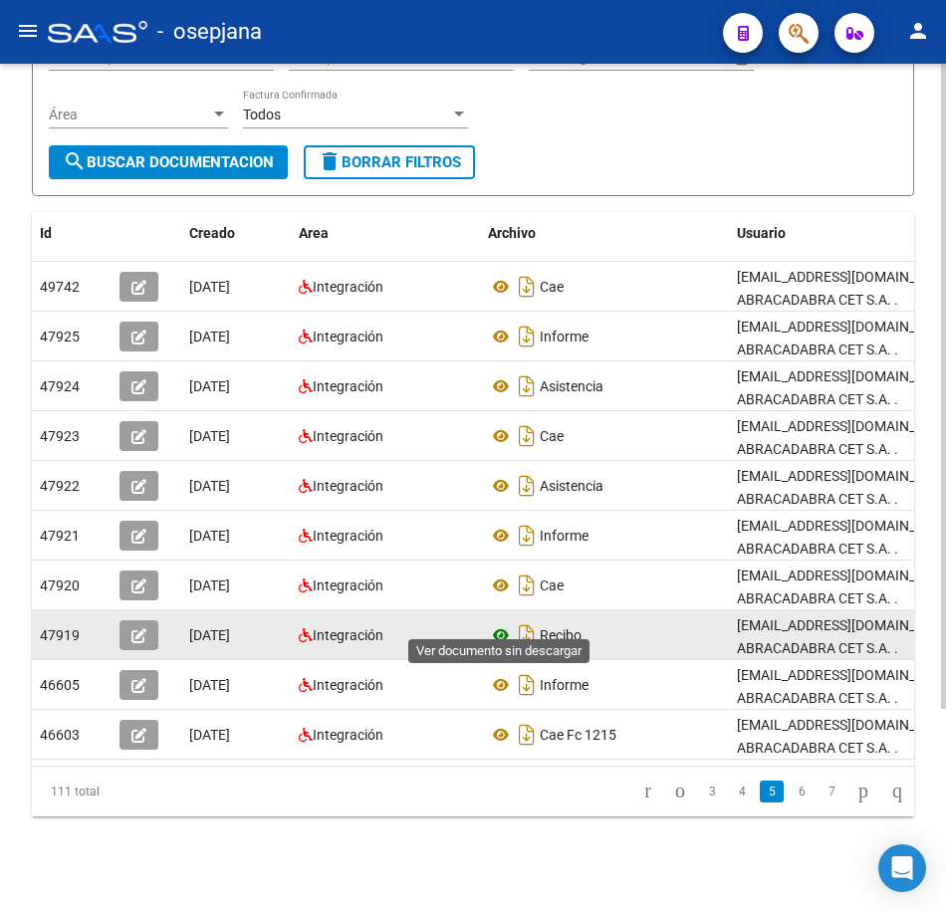
click at [501, 623] on icon at bounding box center [501, 635] width 26 height 24
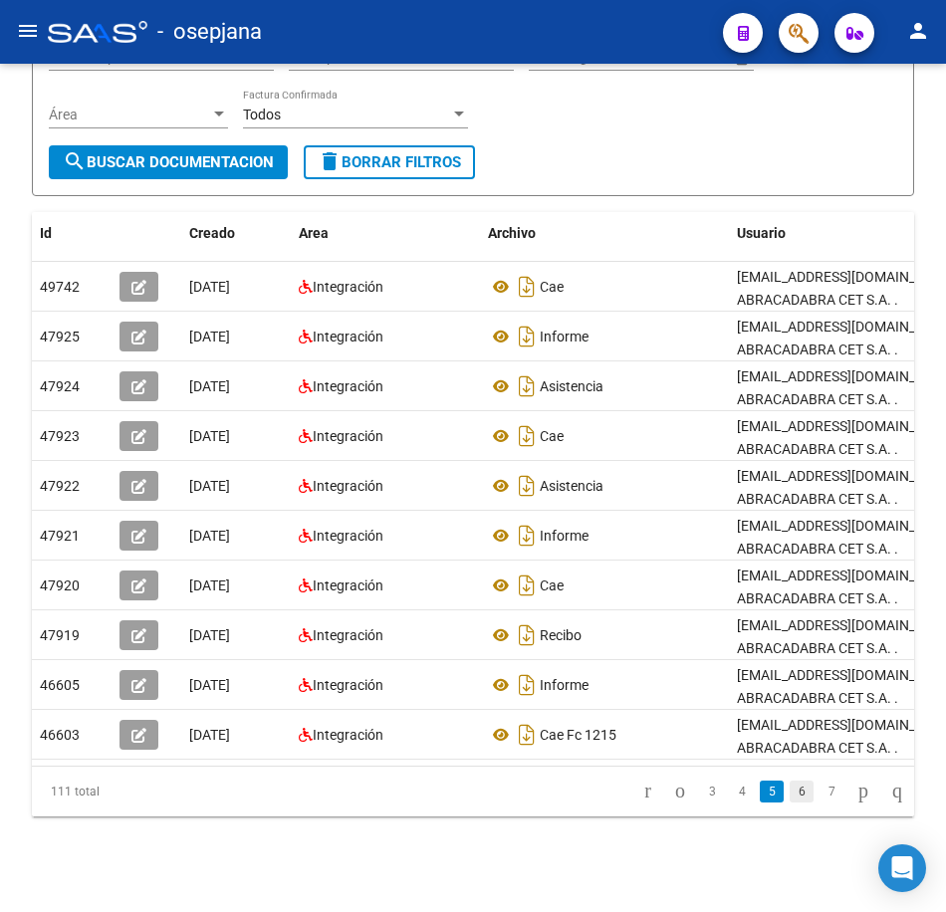
click at [790, 797] on link "6" at bounding box center [802, 792] width 24 height 22
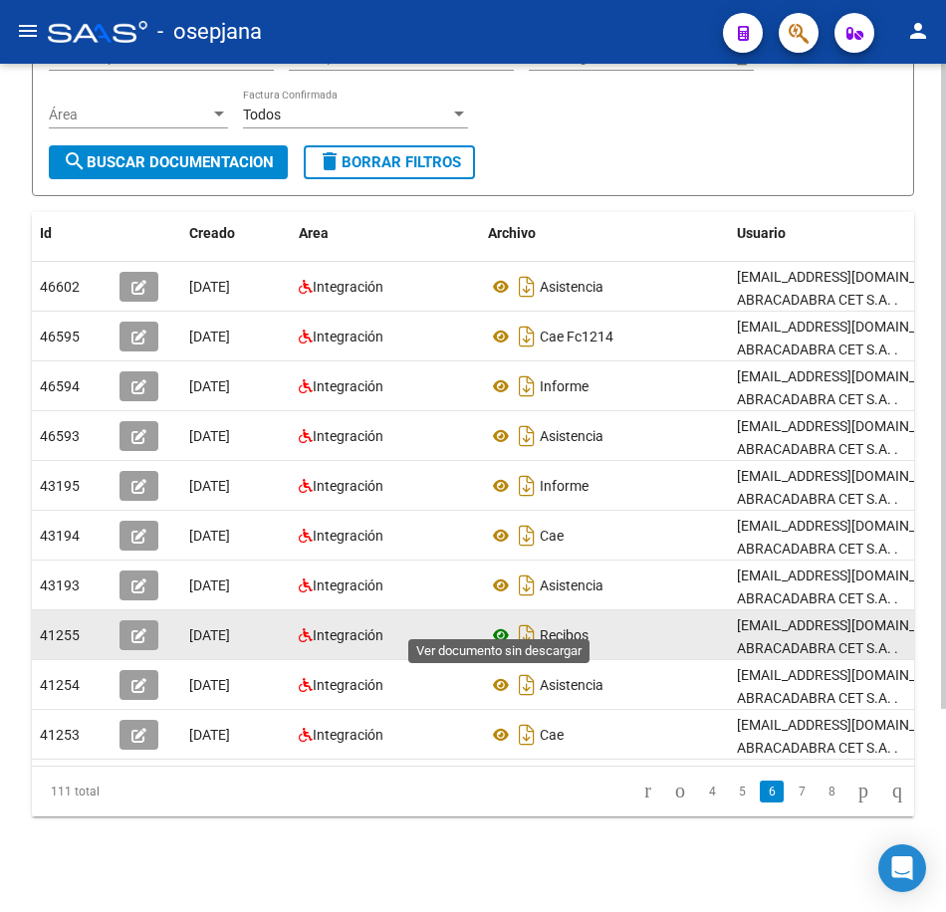
click at [495, 623] on icon at bounding box center [501, 635] width 26 height 24
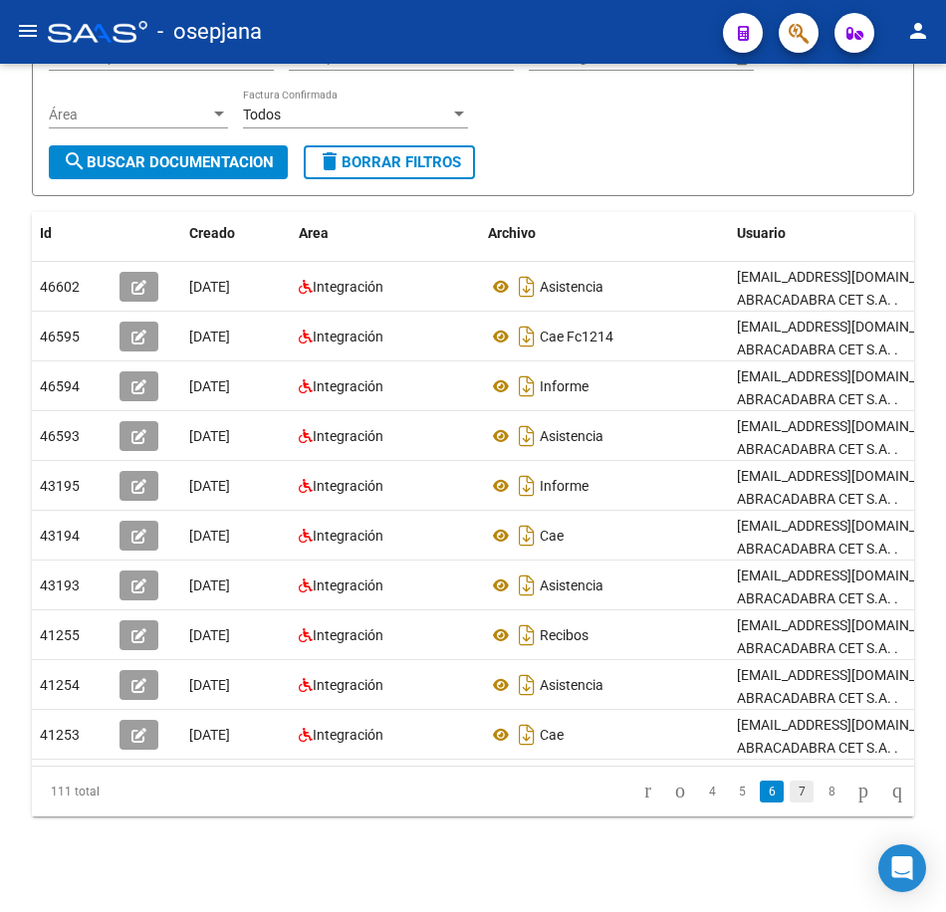
click at [790, 797] on link "7" at bounding box center [802, 792] width 24 height 22
